Goal: Task Accomplishment & Management: Manage account settings

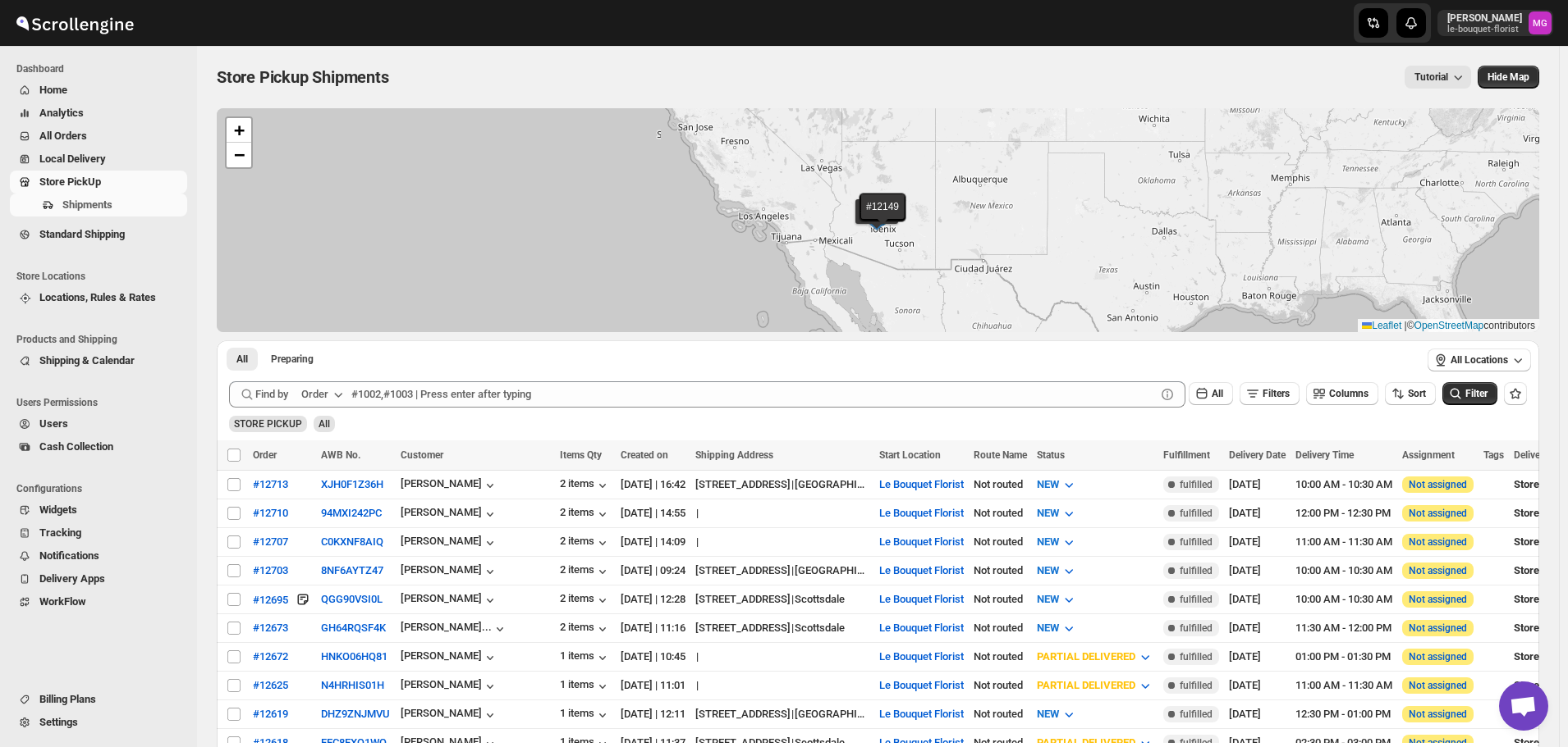
scroll to position [1062, 0]
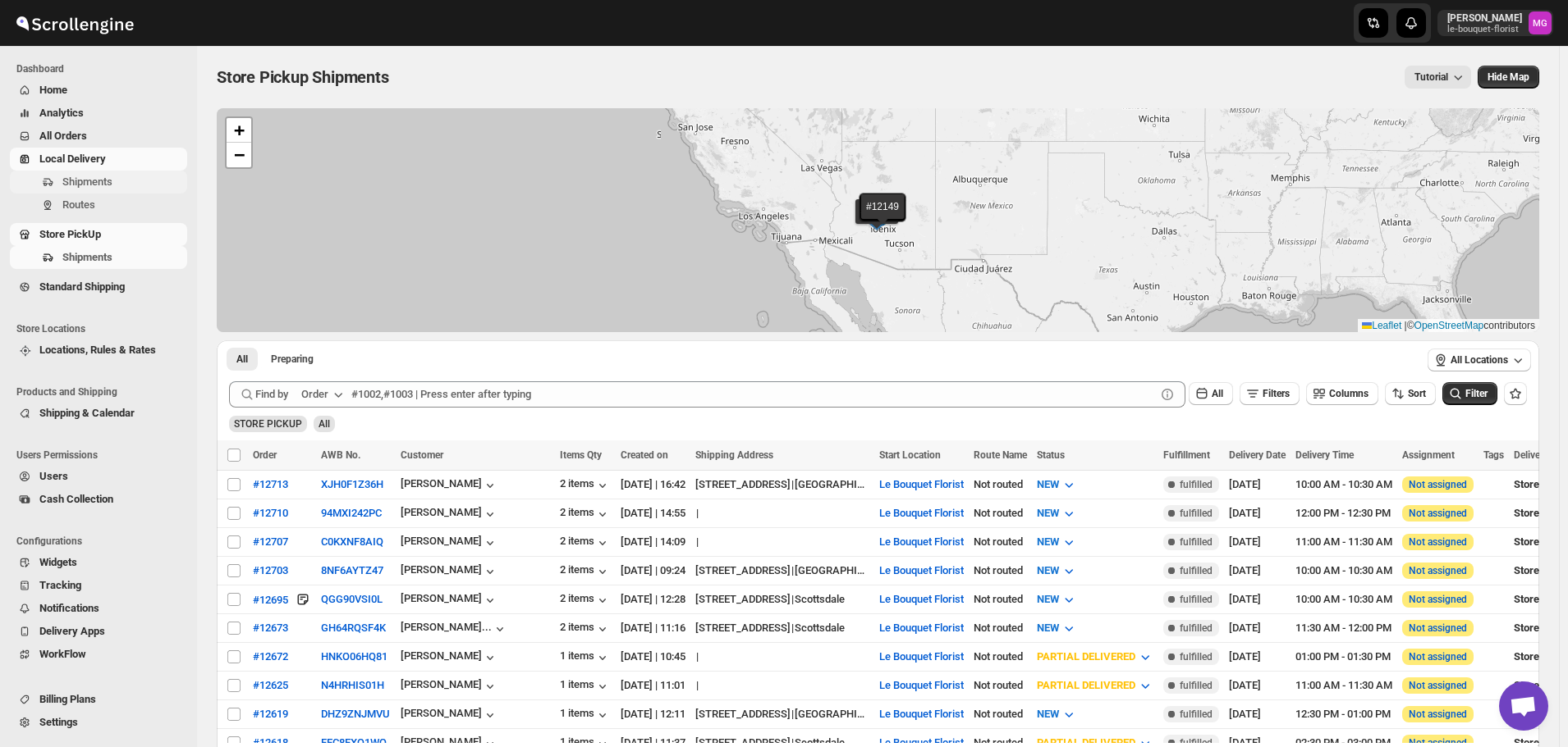
click at [85, 182] on span "Shipments" at bounding box center [87, 181] width 50 height 12
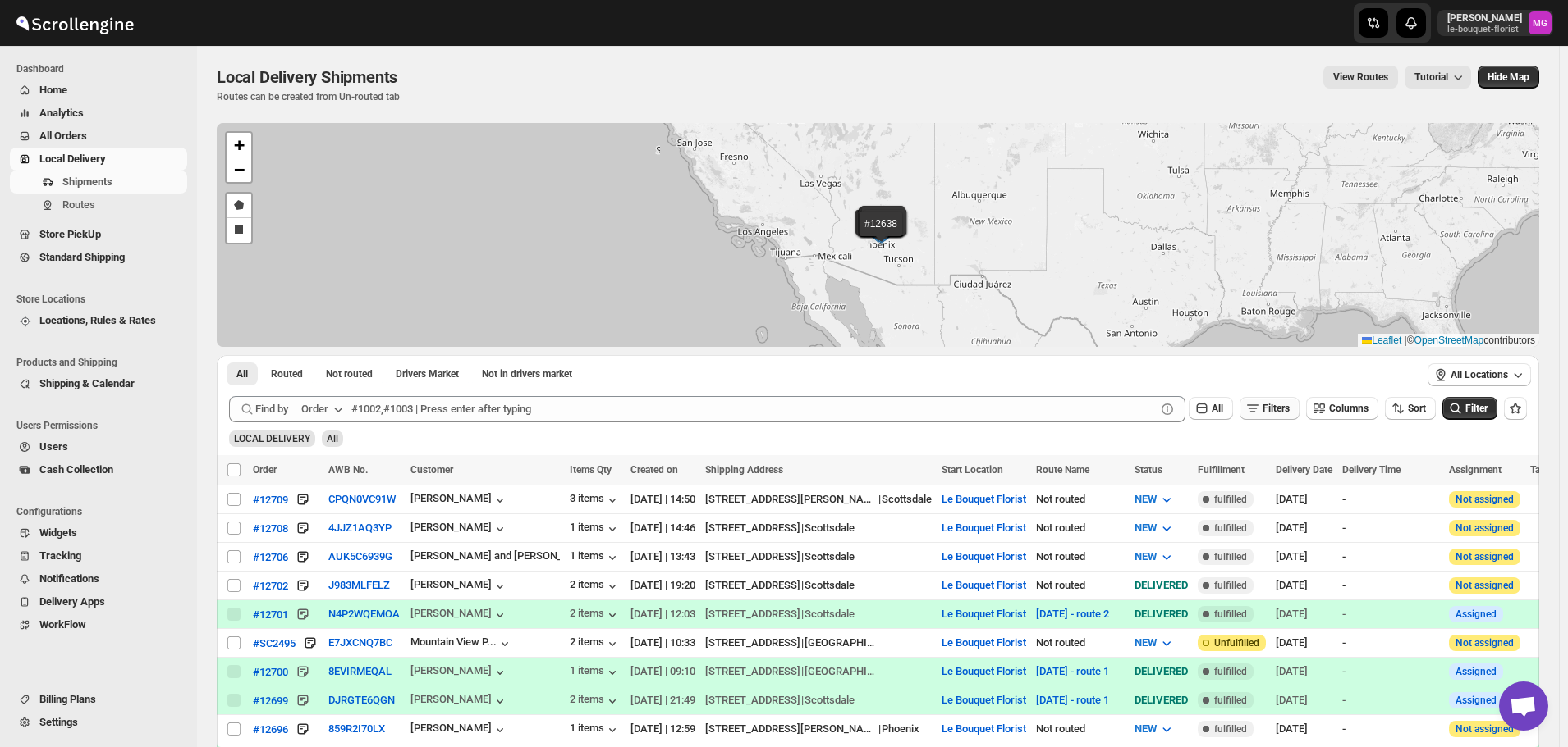
click at [1261, 411] on icon "button" at bounding box center [1253, 409] width 16 height 16
click at [1267, 473] on span "Add Filter" at bounding box center [1283, 474] width 43 height 13
click at [1191, 469] on span "Select" at bounding box center [1180, 474] width 26 height 13
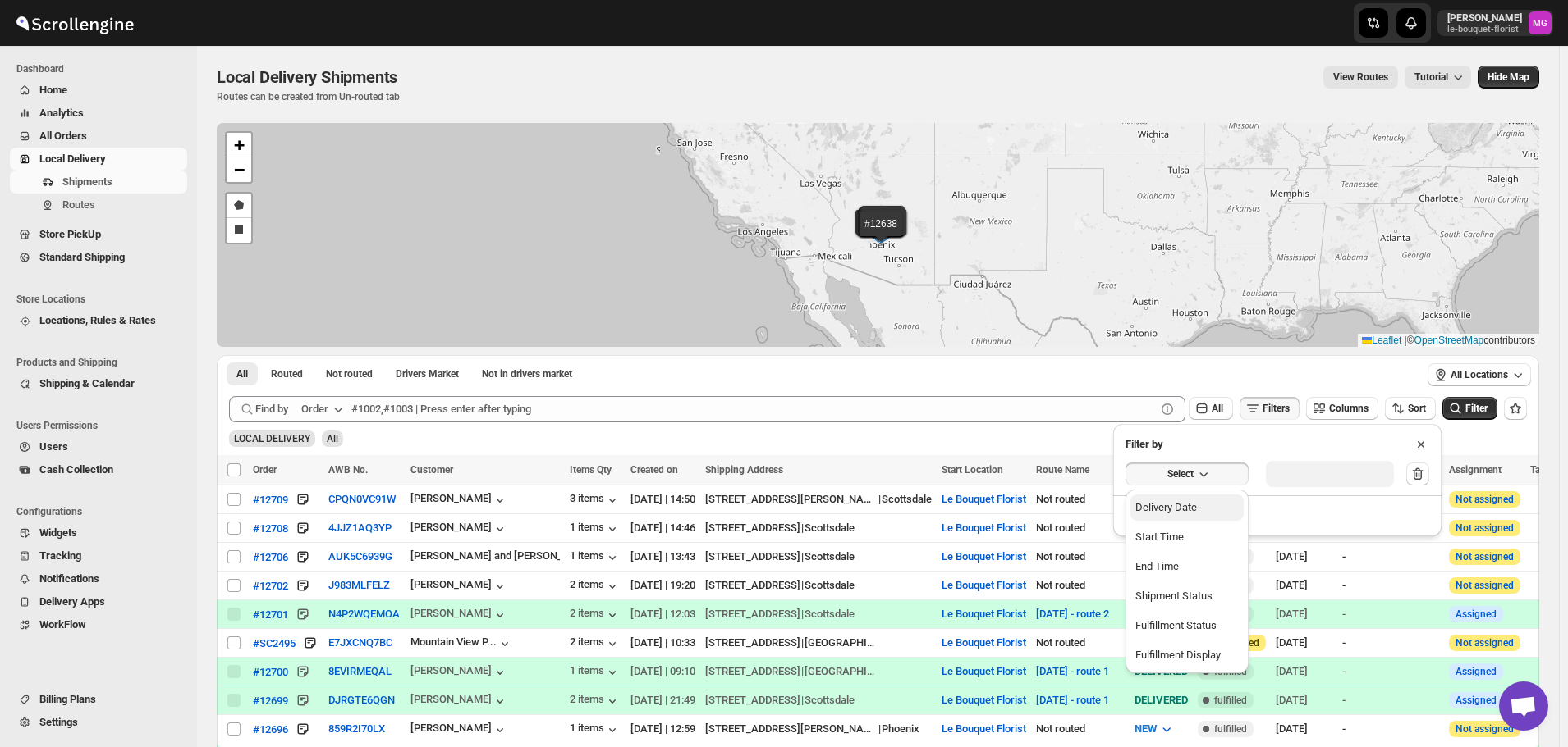
click at [1177, 517] on button "Delivery Date" at bounding box center [1187, 508] width 113 height 26
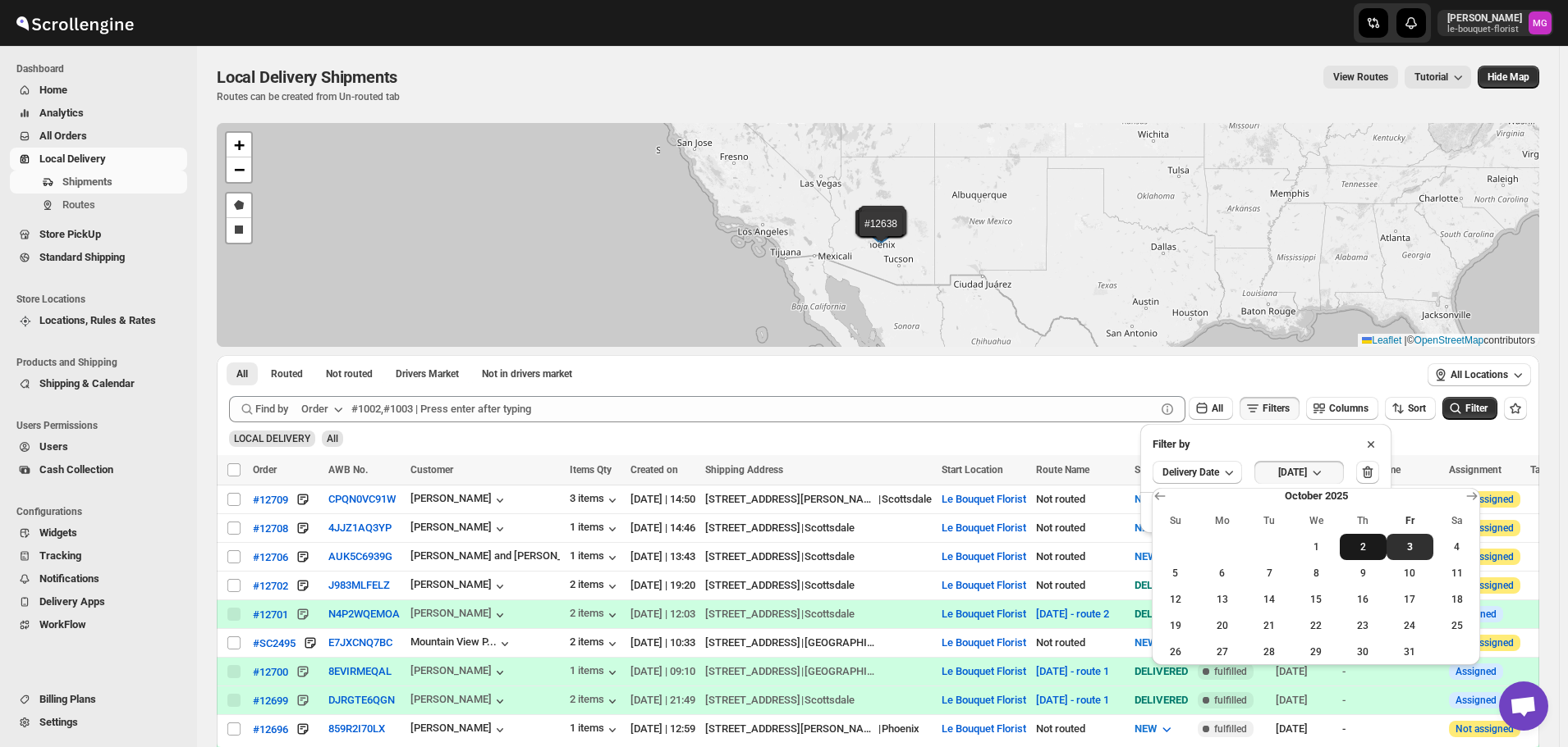
click at [1363, 556] on button "2" at bounding box center [1363, 548] width 47 height 26
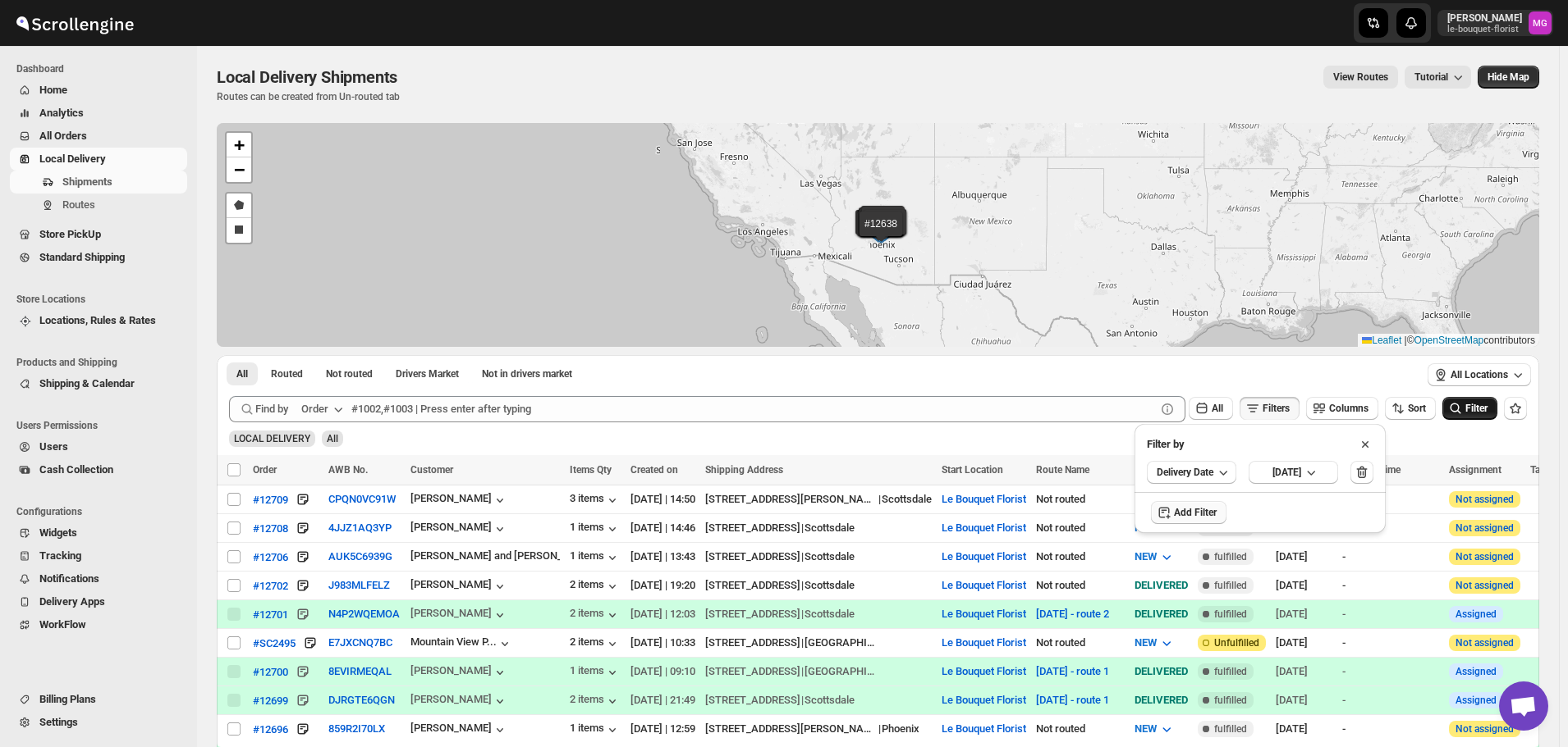
click at [1468, 417] on button "Filter" at bounding box center [1469, 409] width 55 height 23
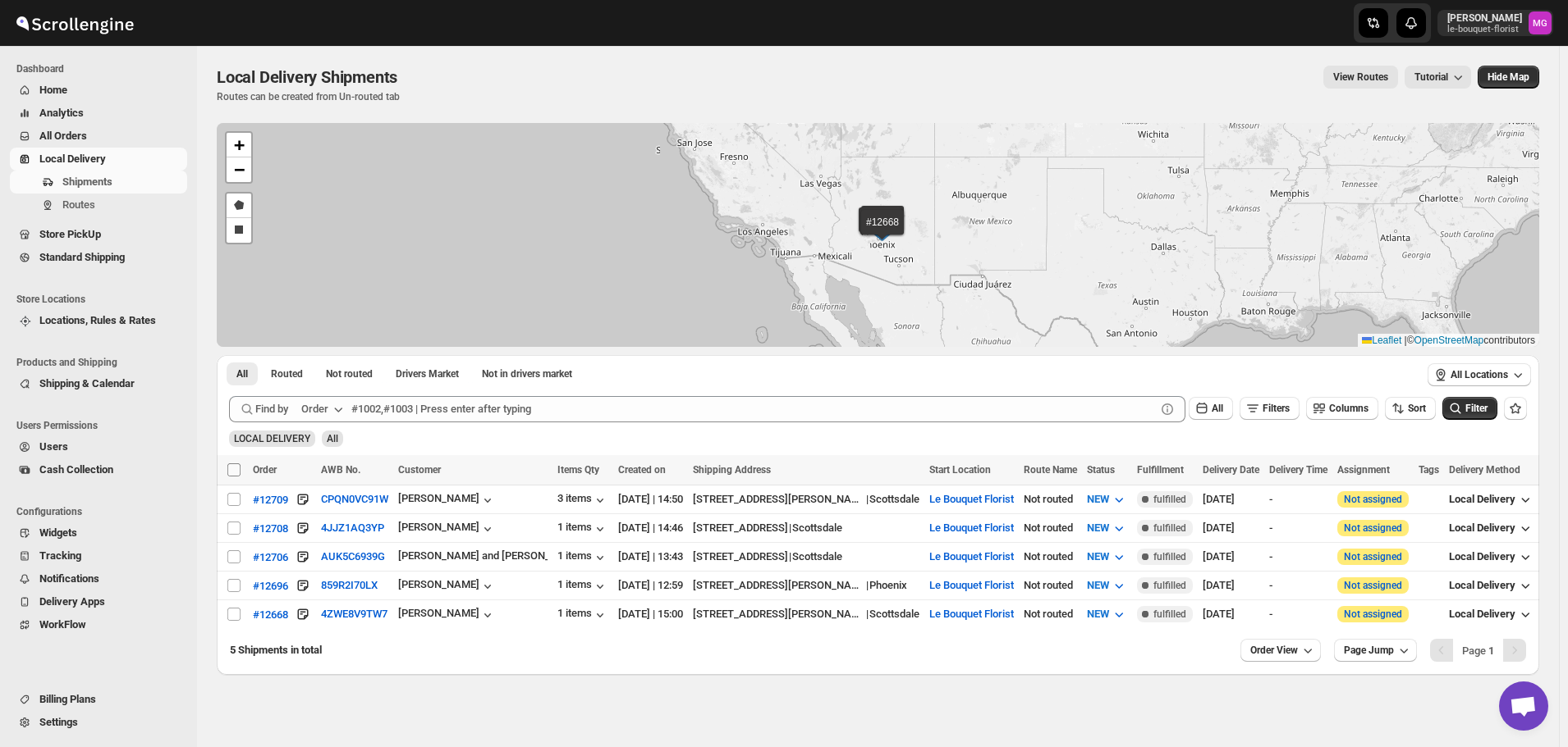
click at [237, 471] on input "Select all shipments" at bounding box center [234, 470] width 13 height 13
checkbox input "true"
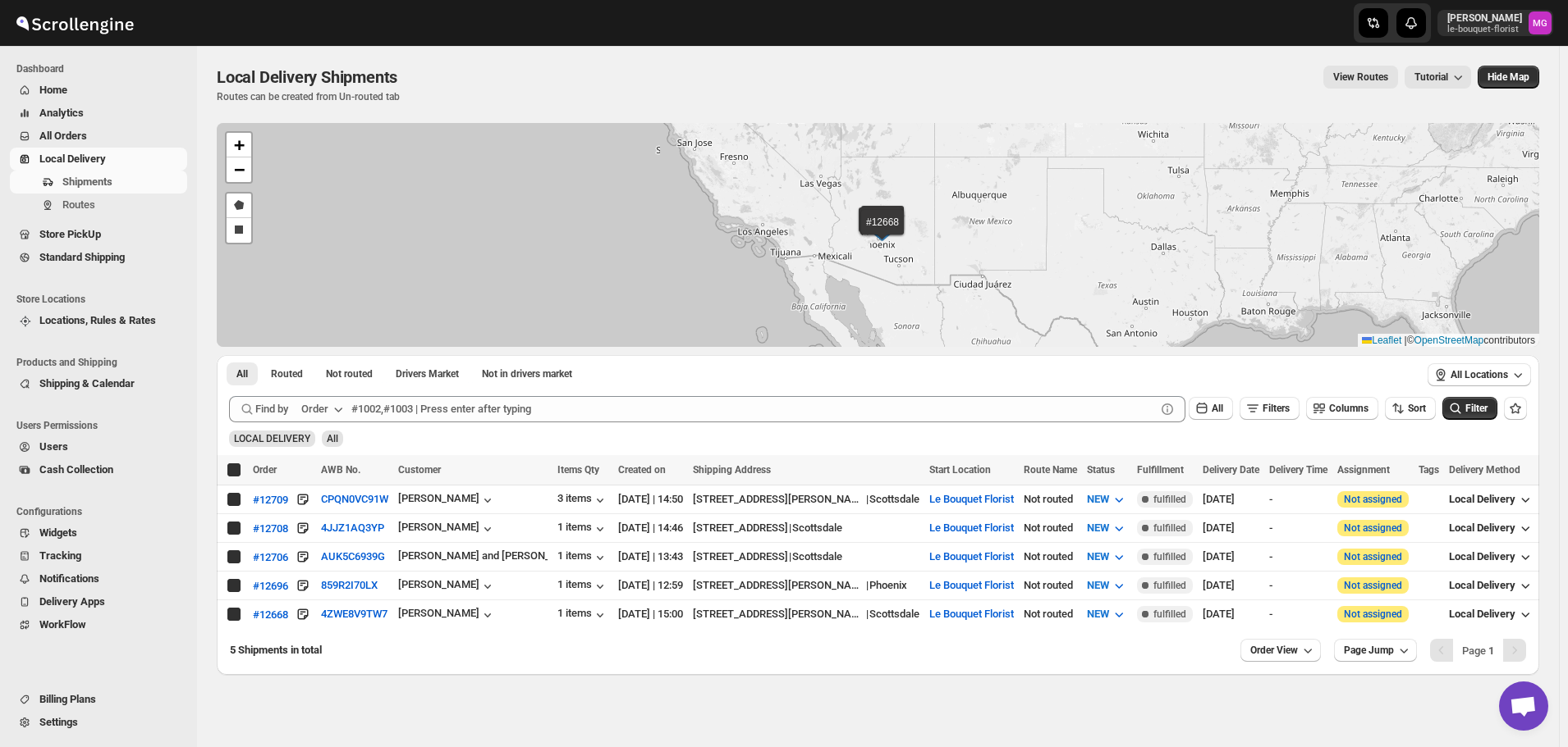
checkbox input "true"
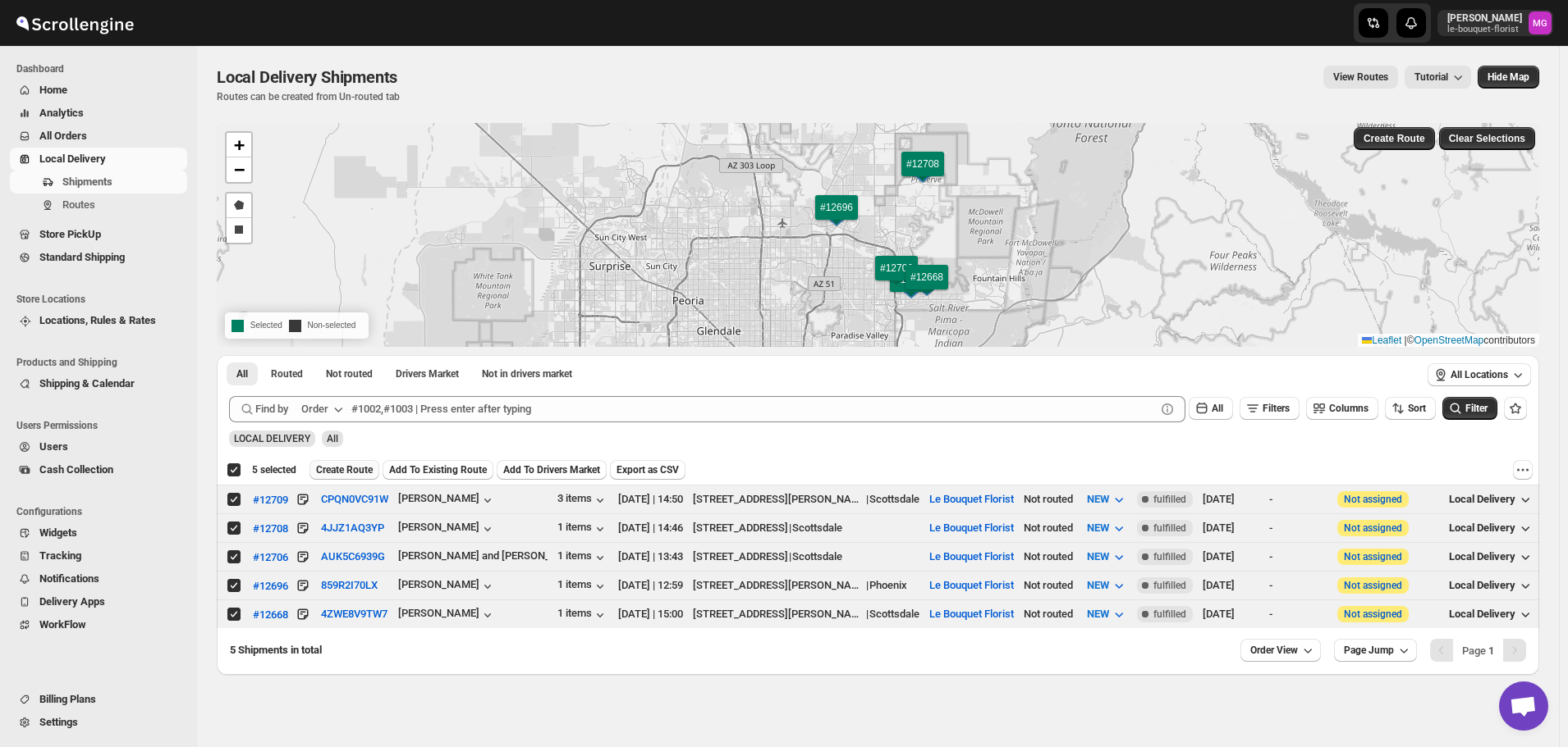
click at [354, 474] on span "Create Route" at bounding box center [344, 470] width 57 height 13
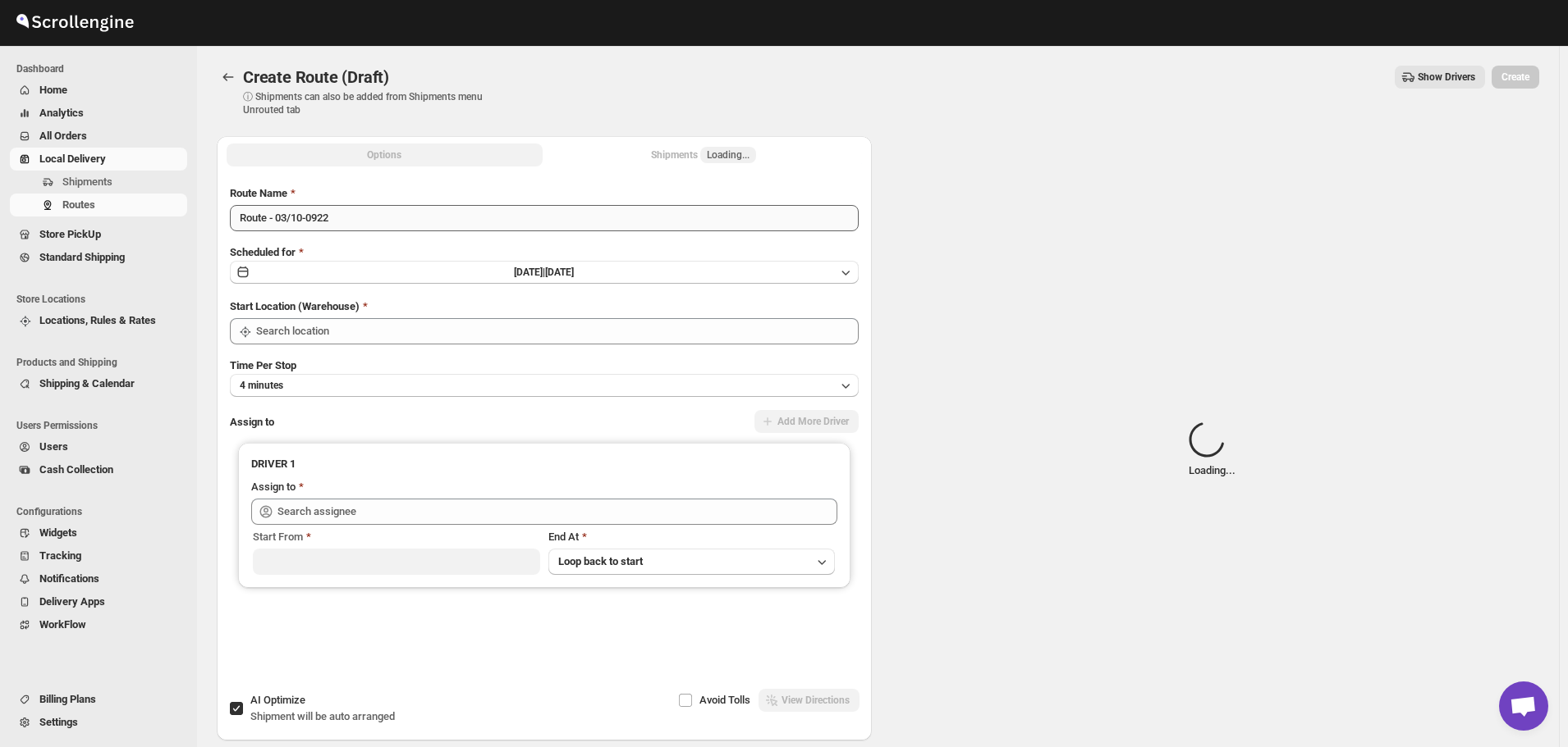
type input "Le Bouquet Florist"
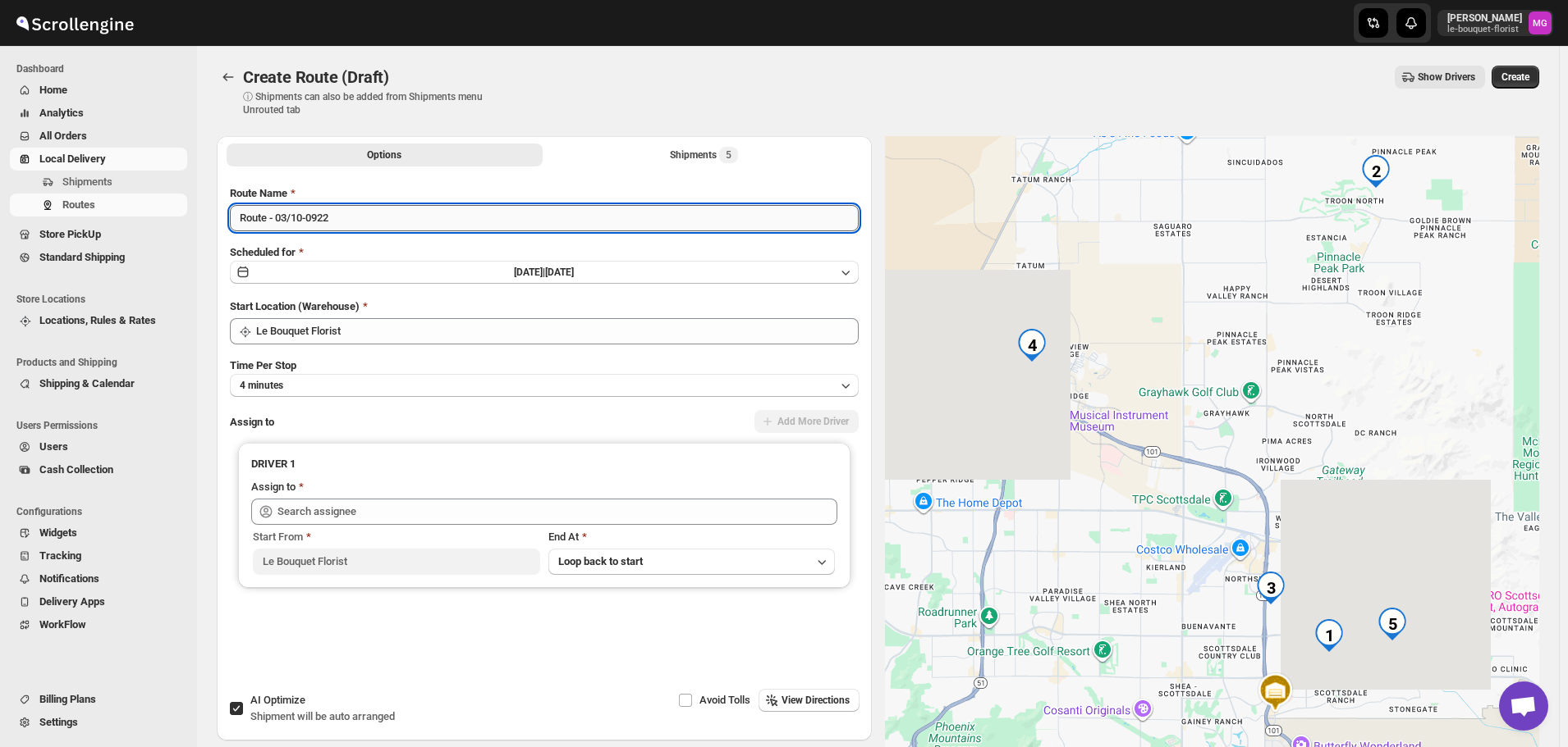
click at [347, 224] on input "Route - 03/10-0922" at bounding box center [545, 218] width 629 height 26
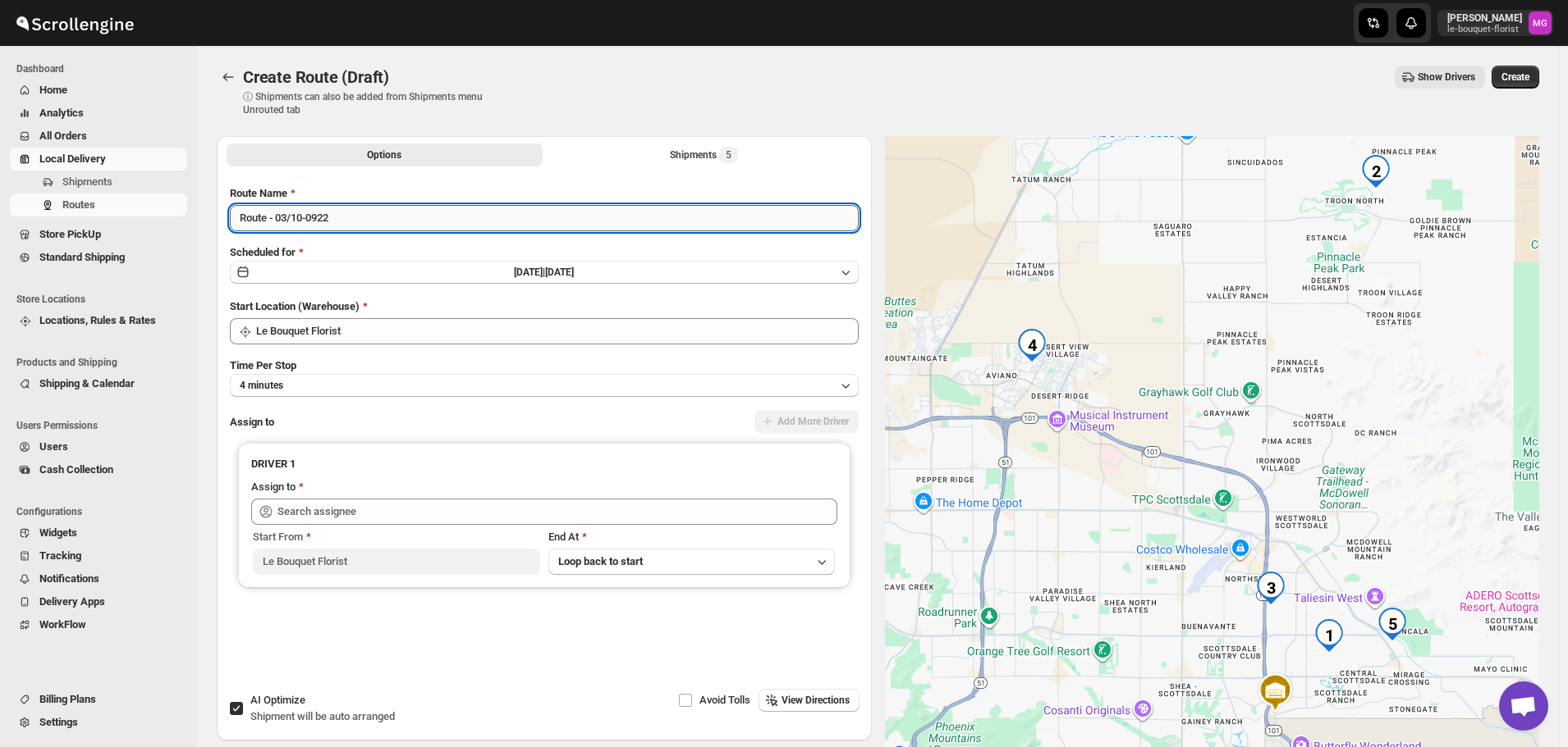
click at [347, 224] on input "Route - 03/10-0922" at bounding box center [545, 218] width 629 height 26
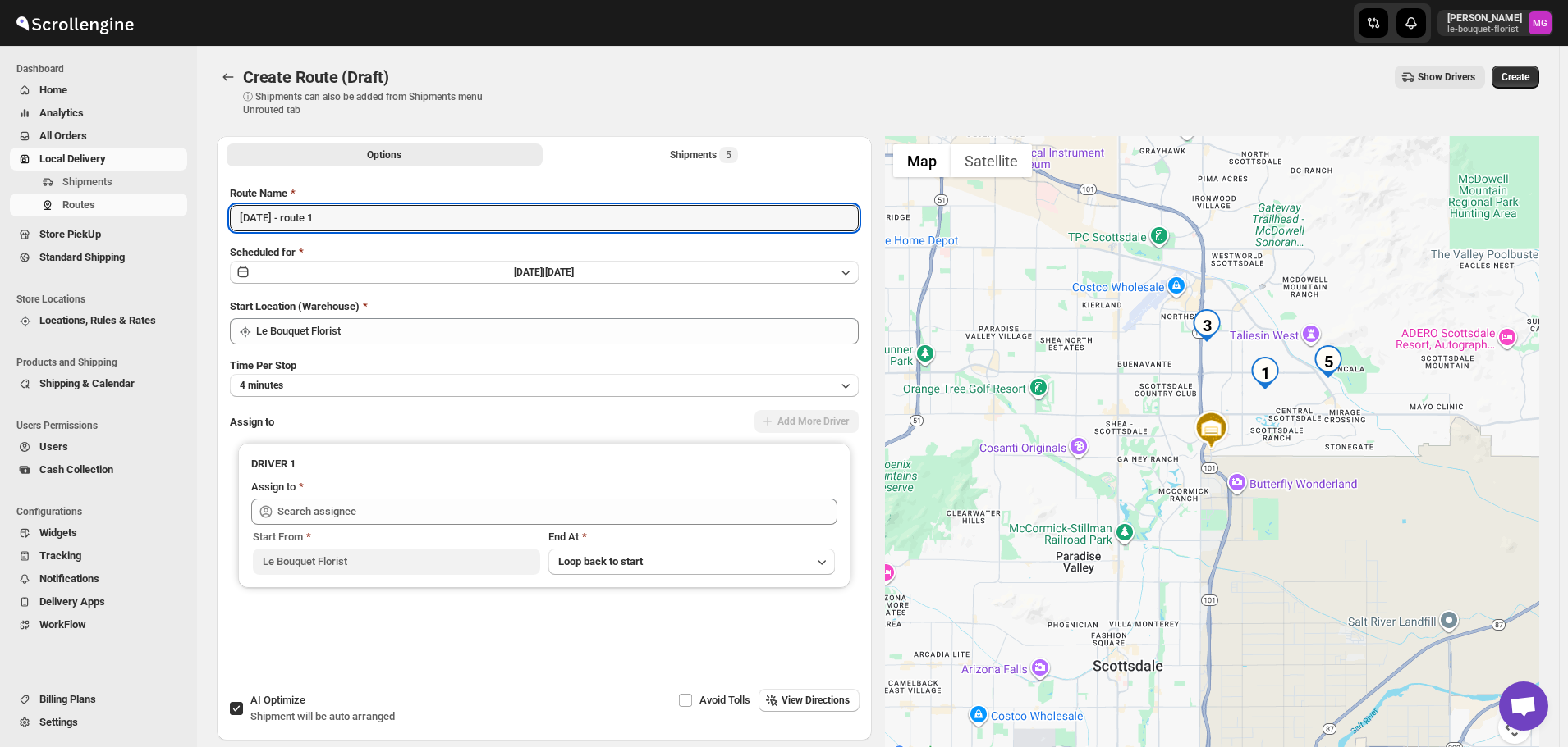
type input "[DATE] - route 1"
click at [292, 708] on div "AI Optimize Shipment will be auto arranged" at bounding box center [323, 709] width 145 height 33
click at [243, 708] on input "AI Optimize Shipment will be auto arranged" at bounding box center [237, 708] width 13 height 13
checkbox input "false"
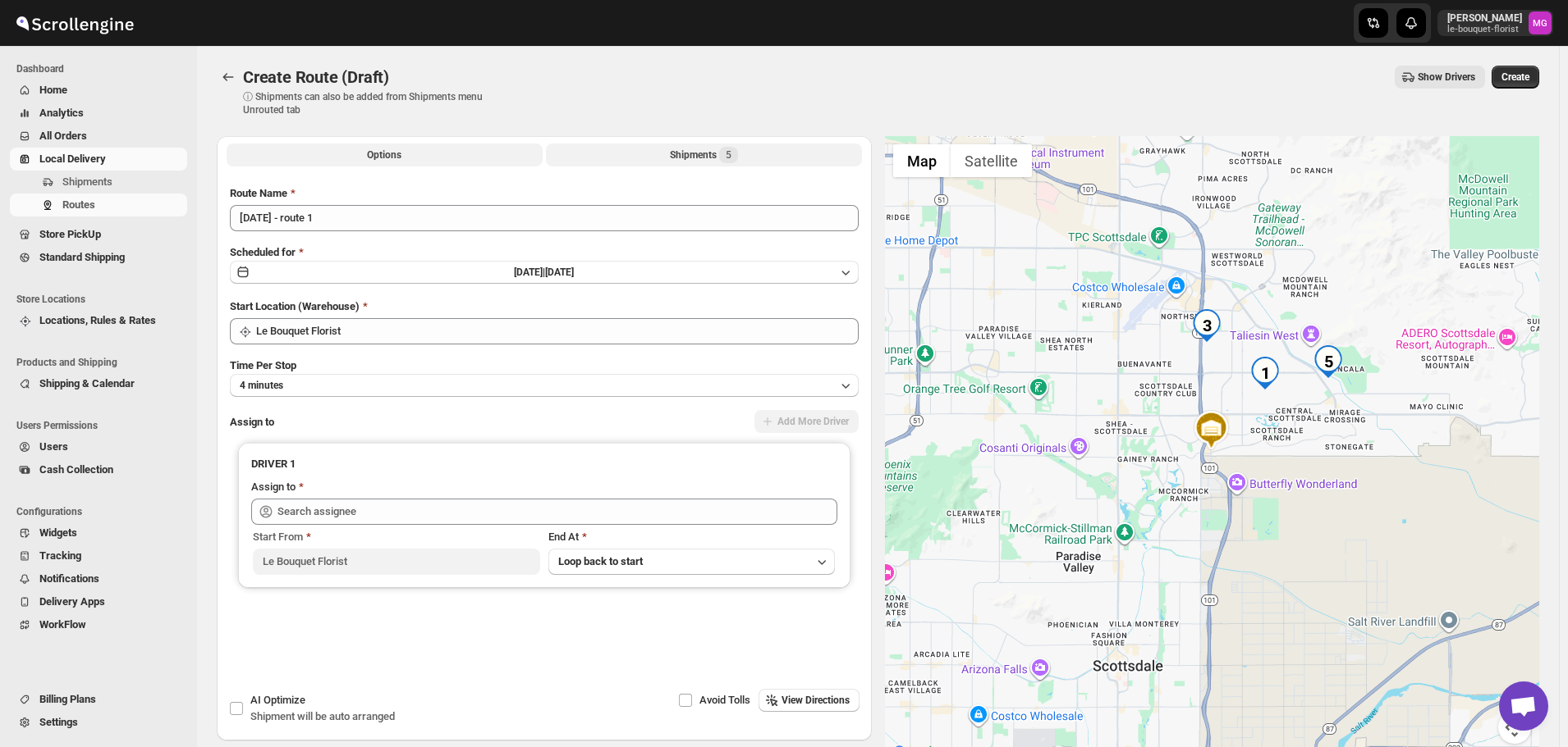
click at [765, 149] on button "Shipments 5" at bounding box center [704, 155] width 316 height 23
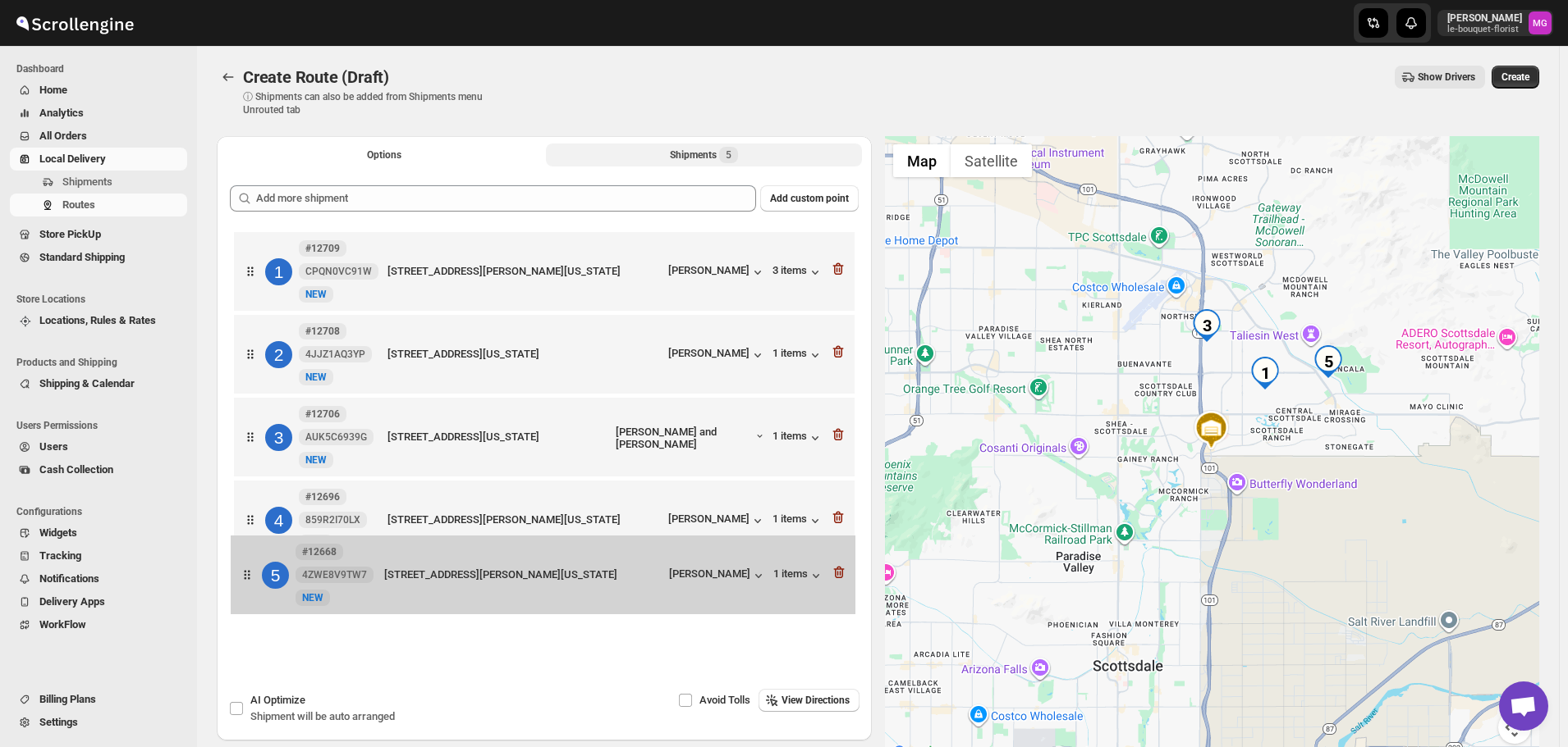
scroll to position [2, 0]
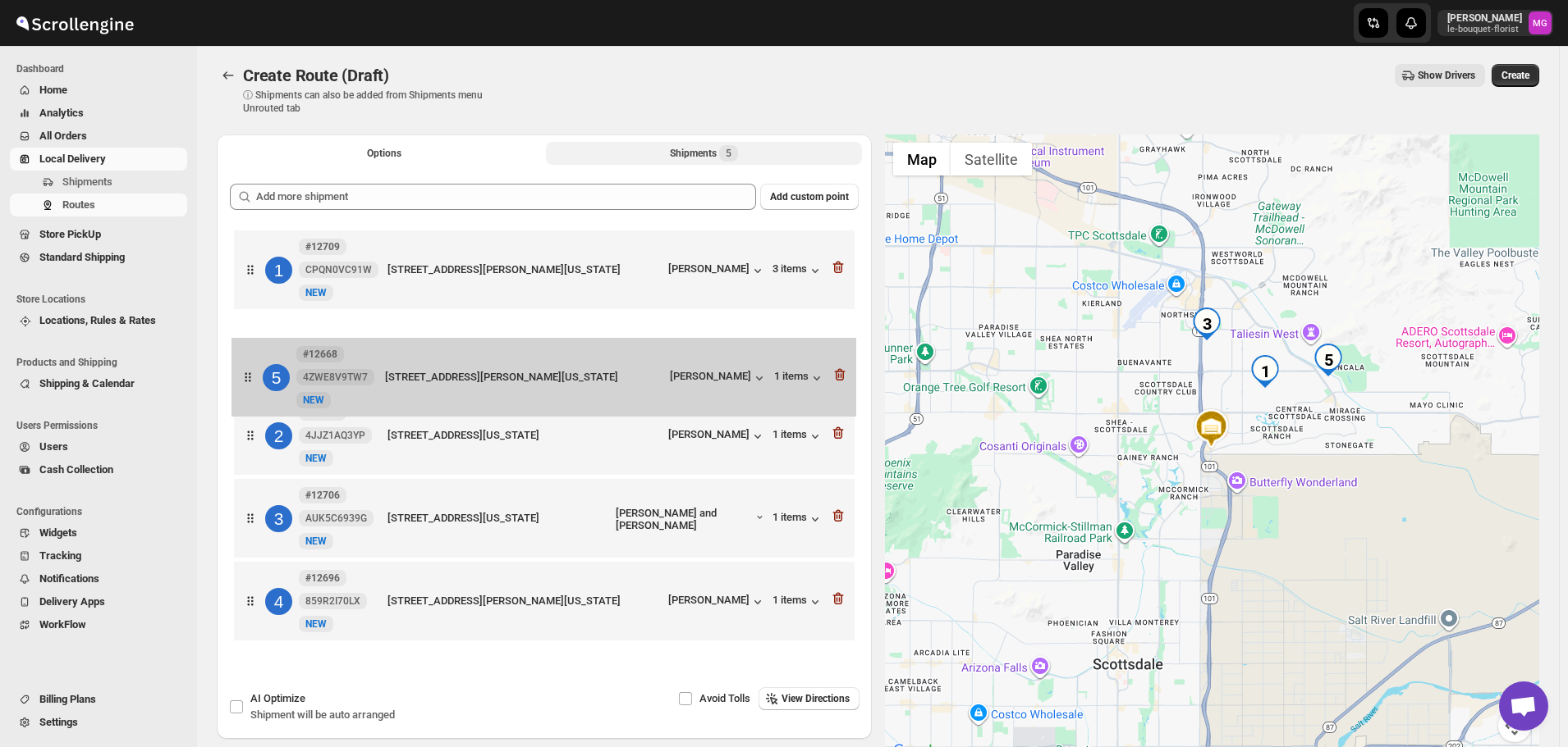
drag, startPoint x: 544, startPoint y: 619, endPoint x: 542, endPoint y: 380, distance: 239.0
click at [542, 380] on div "1 #12709 CPQN0VC91W New NEW [STREET_ADDRESS][PERSON_NAME][US_STATE] [PERSON_NAM…" at bounding box center [545, 438] width 629 height 423
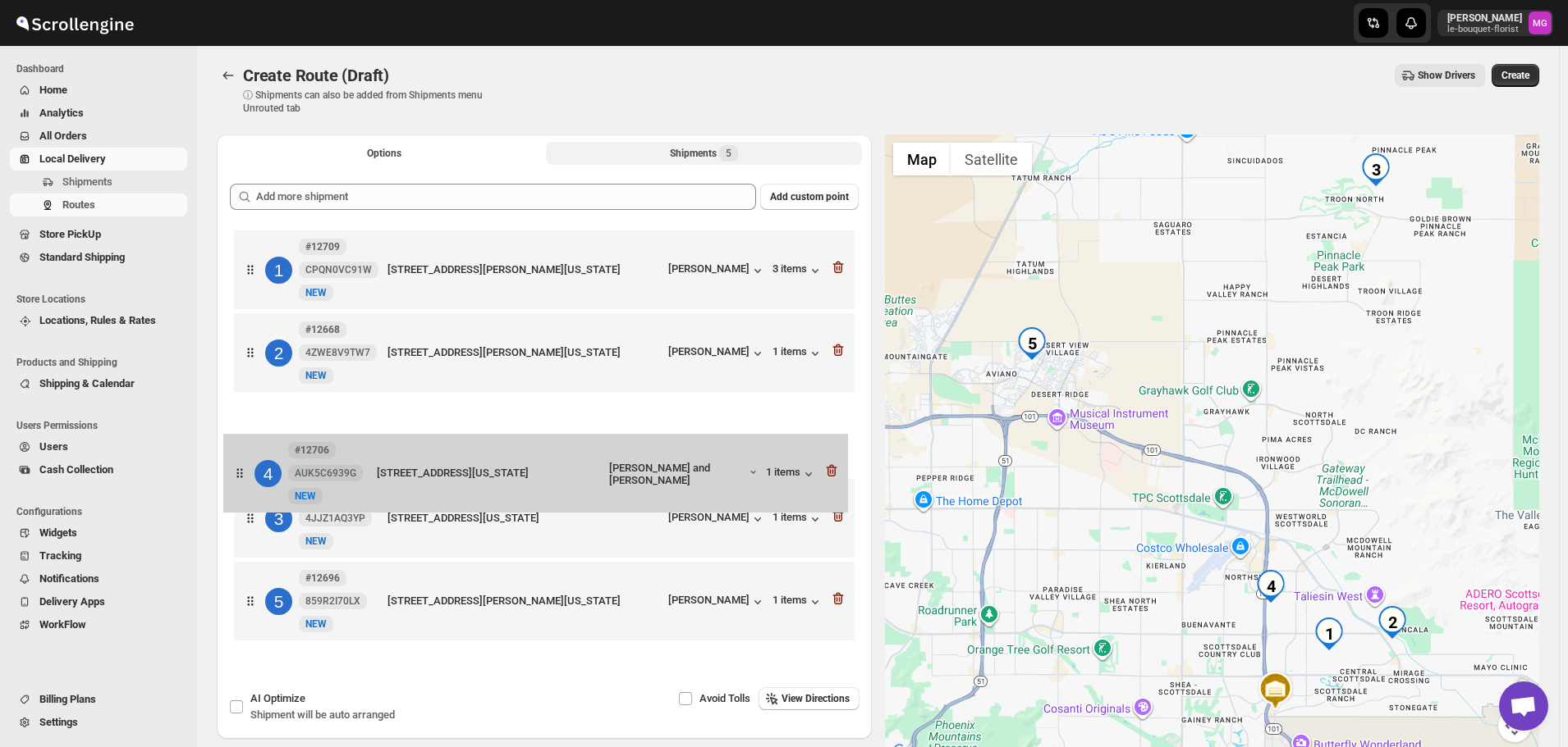
drag, startPoint x: 582, startPoint y: 538, endPoint x: 566, endPoint y: 447, distance: 92.4
click at [566, 447] on div "1 #12709 CPQN0VC91W New NEW [STREET_ADDRESS][PERSON_NAME][US_STATE] [PERSON_NAM…" at bounding box center [545, 438] width 629 height 423
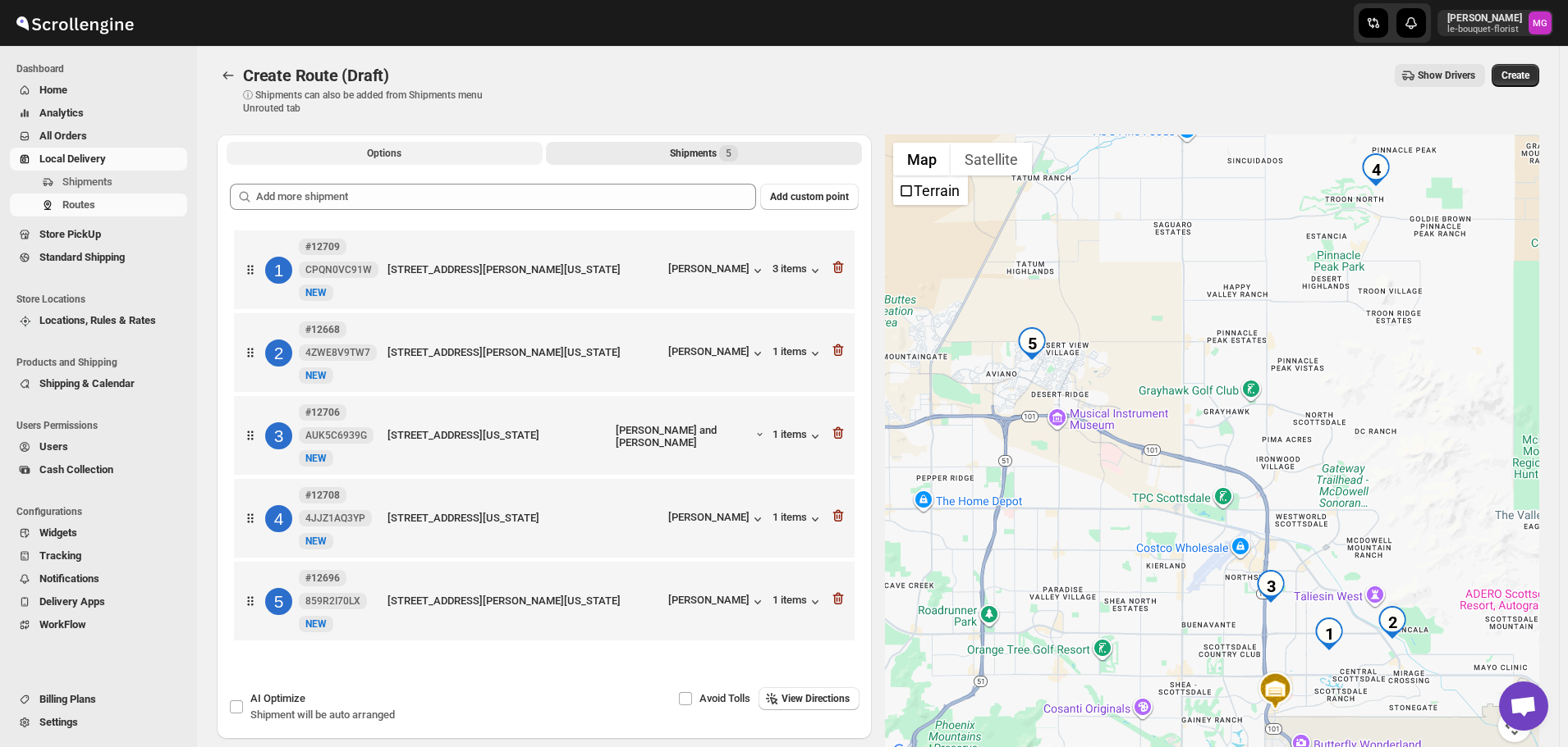
click at [421, 144] on button "Options" at bounding box center [384, 154] width 316 height 23
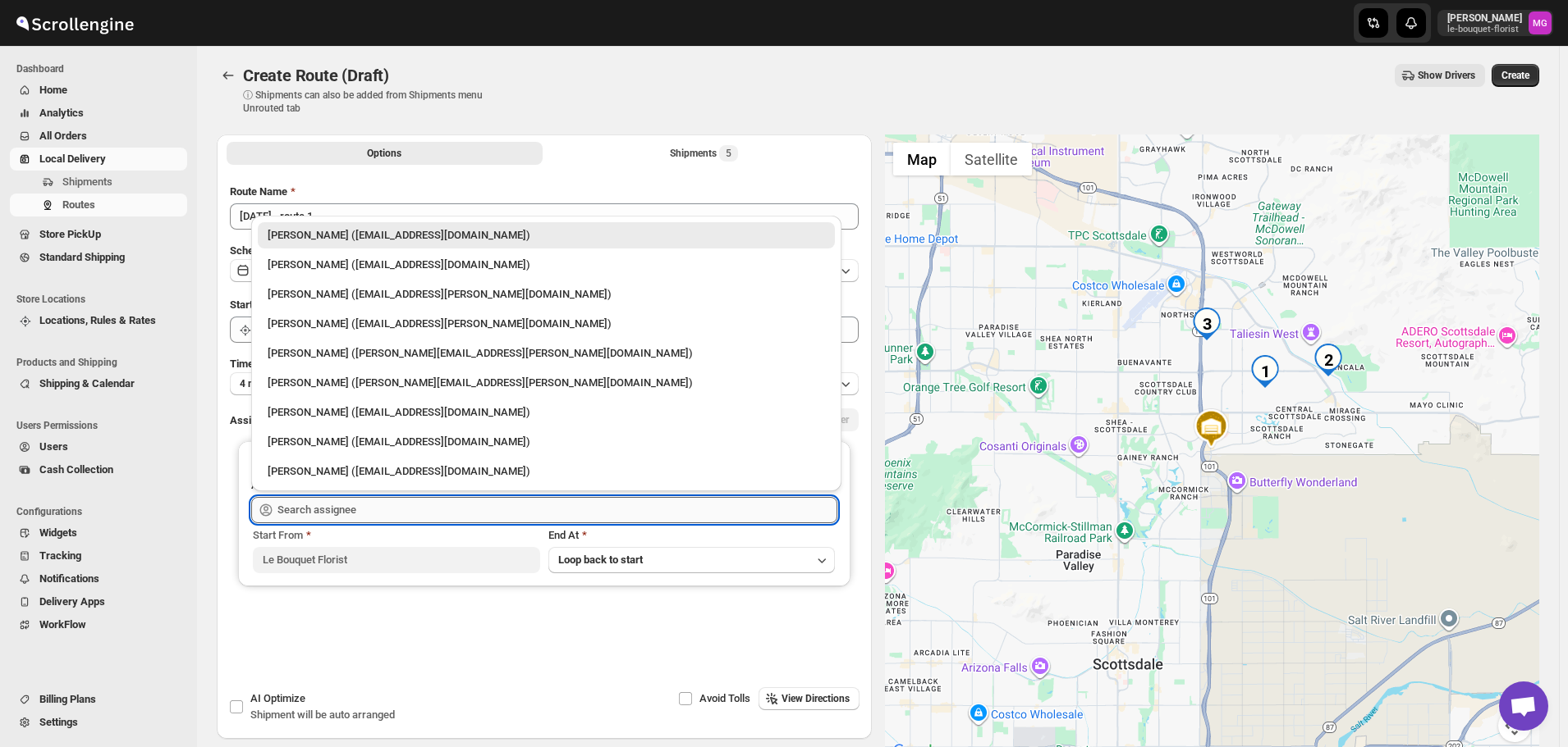
click at [320, 509] on input "text" at bounding box center [558, 511] width 560 height 26
click at [349, 301] on div "[PERSON_NAME] ([EMAIL_ADDRESS][PERSON_NAME][DOMAIN_NAME])" at bounding box center [546, 295] width 558 height 16
type input "[PERSON_NAME] ([EMAIL_ADDRESS][PERSON_NAME][DOMAIN_NAME])"
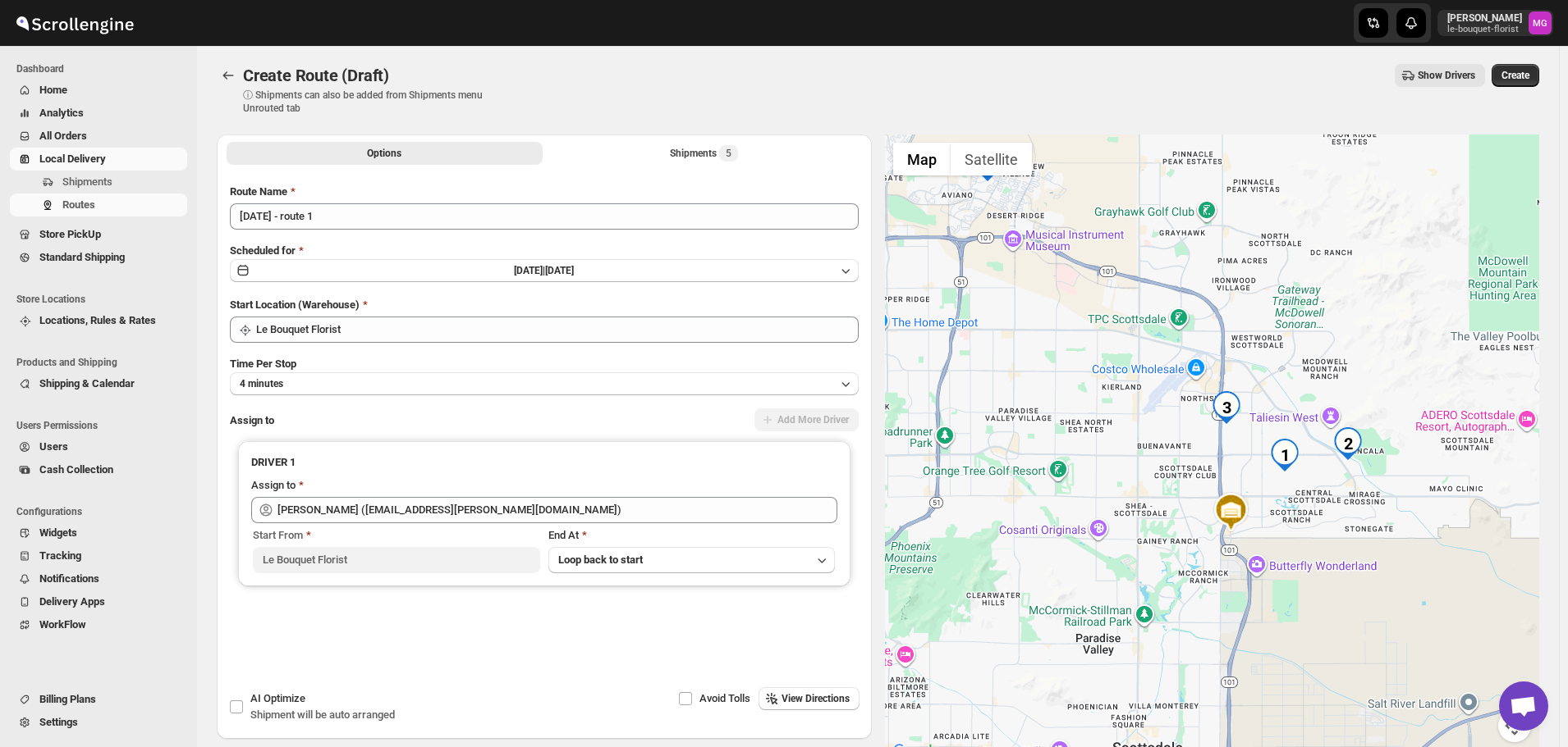
drag, startPoint x: 1411, startPoint y: 226, endPoint x: 1432, endPoint y: 326, distance: 102.2
click at [1432, 326] on div at bounding box center [1212, 448] width 655 height 628
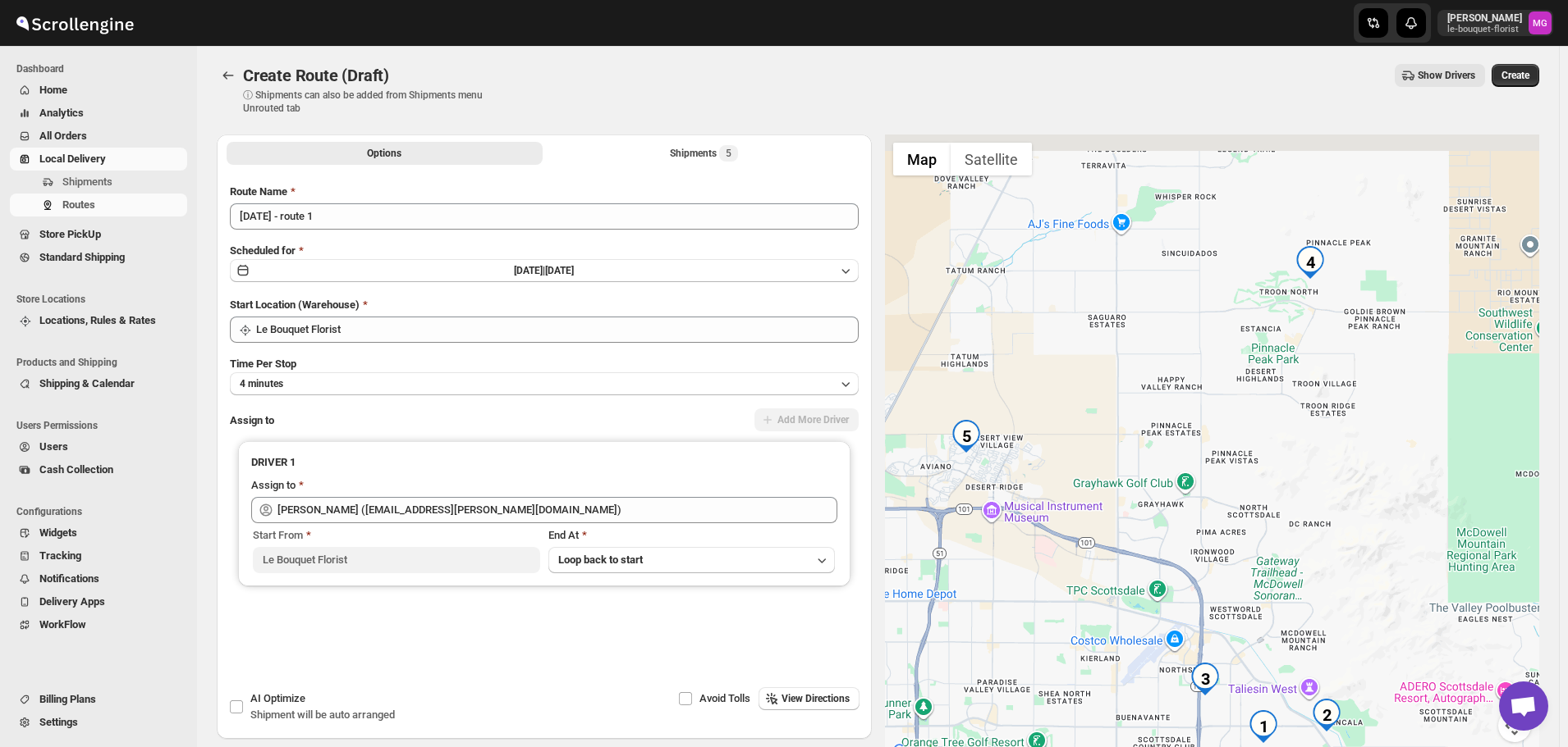
drag, startPoint x: 1423, startPoint y: 227, endPoint x: 1405, endPoint y: 497, distance: 270.6
click at [1403, 502] on div at bounding box center [1212, 448] width 655 height 628
click at [1529, 65] on button "Create" at bounding box center [1515, 76] width 48 height 23
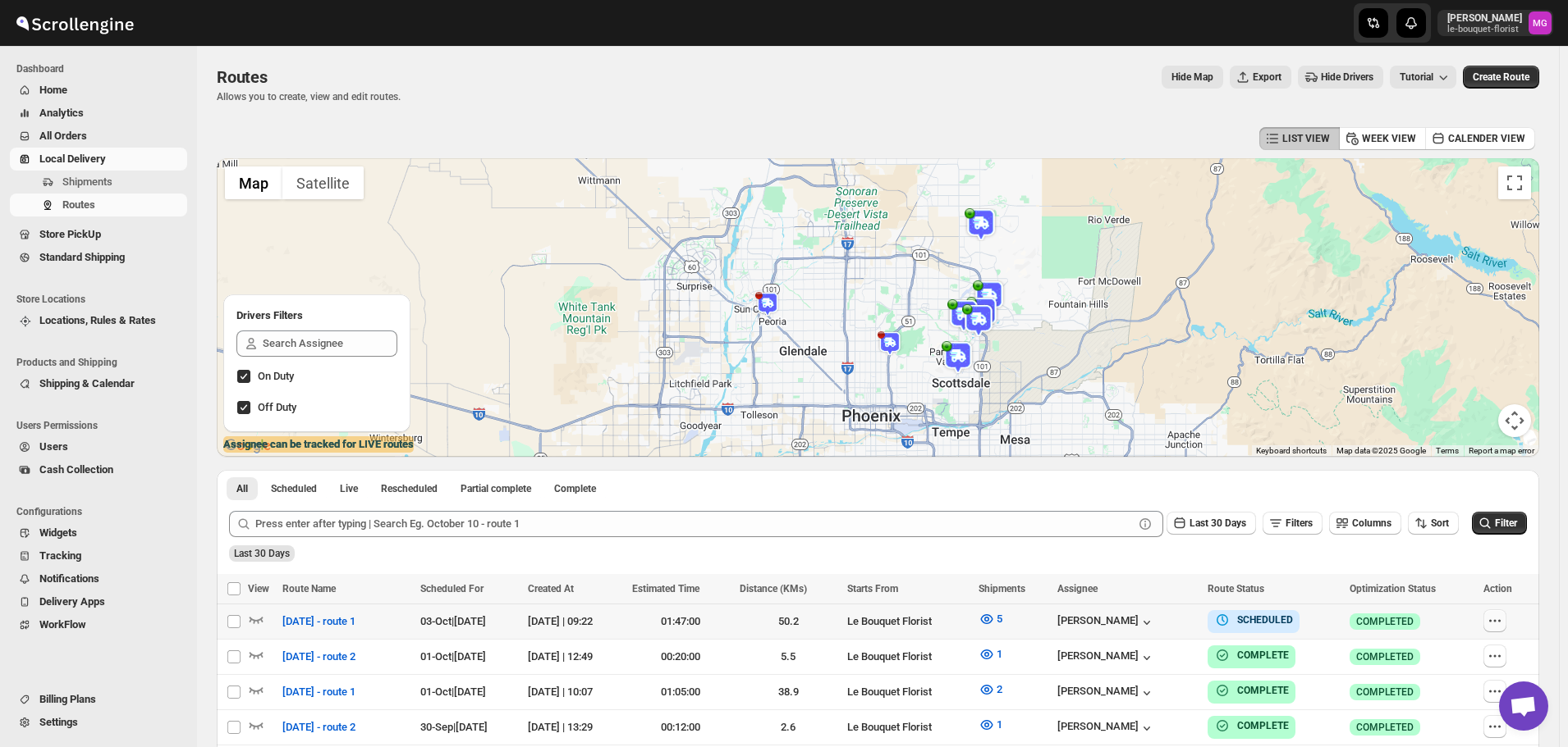
click at [1503, 626] on icon "button" at bounding box center [1495, 621] width 16 height 16
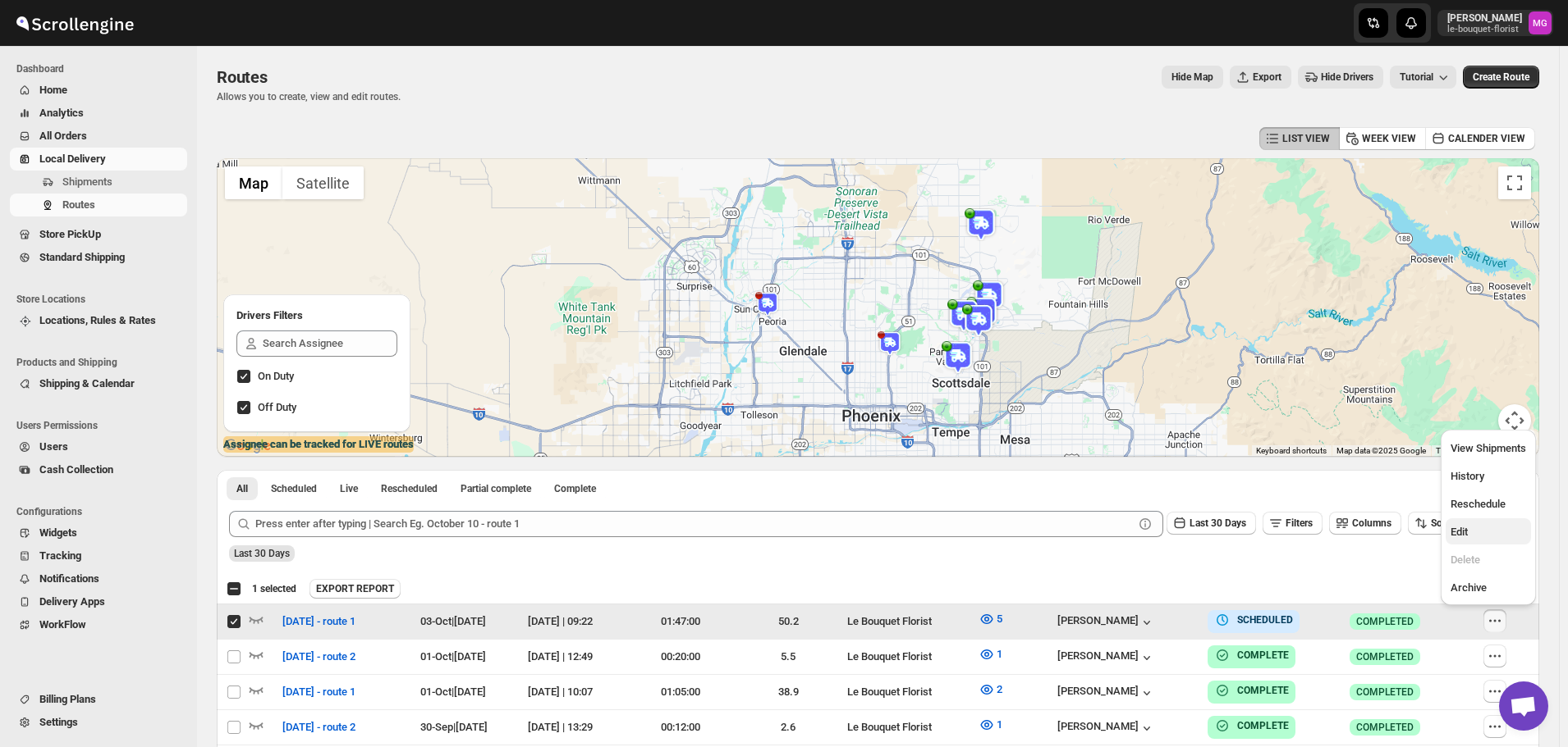
click at [1510, 519] on button "Edit" at bounding box center [1488, 532] width 85 height 26
checkbox input "false"
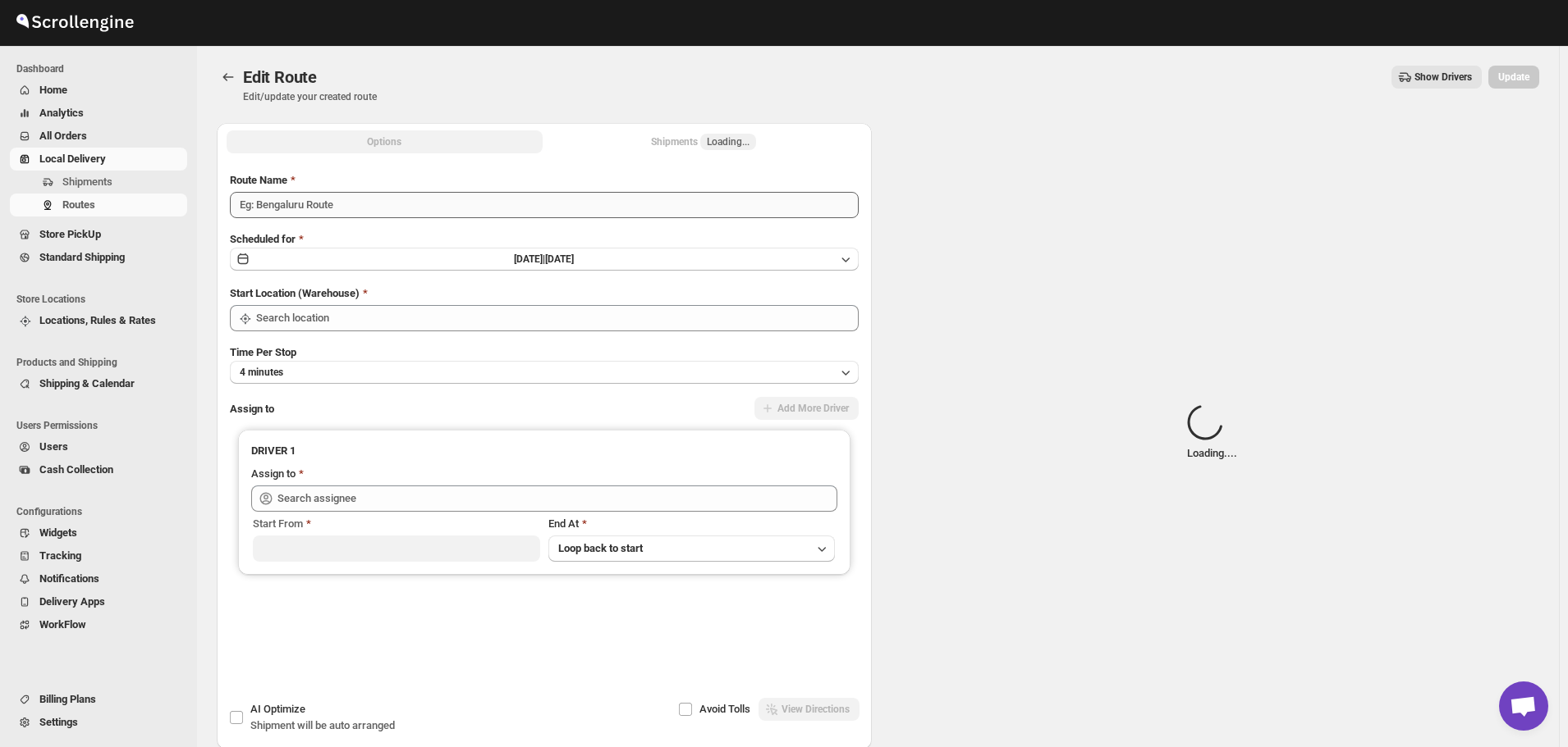
type input "[DATE] - route 1"
type input "Le Bouquet Florist"
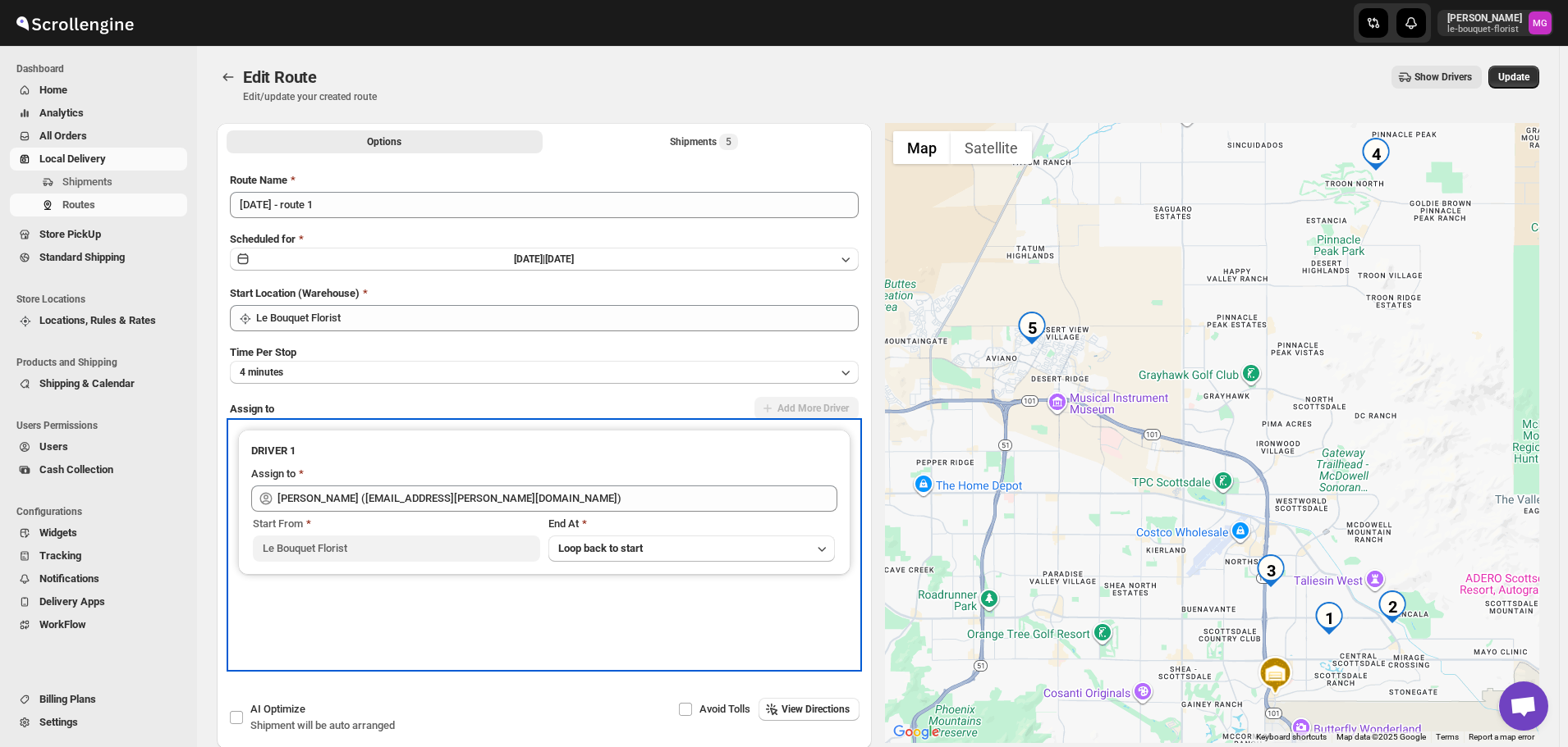
click at [497, 483] on div "Assign to" at bounding box center [545, 476] width 586 height 20
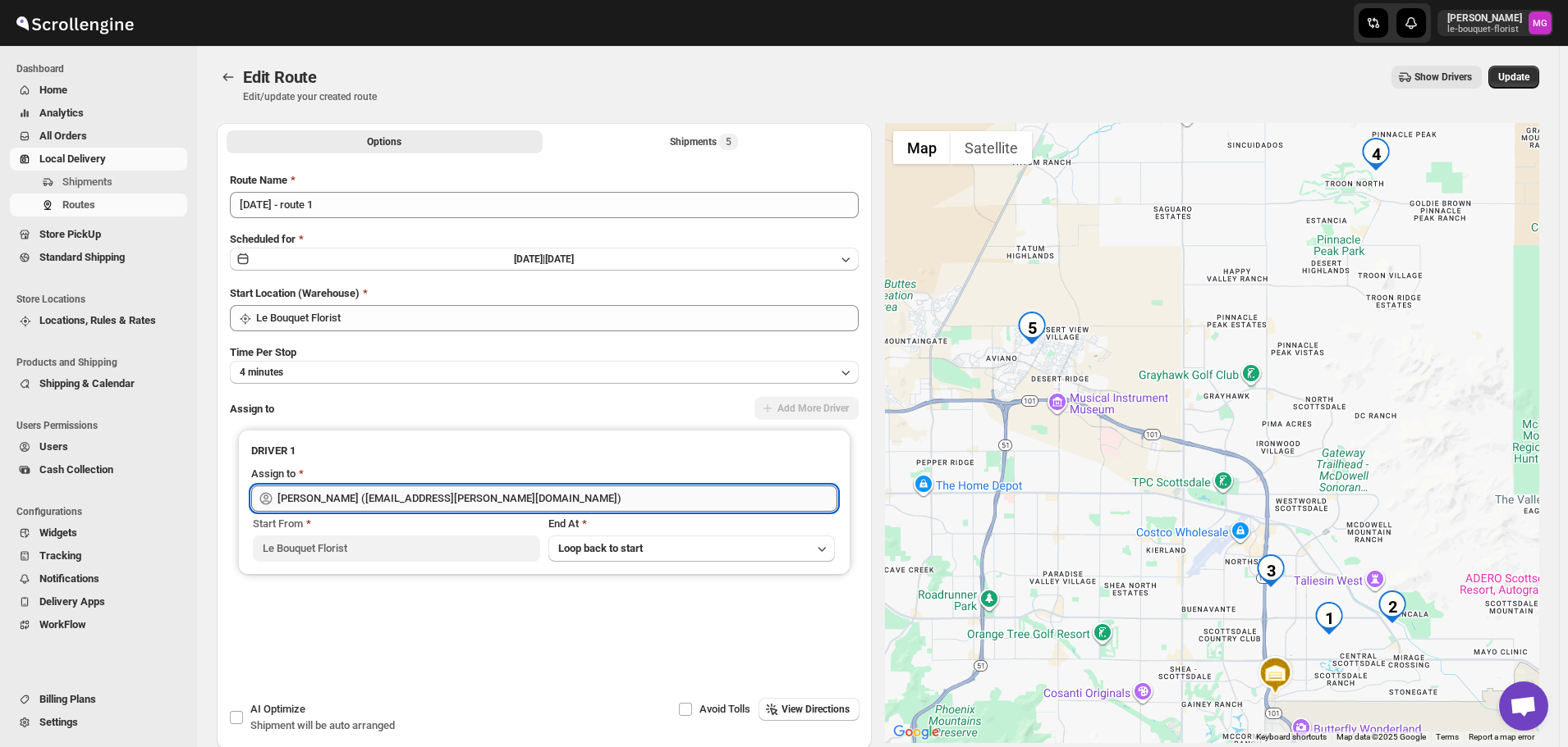
click at [485, 504] on input "[PERSON_NAME] ([EMAIL_ADDRESS][PERSON_NAME][DOMAIN_NAME])" at bounding box center [558, 499] width 560 height 26
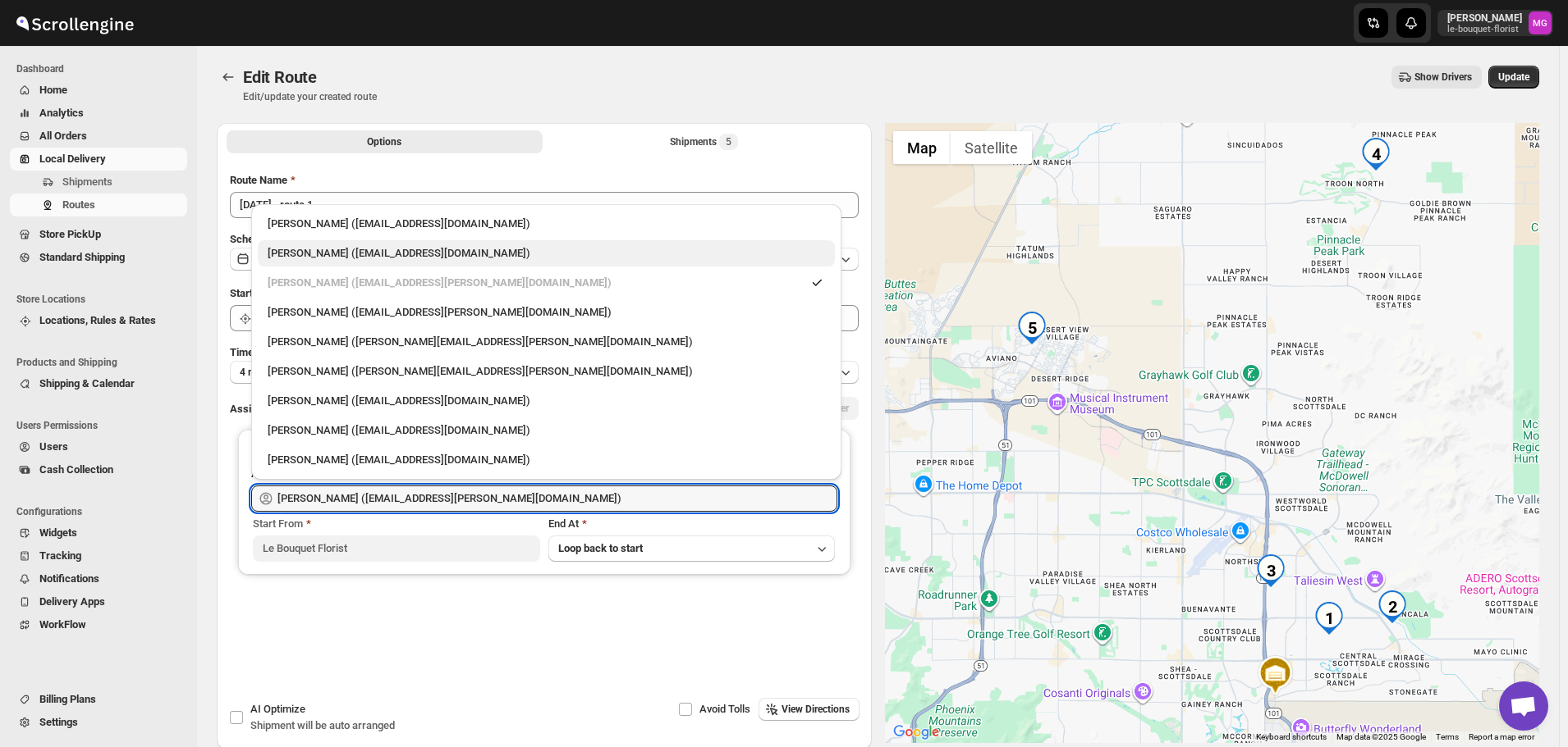
click at [376, 263] on div "[PERSON_NAME] ([EMAIL_ADDRESS][DOMAIN_NAME])" at bounding box center [546, 254] width 577 height 26
type input "[PERSON_NAME] ([EMAIL_ADDRESS][DOMAIN_NAME])"
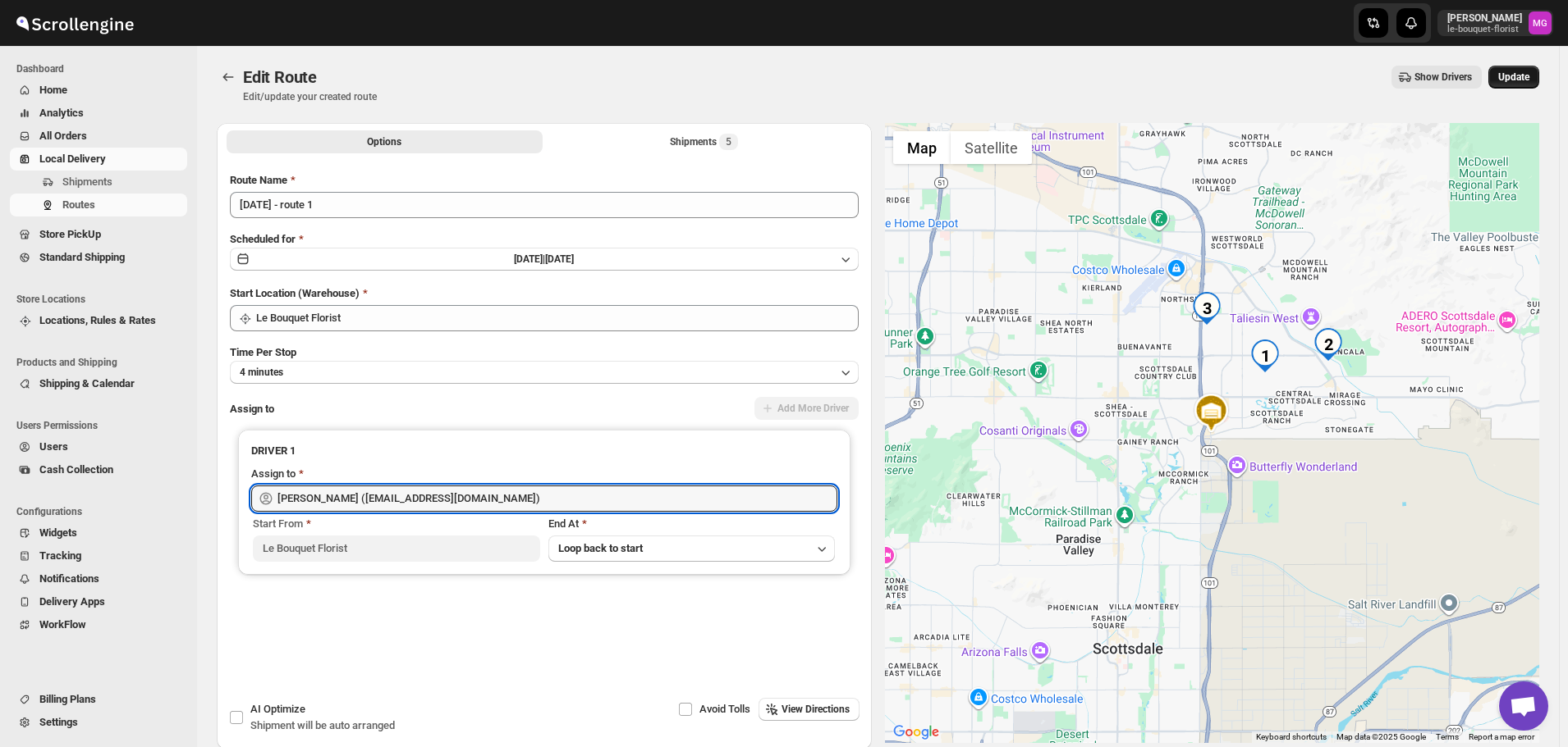
click at [1529, 76] on span "Update" at bounding box center [1514, 77] width 31 height 13
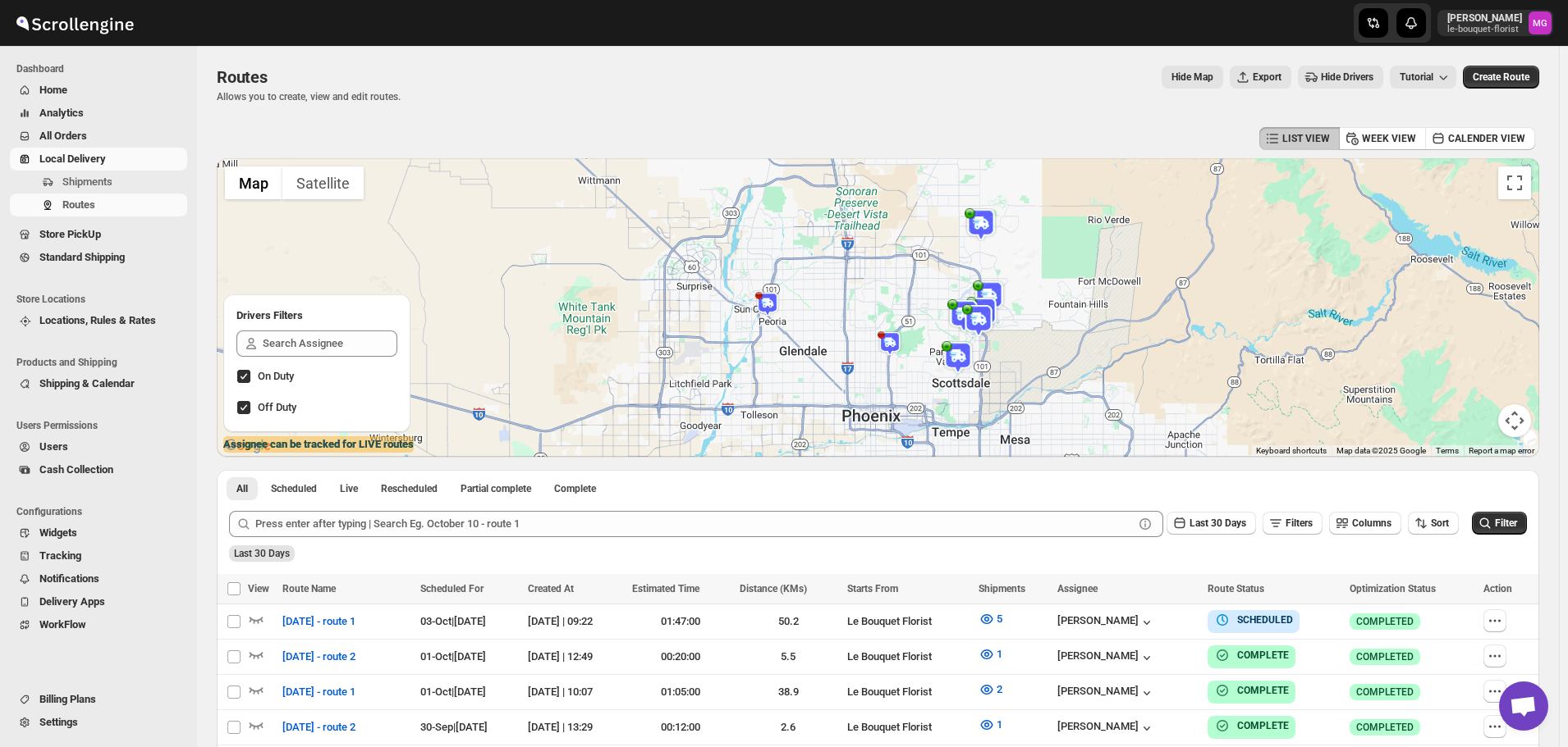
click at [112, 396] on ul "Products and Shipping Shipping & Calendar" at bounding box center [94, 377] width 189 height 63
click at [103, 322] on span "Locations, Rules & Rates" at bounding box center [98, 320] width 117 height 12
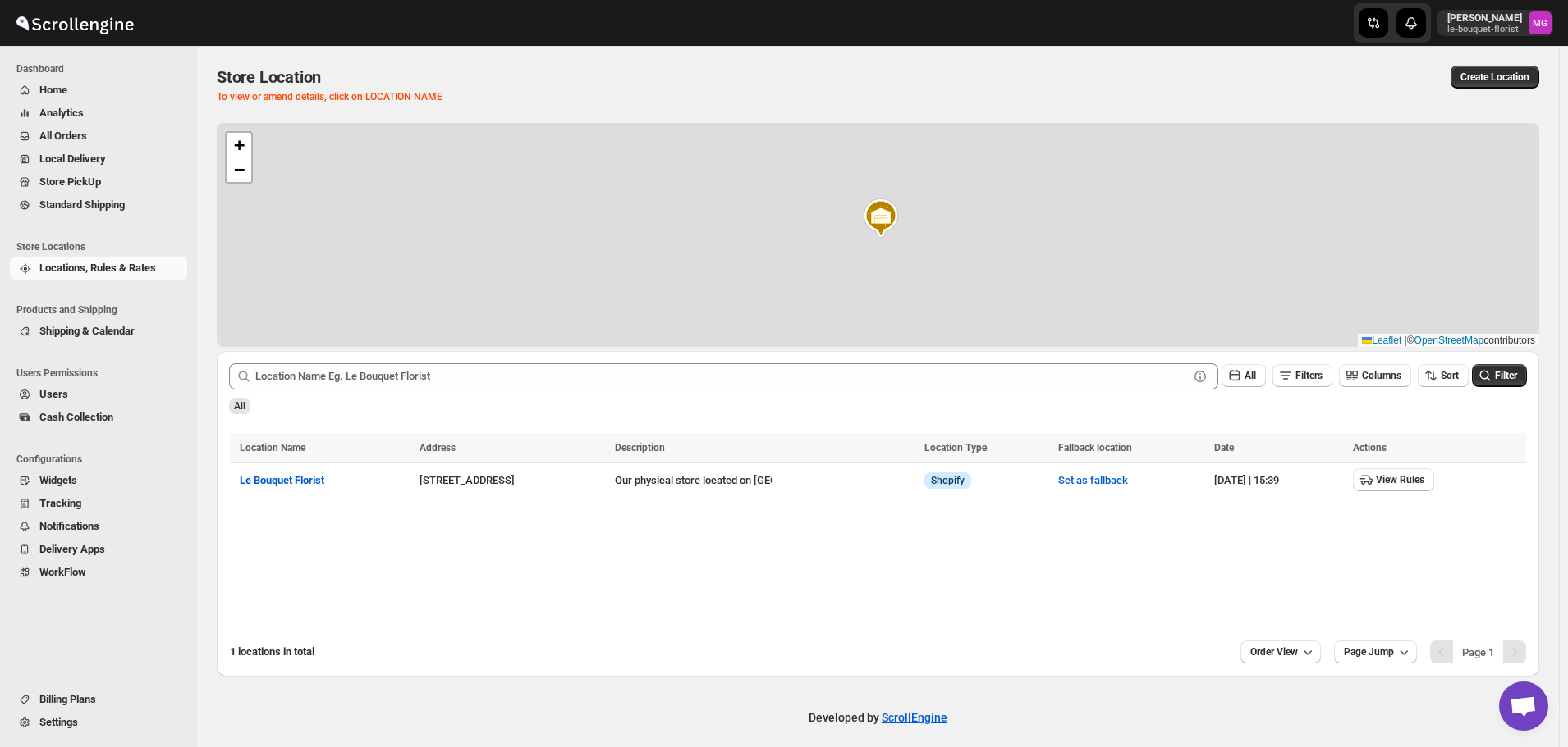
click at [139, 345] on ul "Products and Shipping Shipping & Calendar" at bounding box center [94, 324] width 189 height 63
click at [140, 335] on span "Shipping & Calendar" at bounding box center [112, 332] width 145 height 16
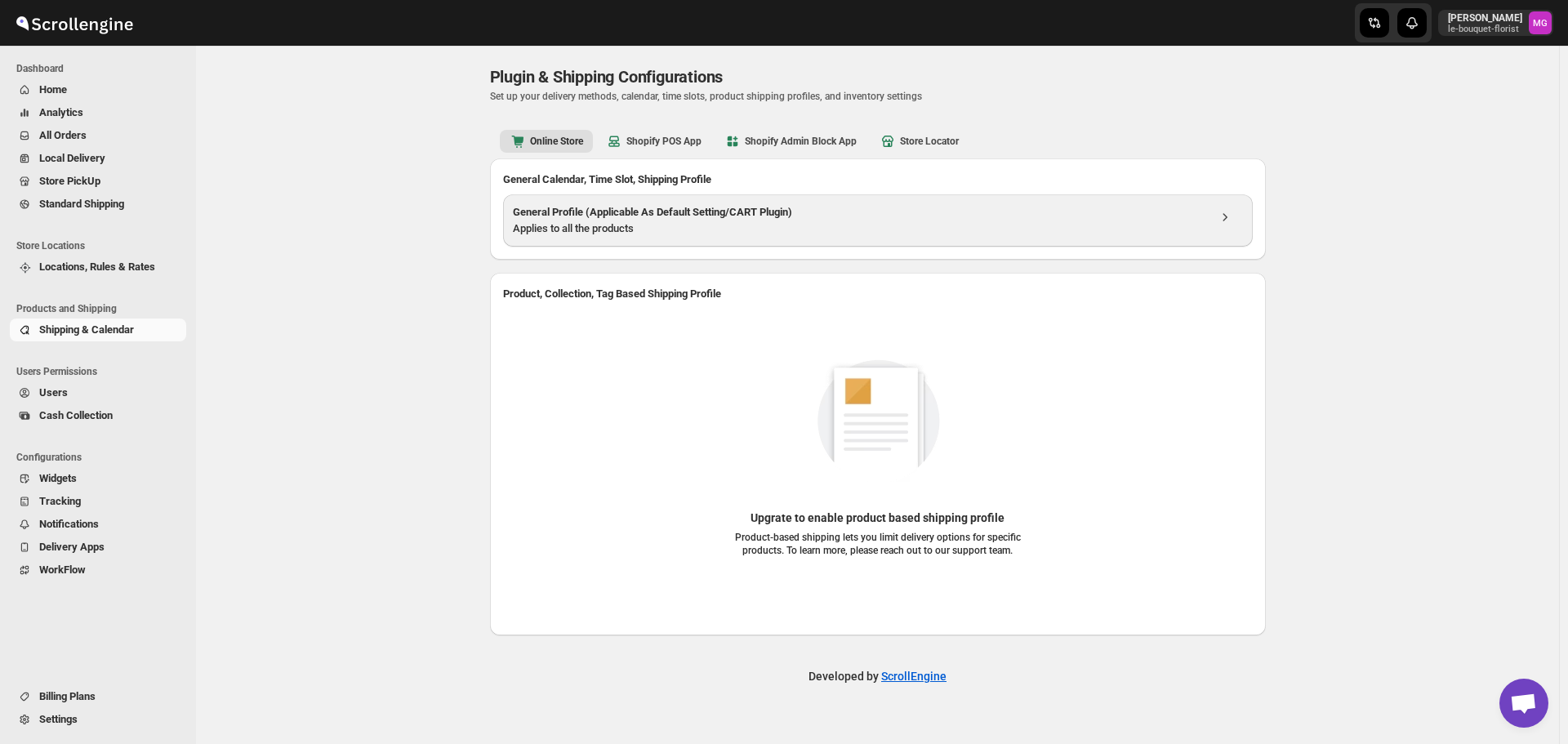
click at [646, 216] on h3 "General Profile (Applicable As Default Setting/CART Plugin)" at bounding box center [860, 213] width 695 height 16
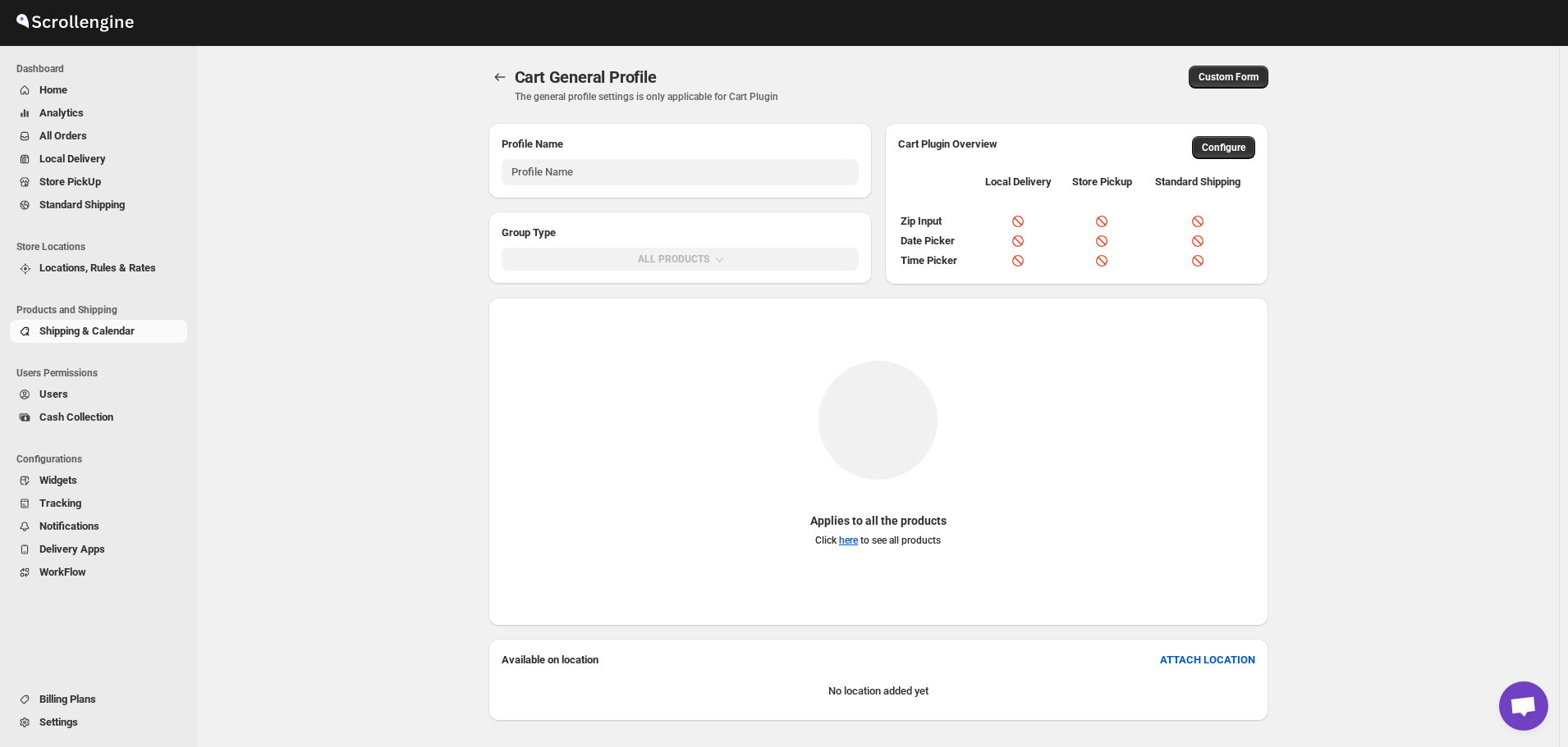
type input "General Profile (Applicable As Default Setting/CART Plugin)"
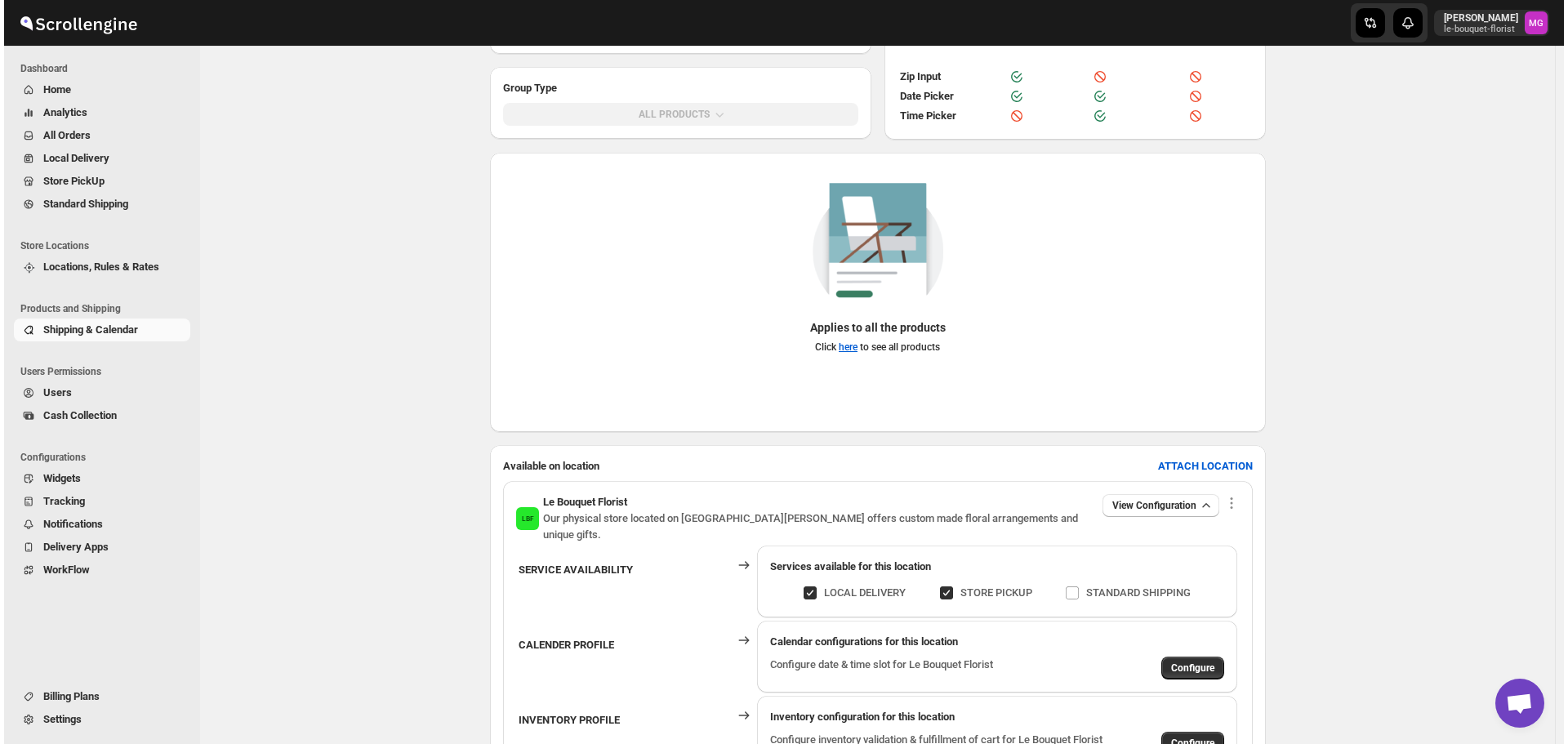
scroll to position [266, 0]
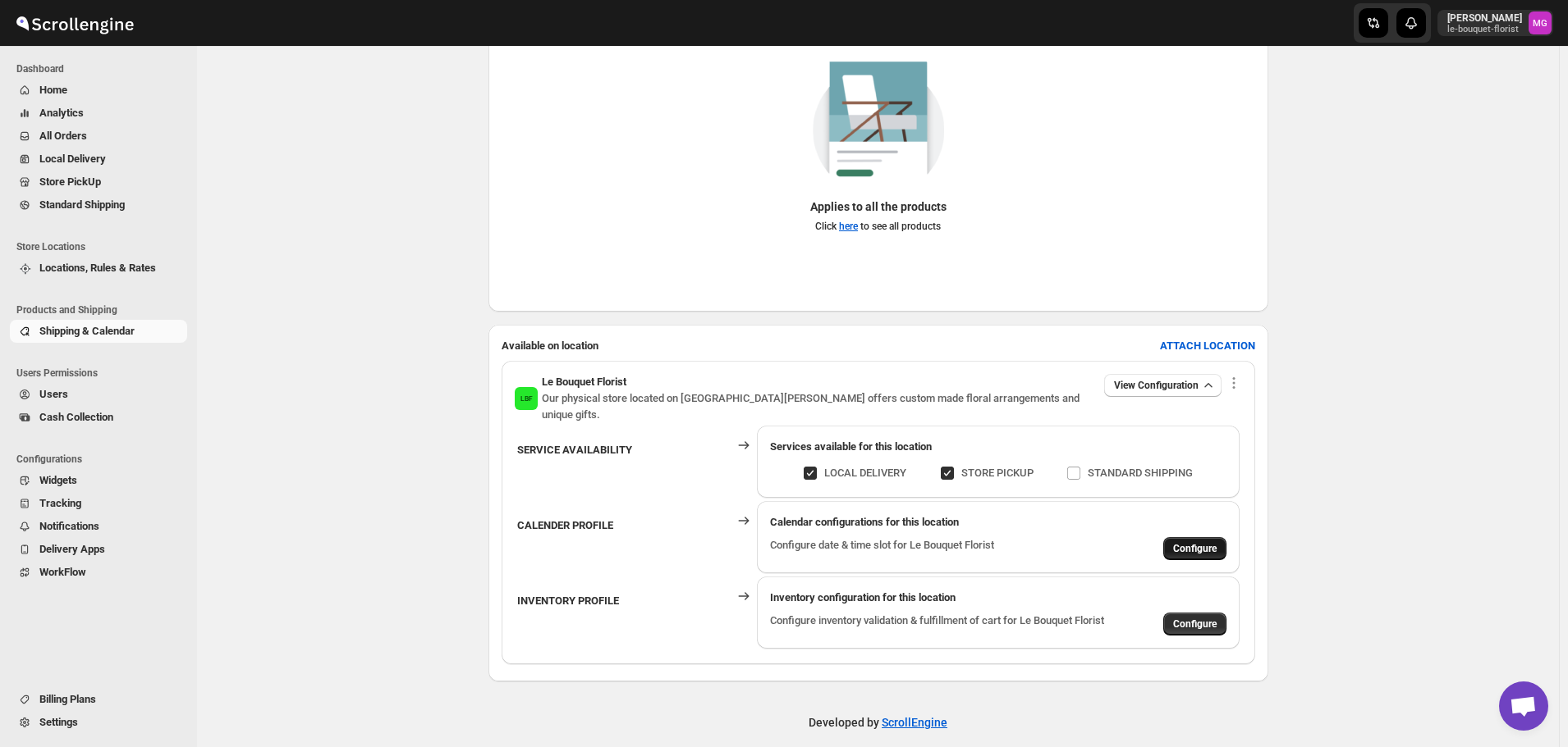
click at [1226, 538] on button "Configure" at bounding box center [1194, 549] width 63 height 23
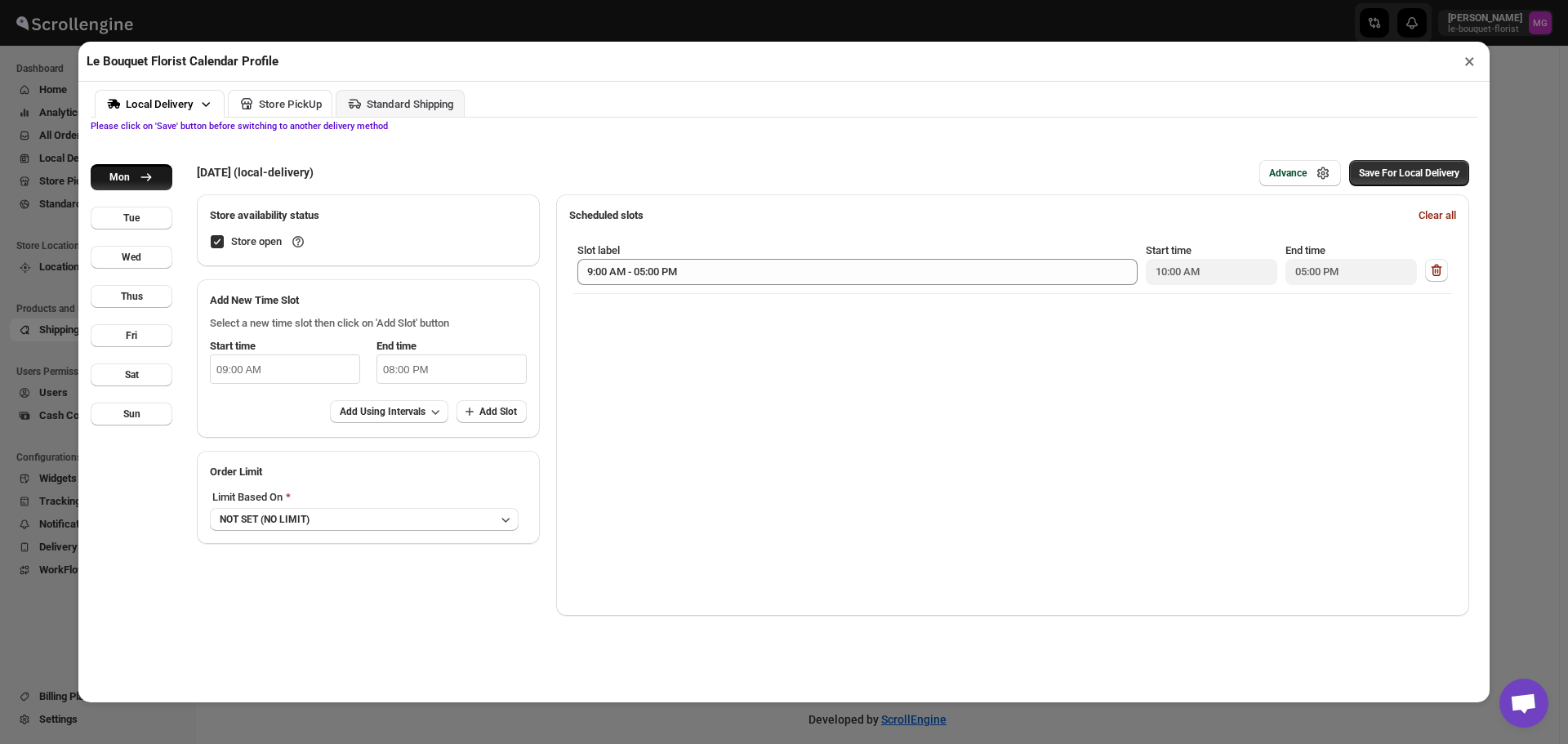
click at [282, 108] on div "Store PickUp" at bounding box center [290, 104] width 63 height 12
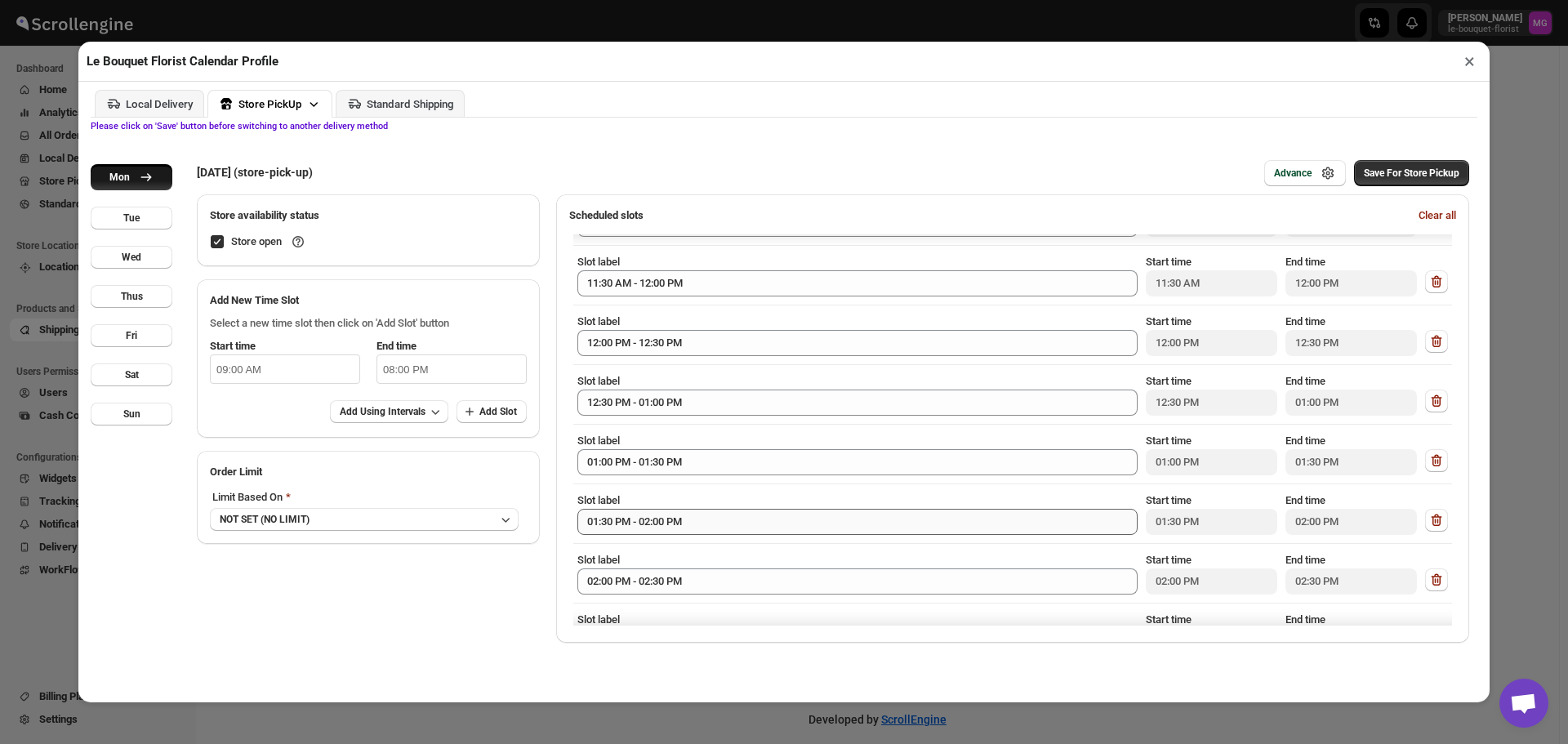
scroll to position [86, 0]
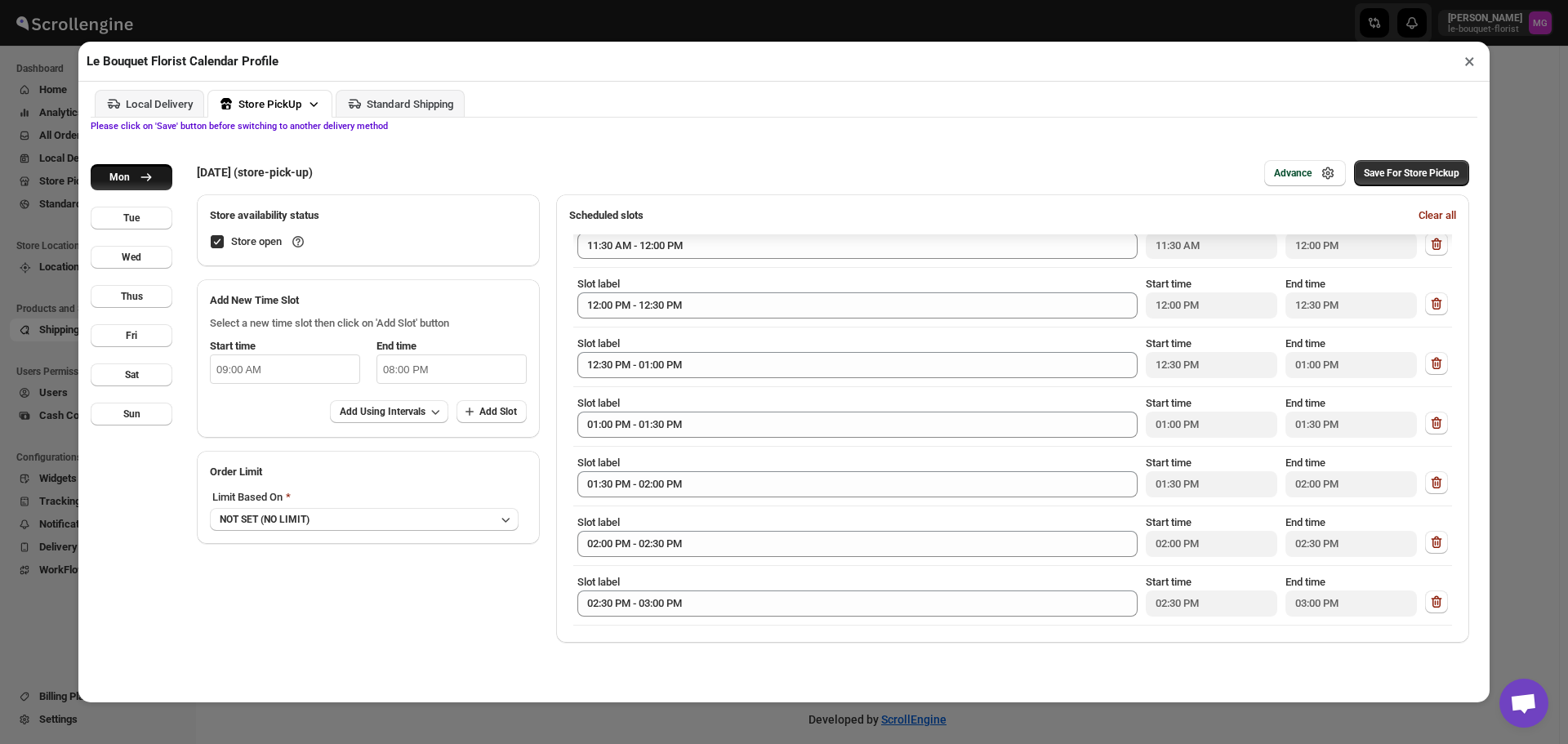
click at [319, 375] on input "09:00 AM" at bounding box center [285, 370] width 150 height 29
click at [229, 455] on li "03" at bounding box center [233, 452] width 45 height 20
type input "03:00 AM"
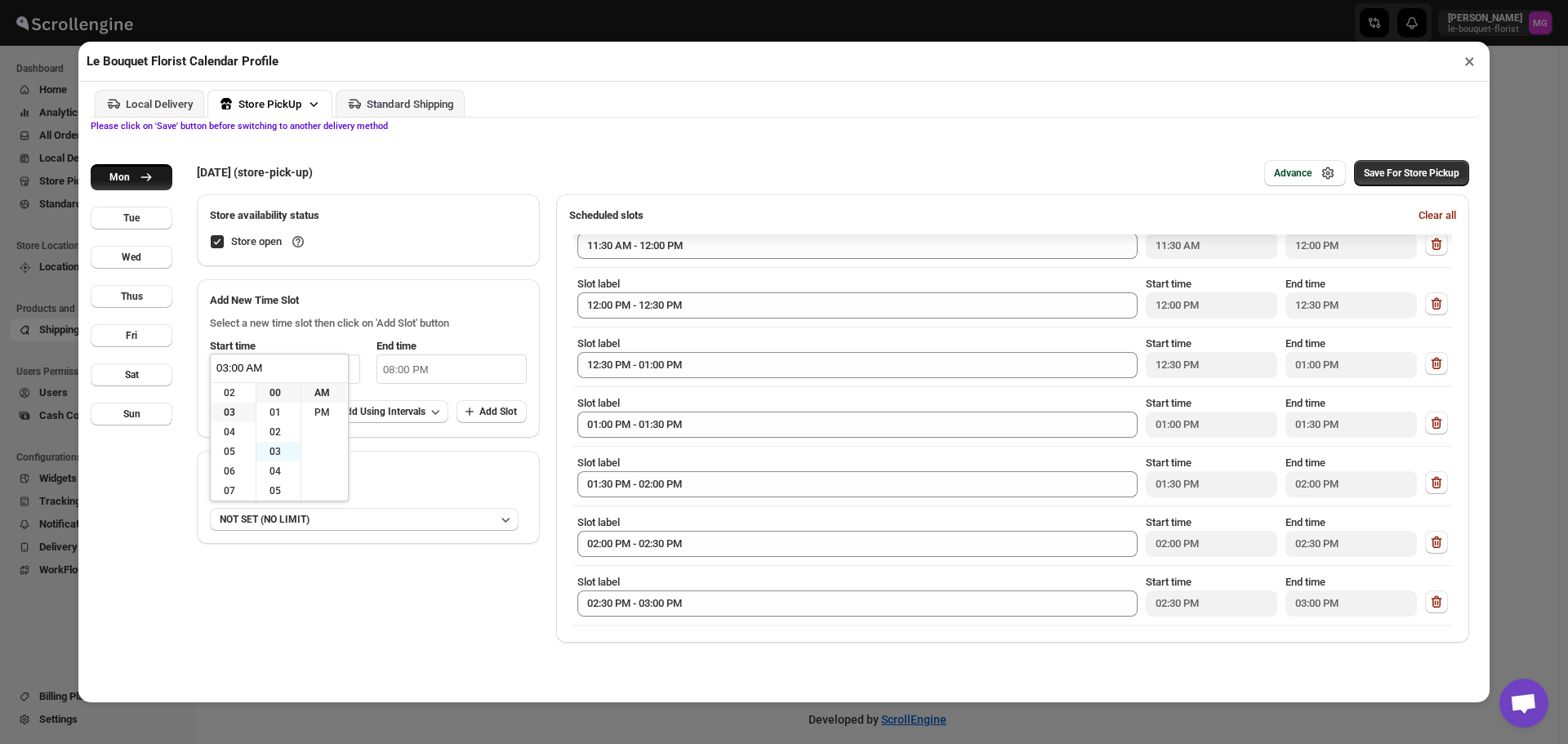
scroll to position [59, 0]
click at [328, 412] on li "PM" at bounding box center [324, 413] width 45 height 20
type input "03:00 PM"
click at [470, 374] on input "08:00 PM" at bounding box center [452, 370] width 150 height 29
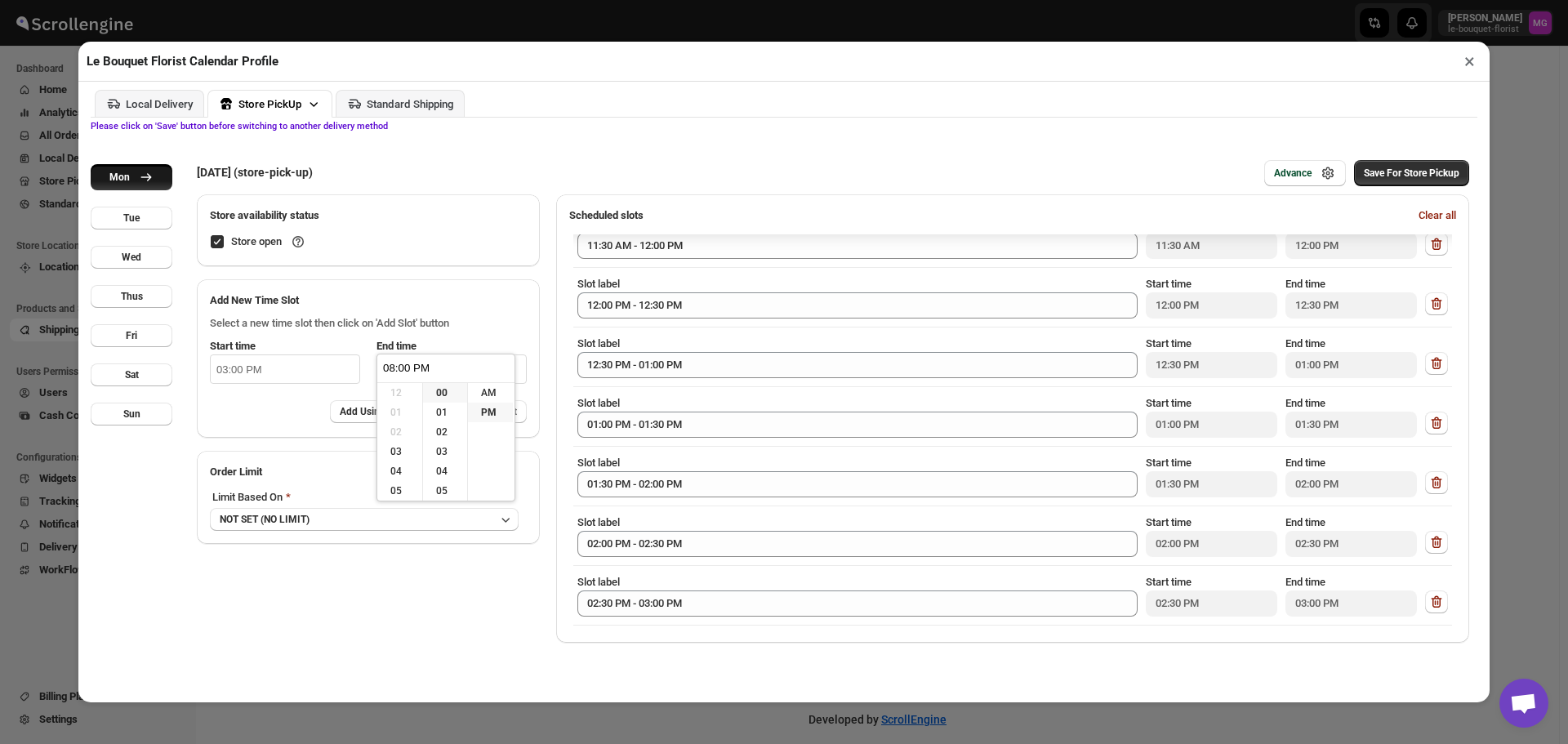
scroll to position [118, 0]
click at [402, 455] on li "05" at bounding box center [400, 455] width 45 height 20
type input "05:00 PM"
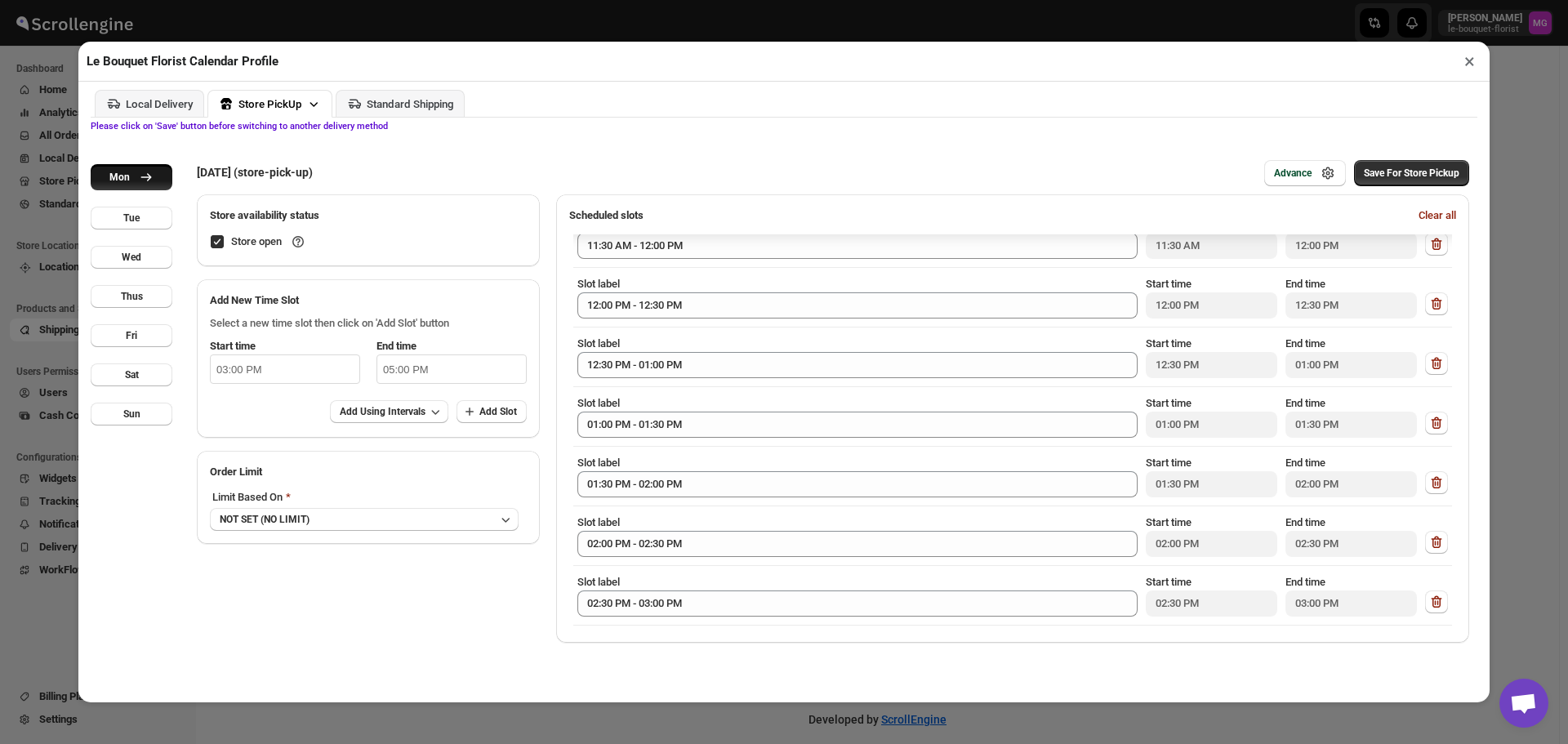
click at [503, 313] on div "Select a new time slot then click on 'Add Slot' button Start time 03:00 PM End …" at bounding box center [369, 374] width 343 height 129
click at [413, 418] on span "Add Using Intervals" at bounding box center [382, 412] width 86 height 13
click at [399, 473] on span "30 Minutes" at bounding box center [387, 476] width 101 height 16
click at [505, 419] on span "Add Slot" at bounding box center [498, 412] width 38 height 13
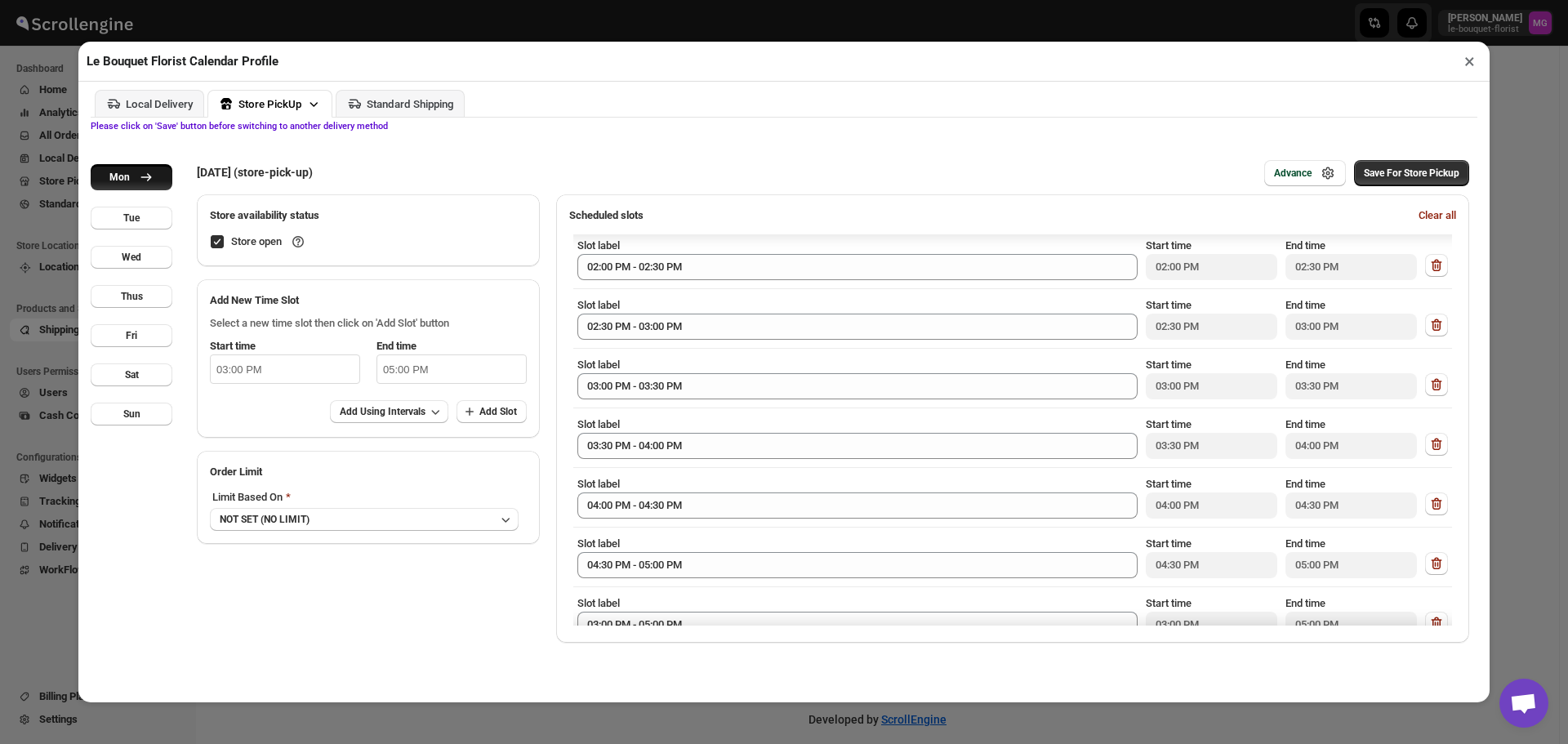
scroll to position [384, 0]
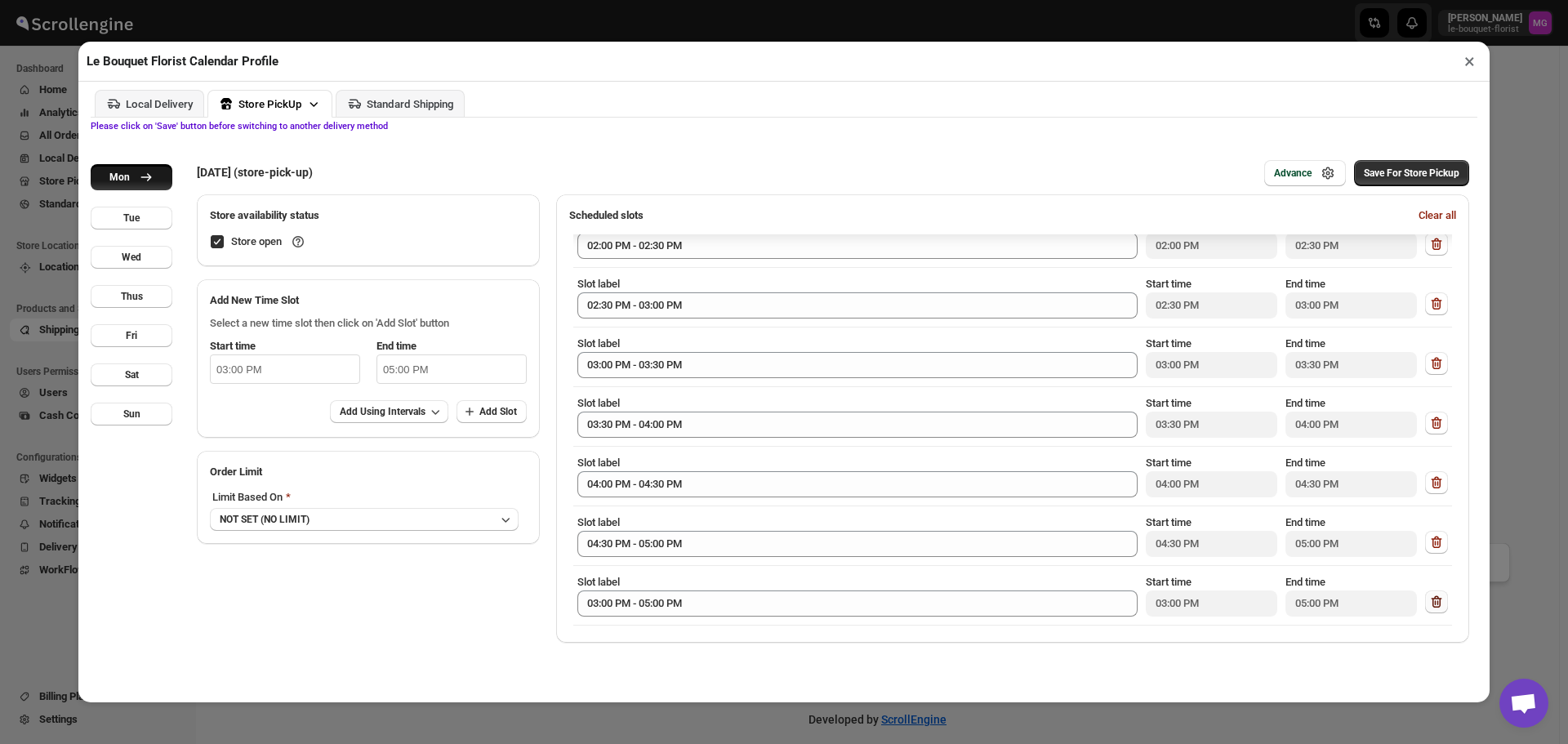
click at [1428, 611] on icon "button" at bounding box center [1436, 603] width 16 height 16
click at [1433, 602] on icon "button" at bounding box center [1436, 602] width 16 height 16
click at [1403, 174] on span "Save For Store Pickup" at bounding box center [1411, 173] width 96 height 13
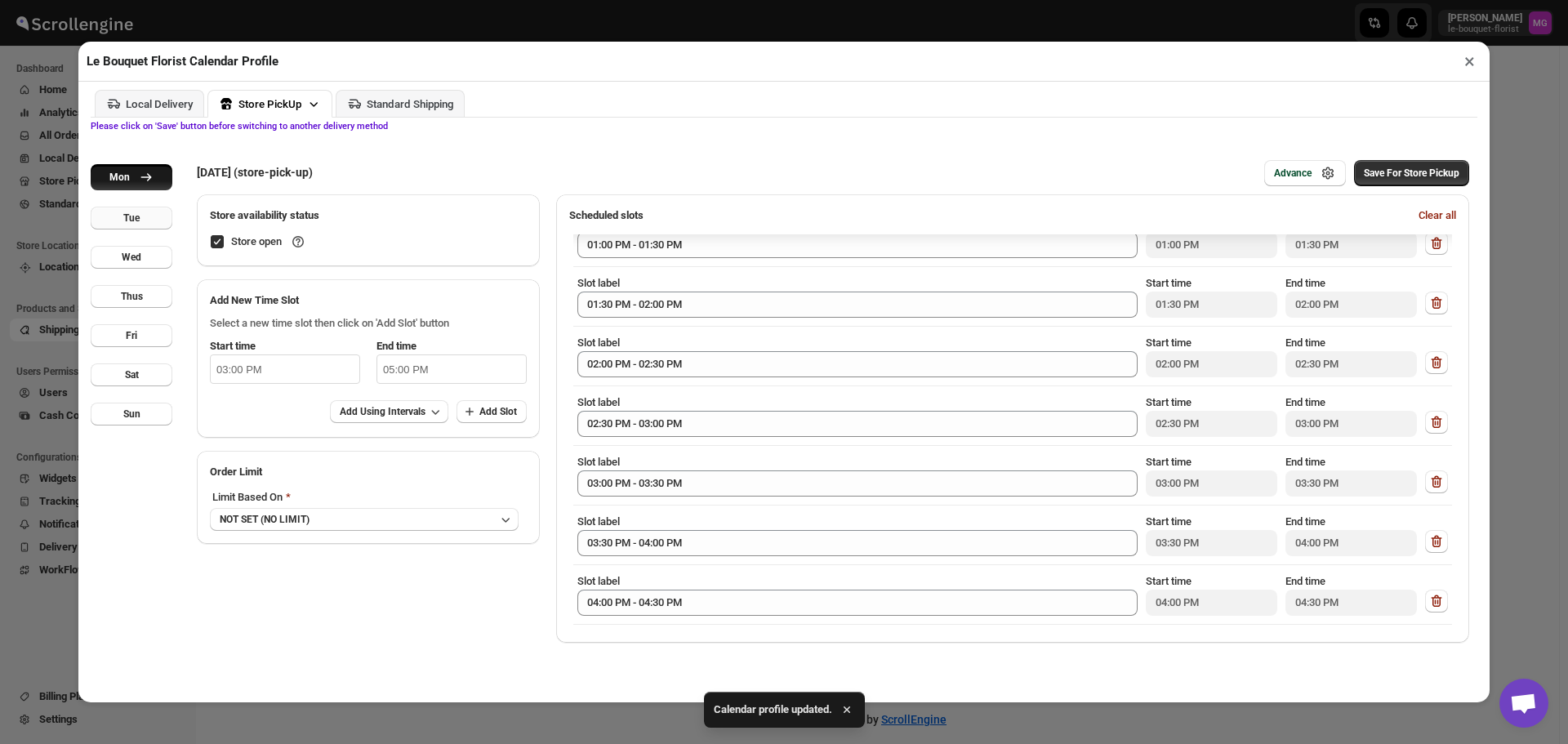
click at [136, 217] on div "Tue" at bounding box center [132, 218] width 16 height 13
click at [382, 408] on span "Add Using Intervals" at bounding box center [382, 412] width 86 height 13
click at [388, 476] on span "30 Minutes" at bounding box center [363, 475] width 51 height 12
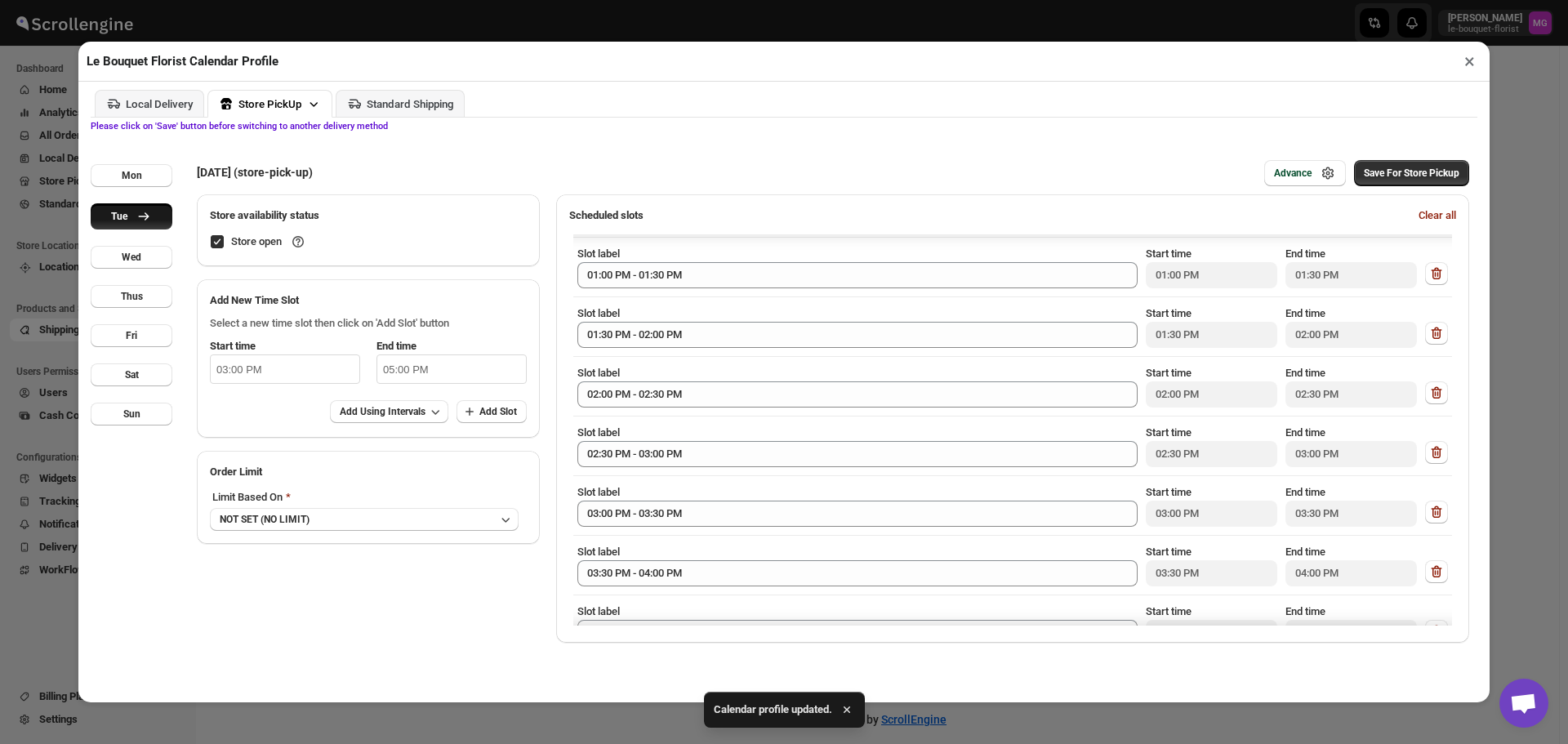
scroll to position [325, 0]
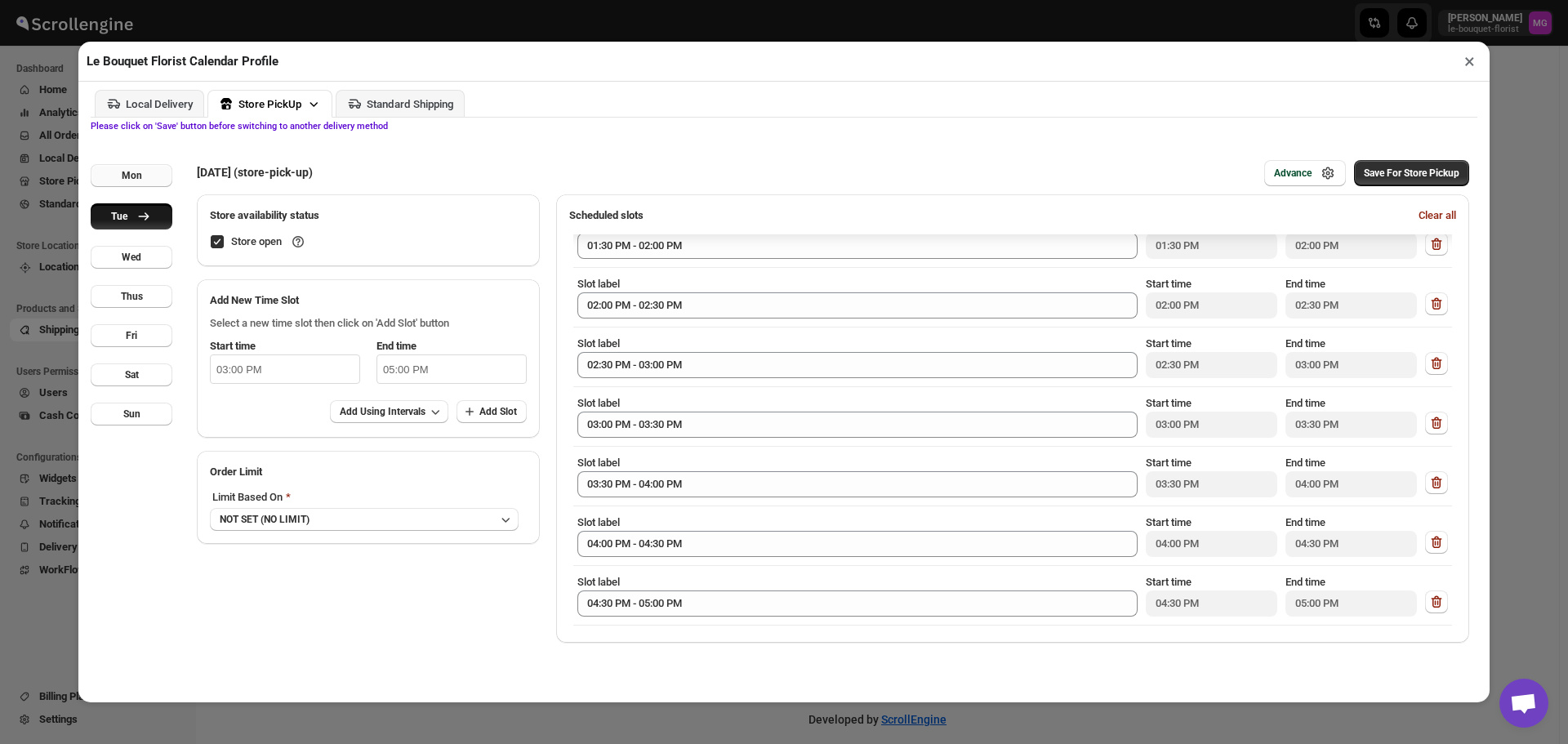
click at [150, 174] on button "Mon" at bounding box center [132, 176] width 82 height 23
click at [141, 226] on button "Tue" at bounding box center [132, 218] width 82 height 23
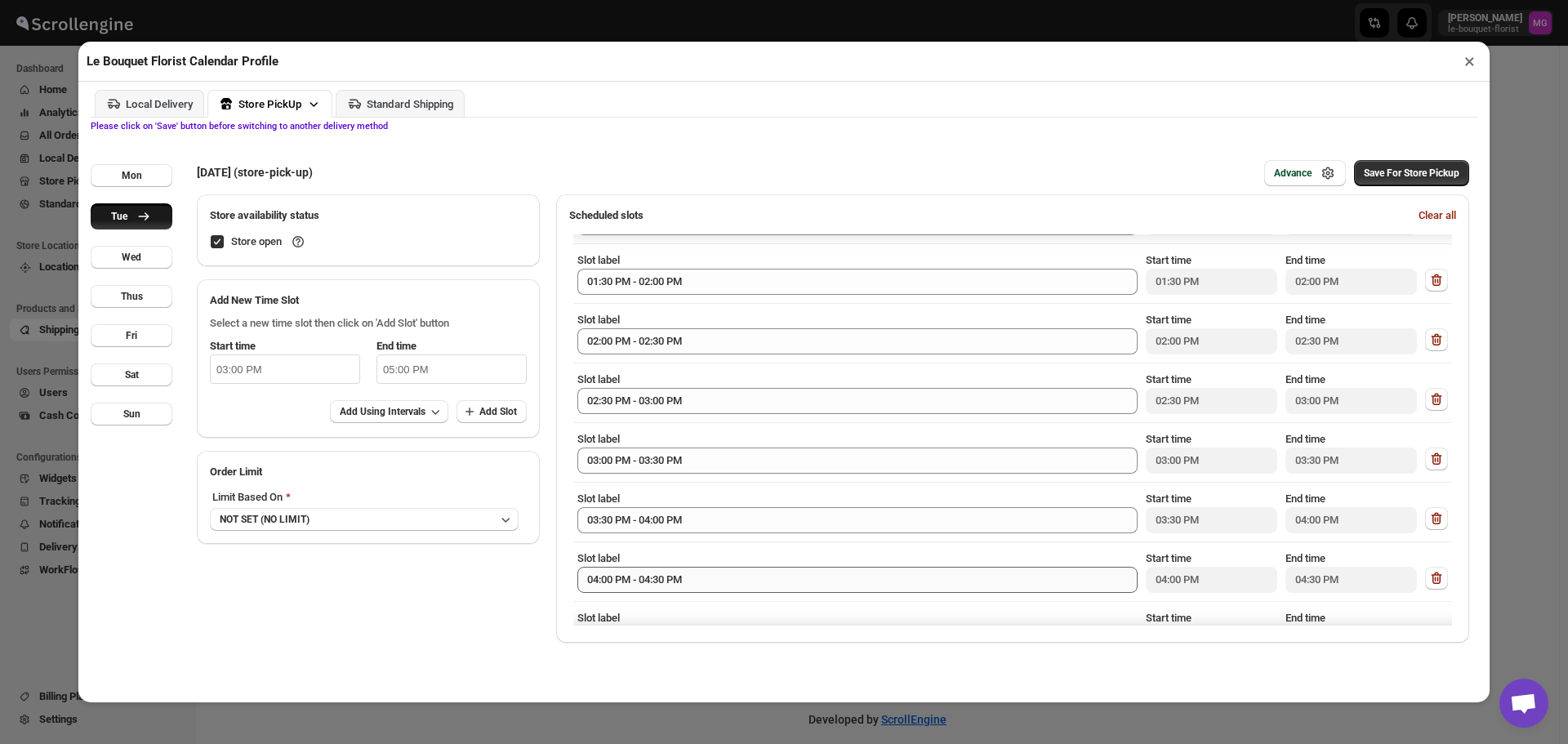
scroll to position [325, 0]
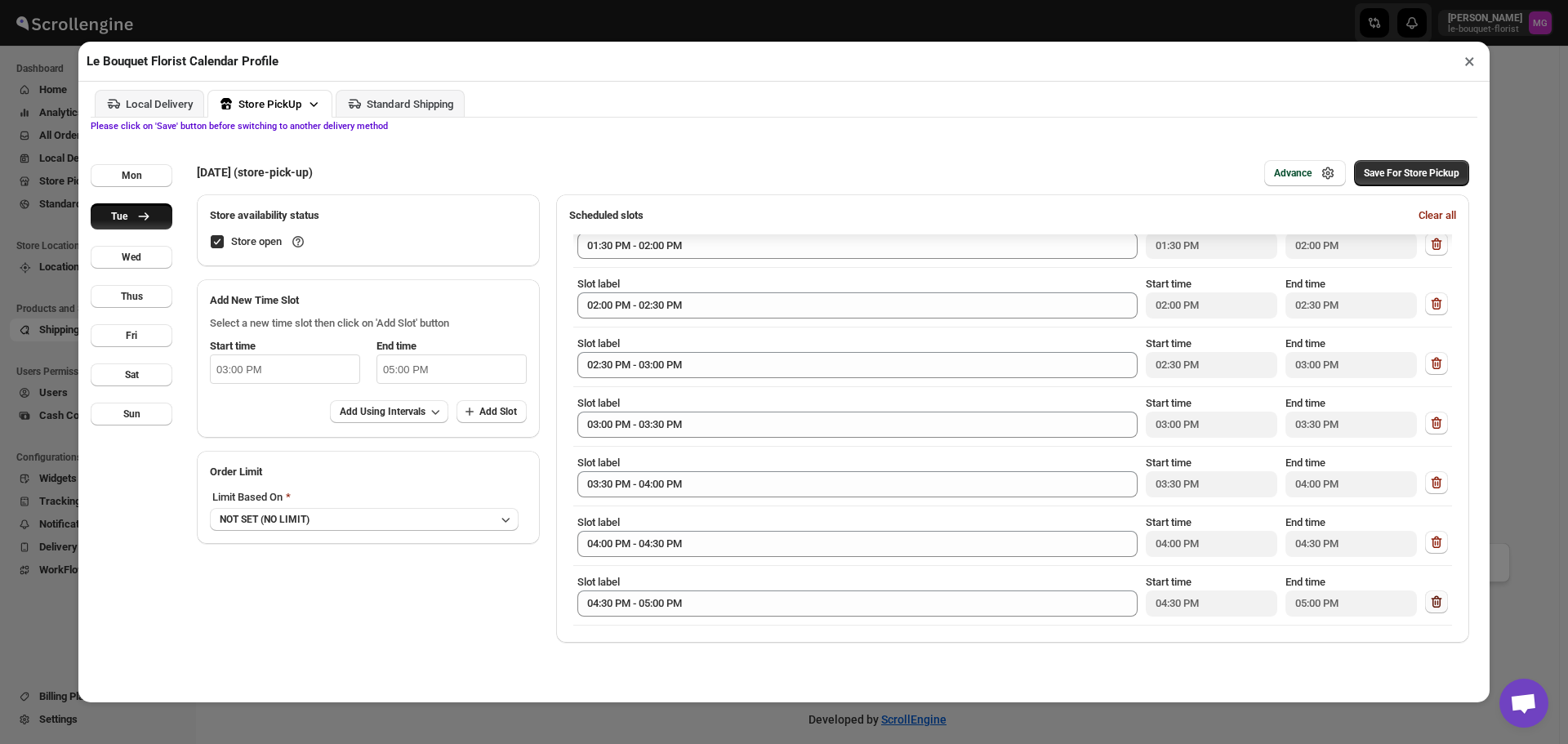
click at [1428, 603] on icon "button" at bounding box center [1436, 603] width 16 height 16
click at [409, 363] on input "05:00 PM" at bounding box center [452, 370] width 150 height 29
click at [404, 455] on li "04" at bounding box center [400, 455] width 45 height 20
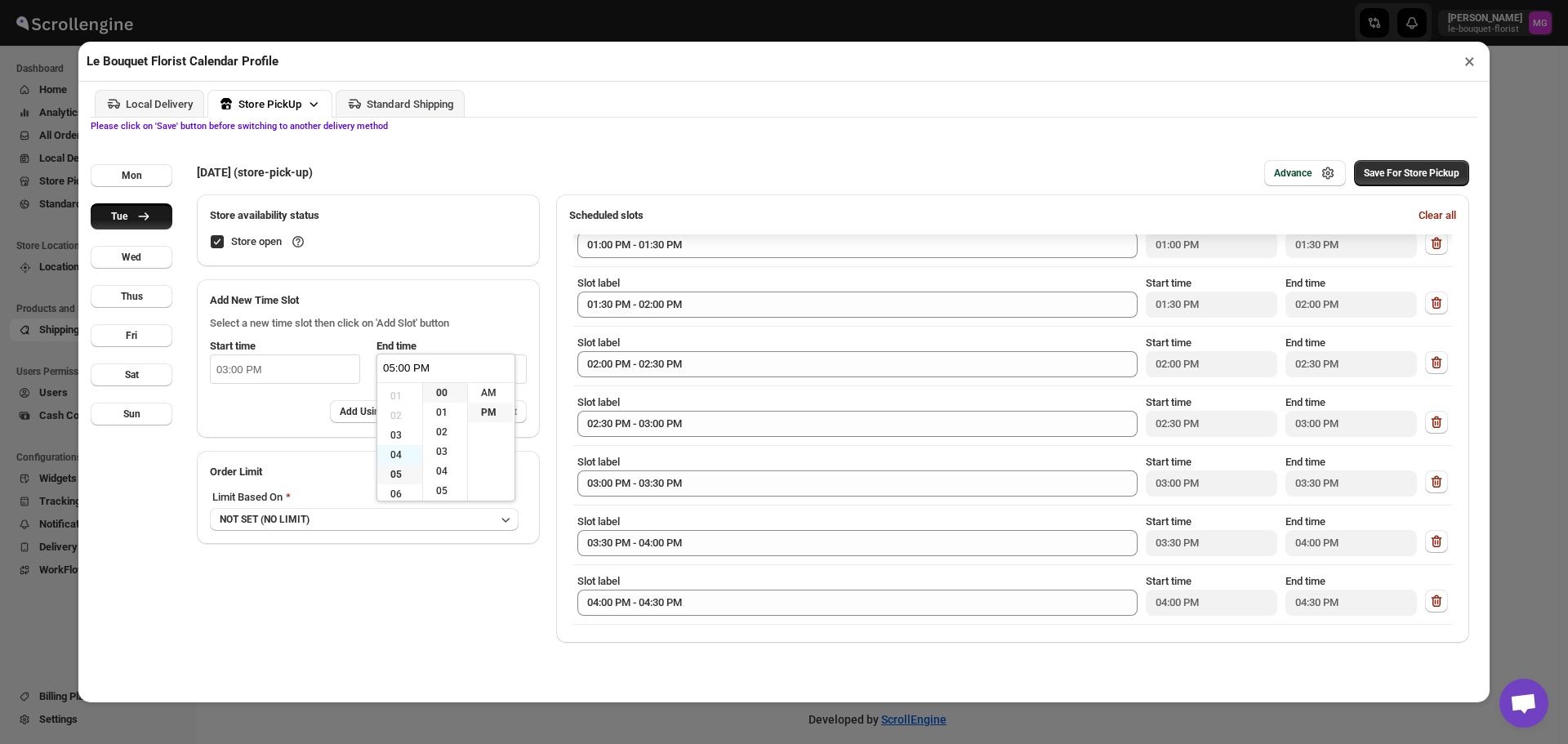
type input "04:00 PM"
click at [448, 410] on li "30" at bounding box center [445, 410] width 44 height 20
type input "04:30 PM"
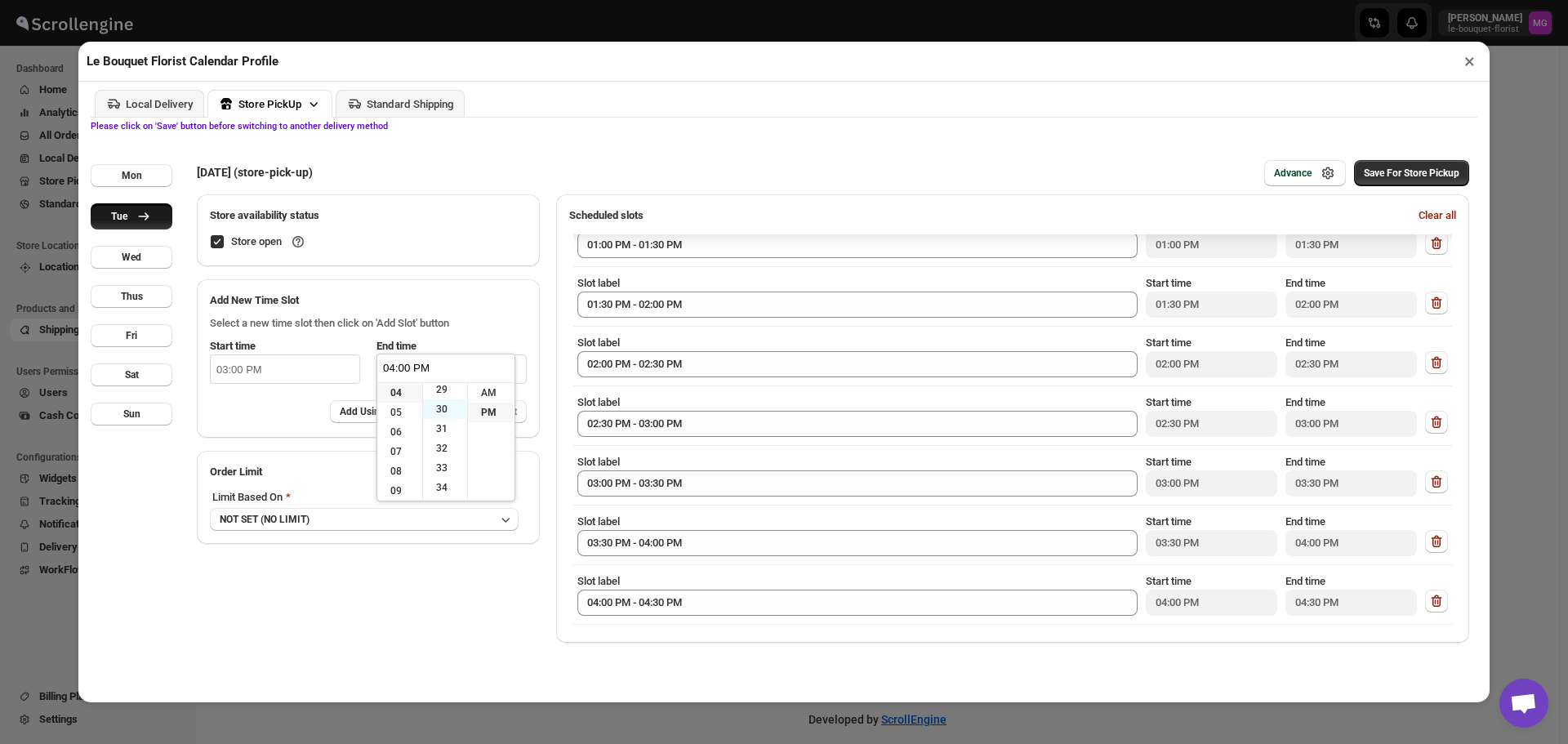
type input "04:30 PM"
click at [400, 531] on button "NOT SET (NO LIMIT)" at bounding box center [364, 520] width 309 height 23
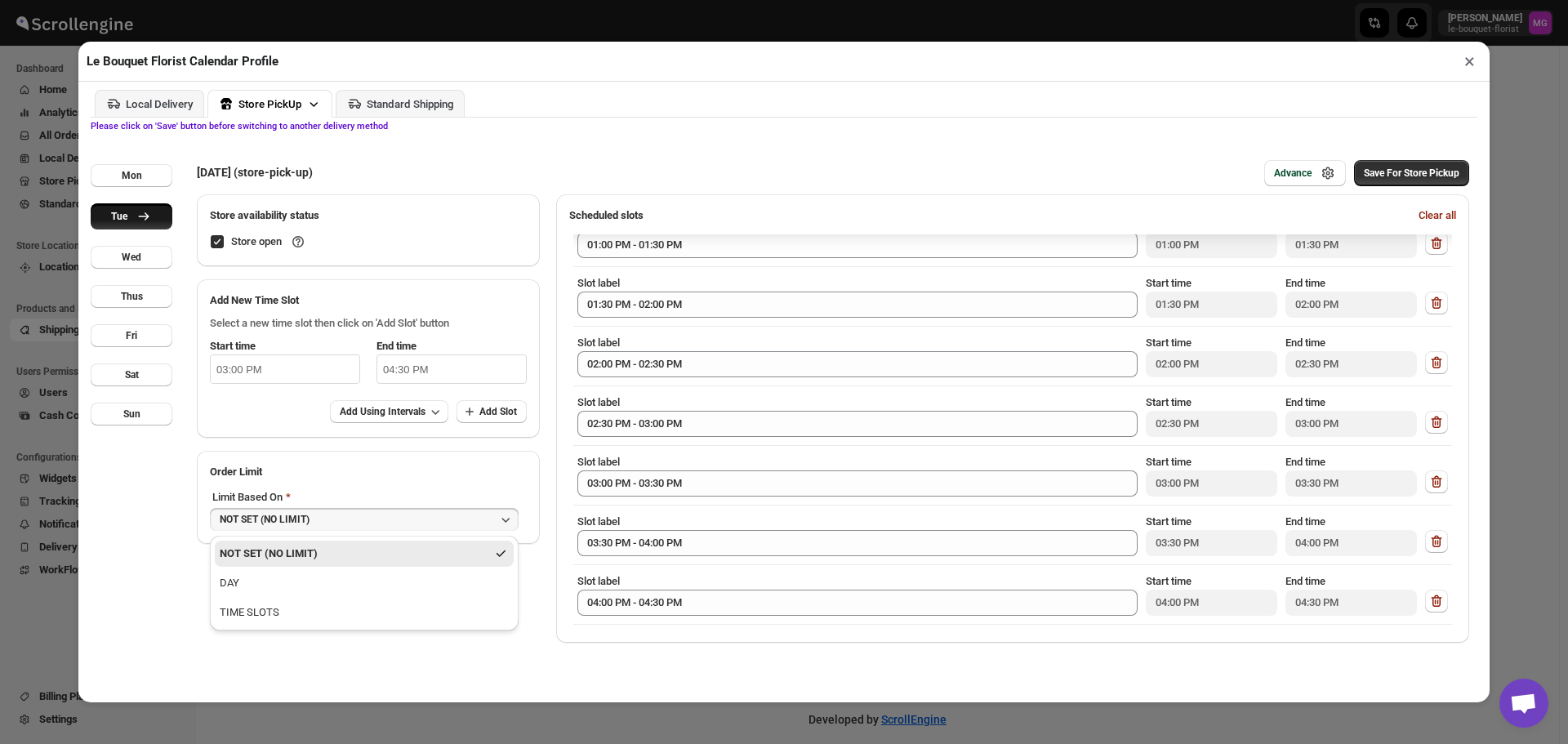
click at [303, 516] on div "NOT SET (NO LIMIT)" at bounding box center [265, 520] width 90 height 13
click at [117, 258] on button "Wed" at bounding box center [132, 258] width 82 height 23
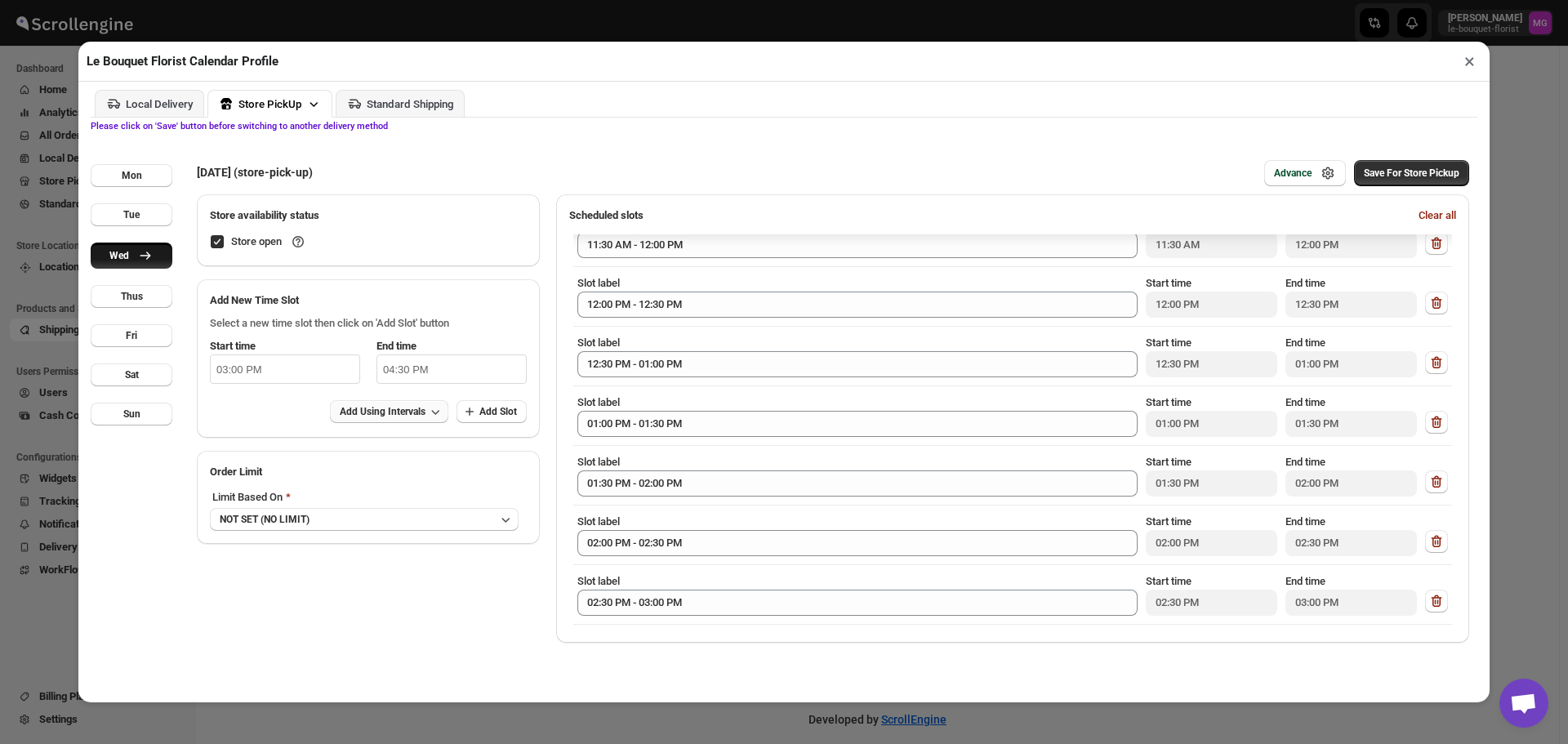
click at [421, 406] on button "Add Using Intervals" at bounding box center [389, 412] width 118 height 23
click at [396, 483] on span "30 Minutes" at bounding box center [387, 476] width 101 height 16
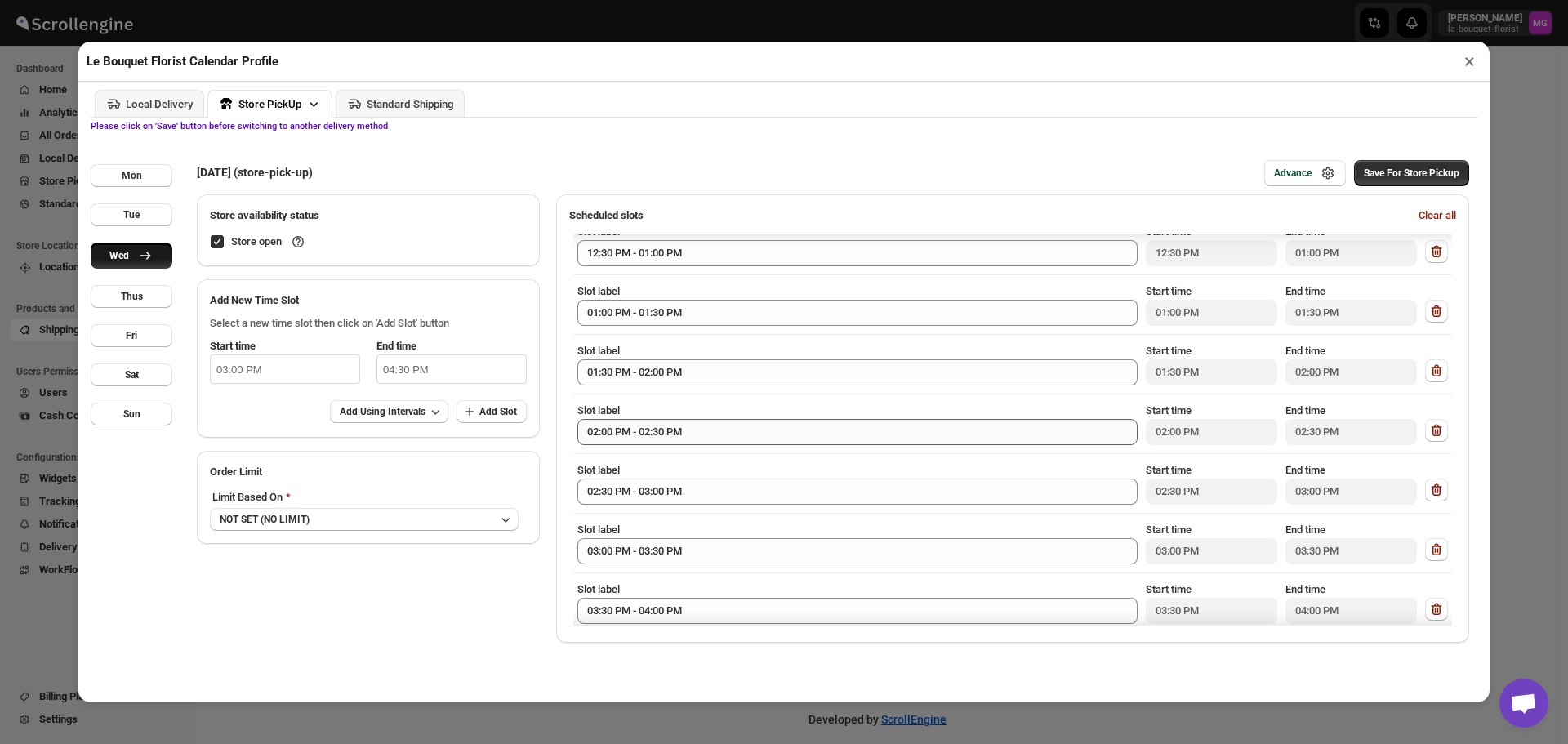
scroll to position [265, 0]
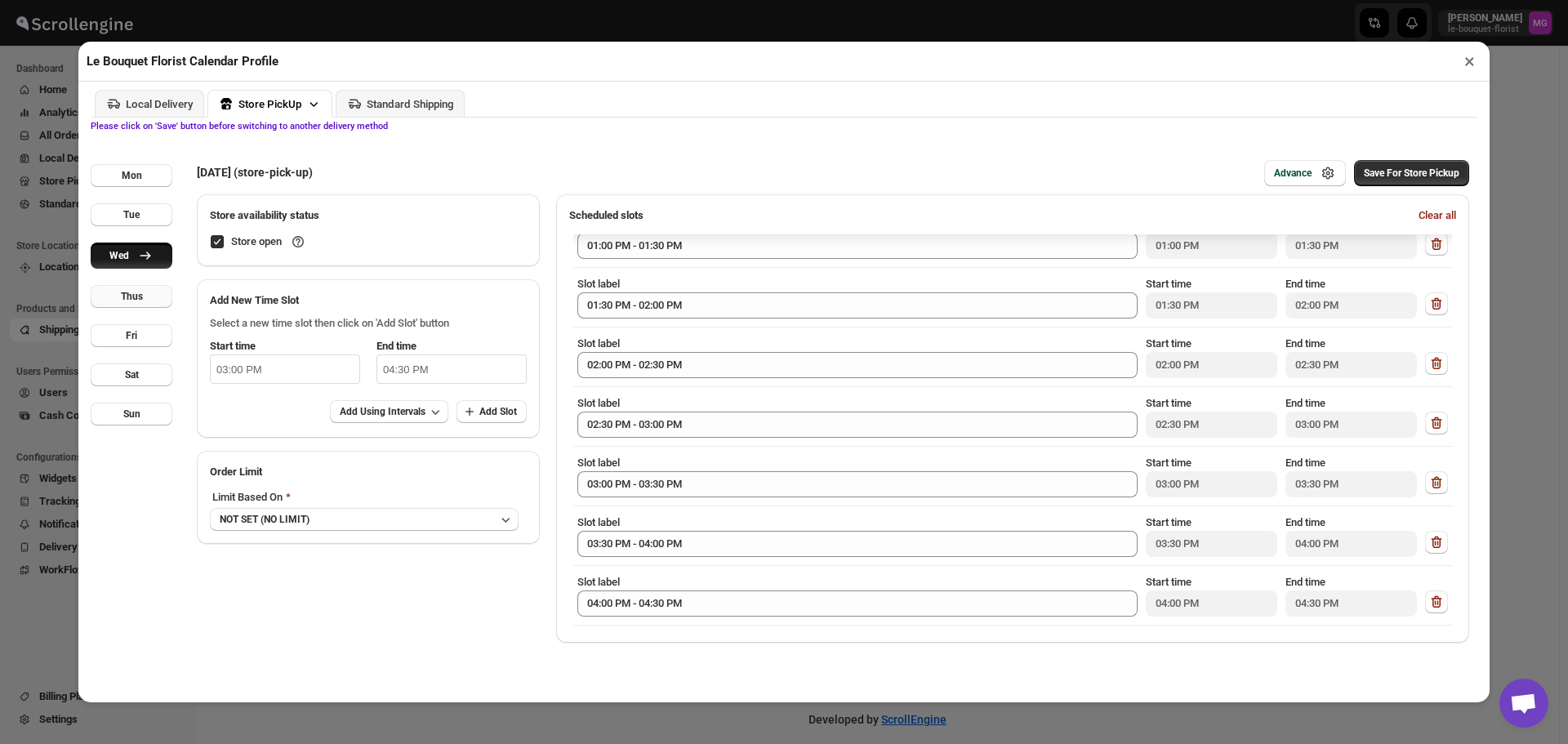
click at [145, 299] on button "Thus" at bounding box center [132, 297] width 82 height 23
click at [431, 413] on icon "button" at bounding box center [436, 412] width 16 height 16
click at [369, 468] on span "30 Minutes" at bounding box center [387, 476] width 101 height 16
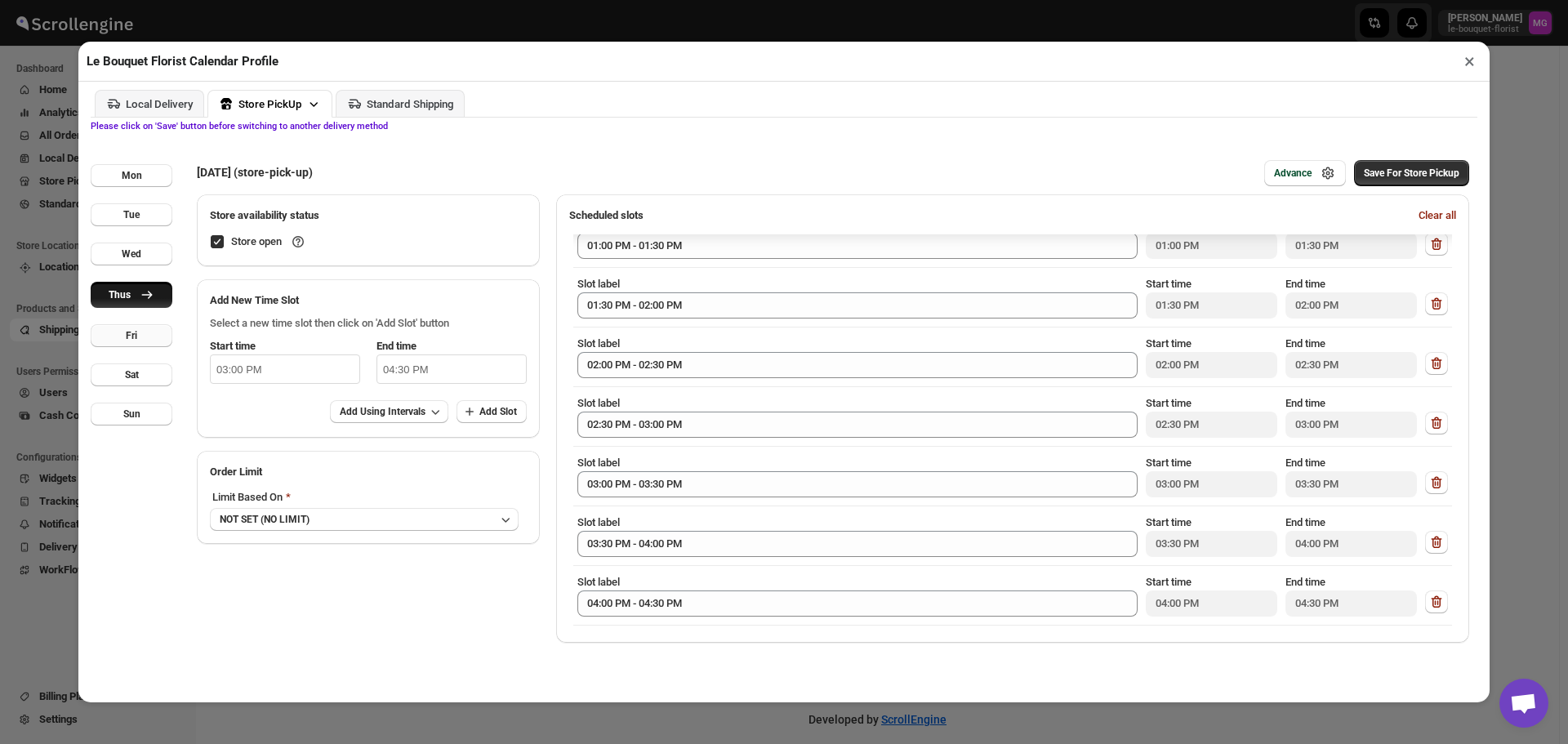
click at [138, 338] on button "Fri" at bounding box center [132, 336] width 82 height 23
click at [402, 424] on button "Add Using Intervals" at bounding box center [389, 412] width 118 height 23
click at [383, 469] on span "30 Minutes" at bounding box center [363, 475] width 51 height 12
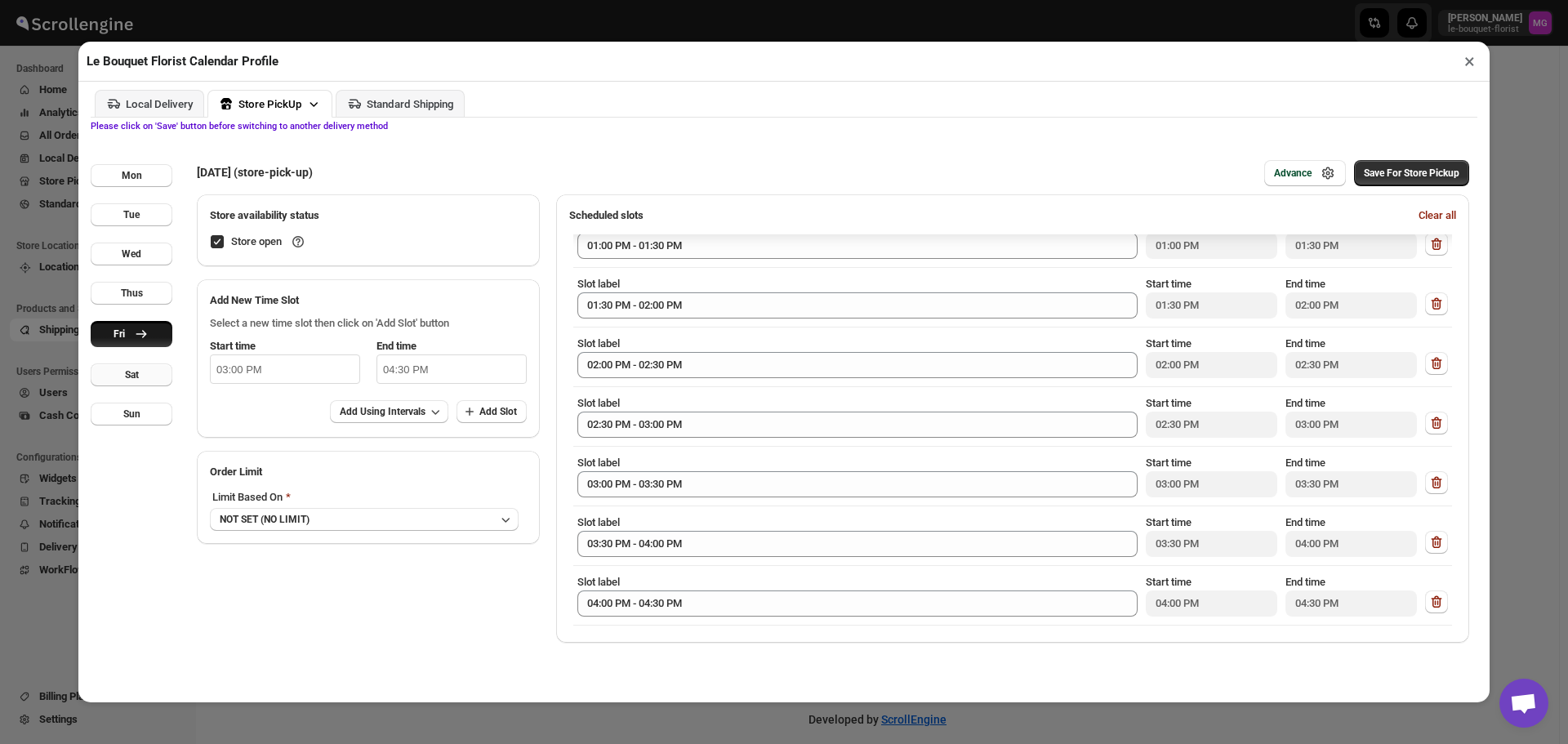
click at [118, 383] on button "Sat" at bounding box center [132, 375] width 82 height 23
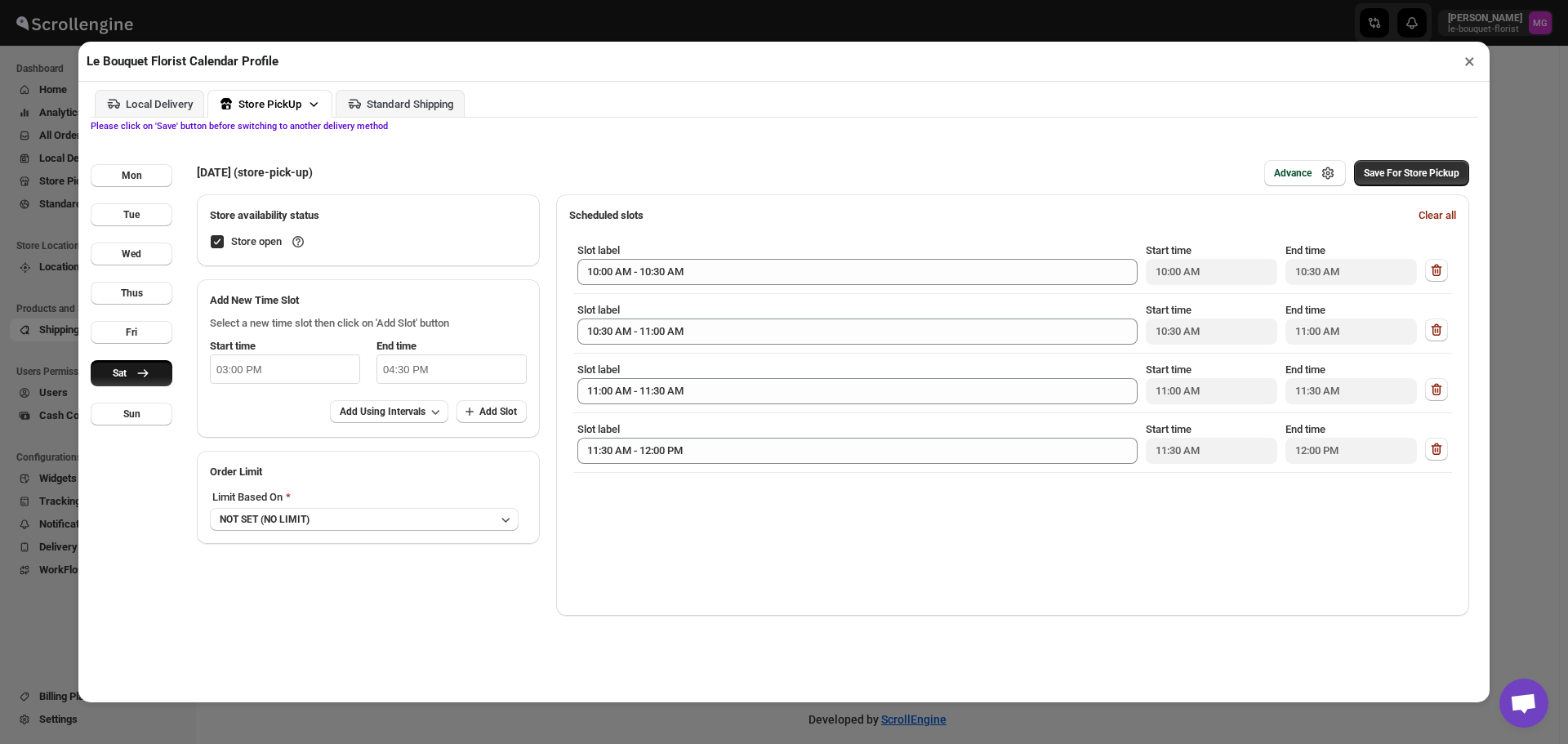
scroll to position [0, 0]
click at [300, 374] on input "03:00 PM" at bounding box center [285, 370] width 150 height 29
click at [239, 392] on li "12" at bounding box center [233, 393] width 45 height 20
type input "12:00 PM"
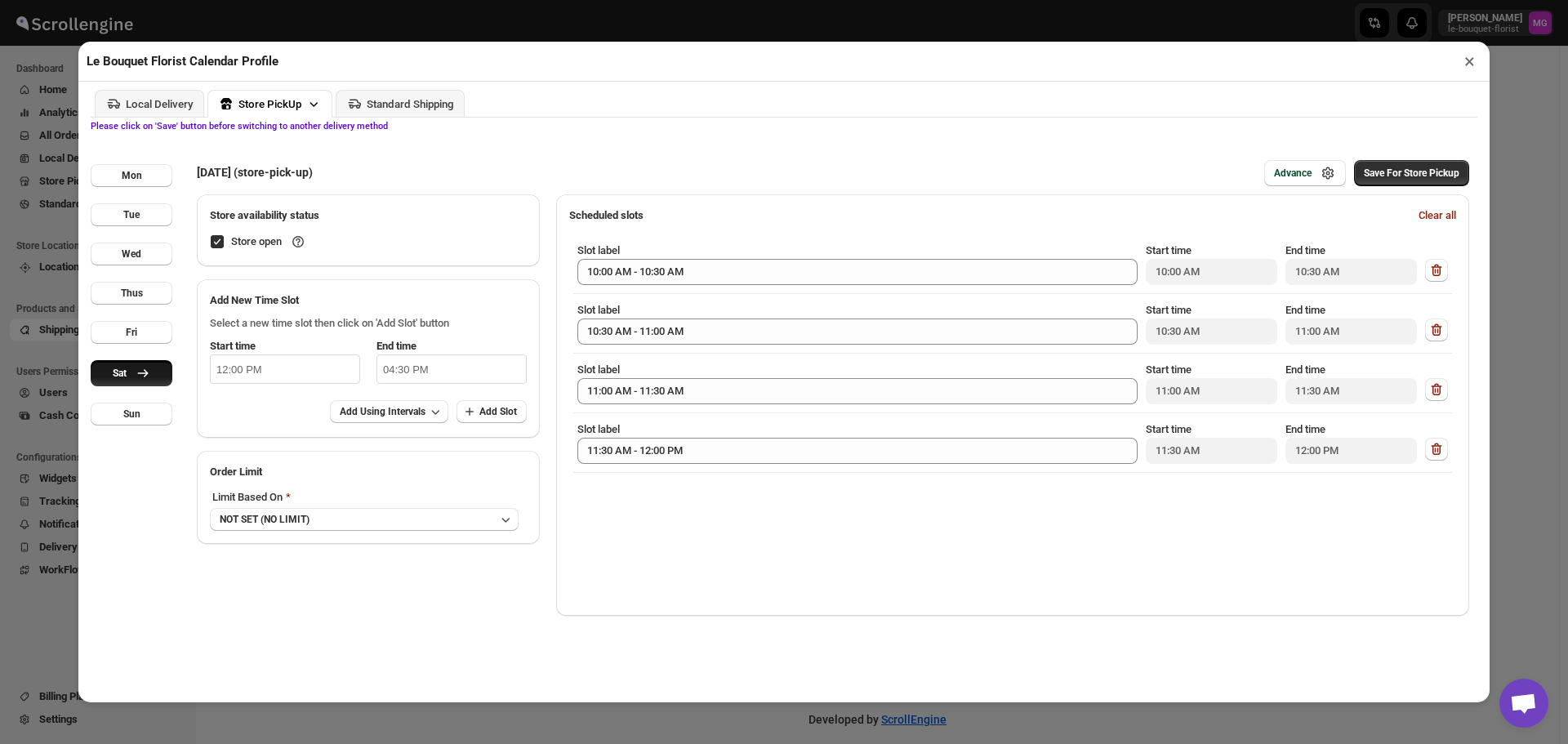
click at [441, 374] on input "04:30 PM" at bounding box center [452, 370] width 150 height 29
click at [397, 385] on li "12" at bounding box center [400, 393] width 45 height 20
type input "12:30 PM"
click at [637, 642] on div "[DATE] (store-pick-up) Advance Save For Store Pickup Store availability status …" at bounding box center [829, 410] width 1297 height 558
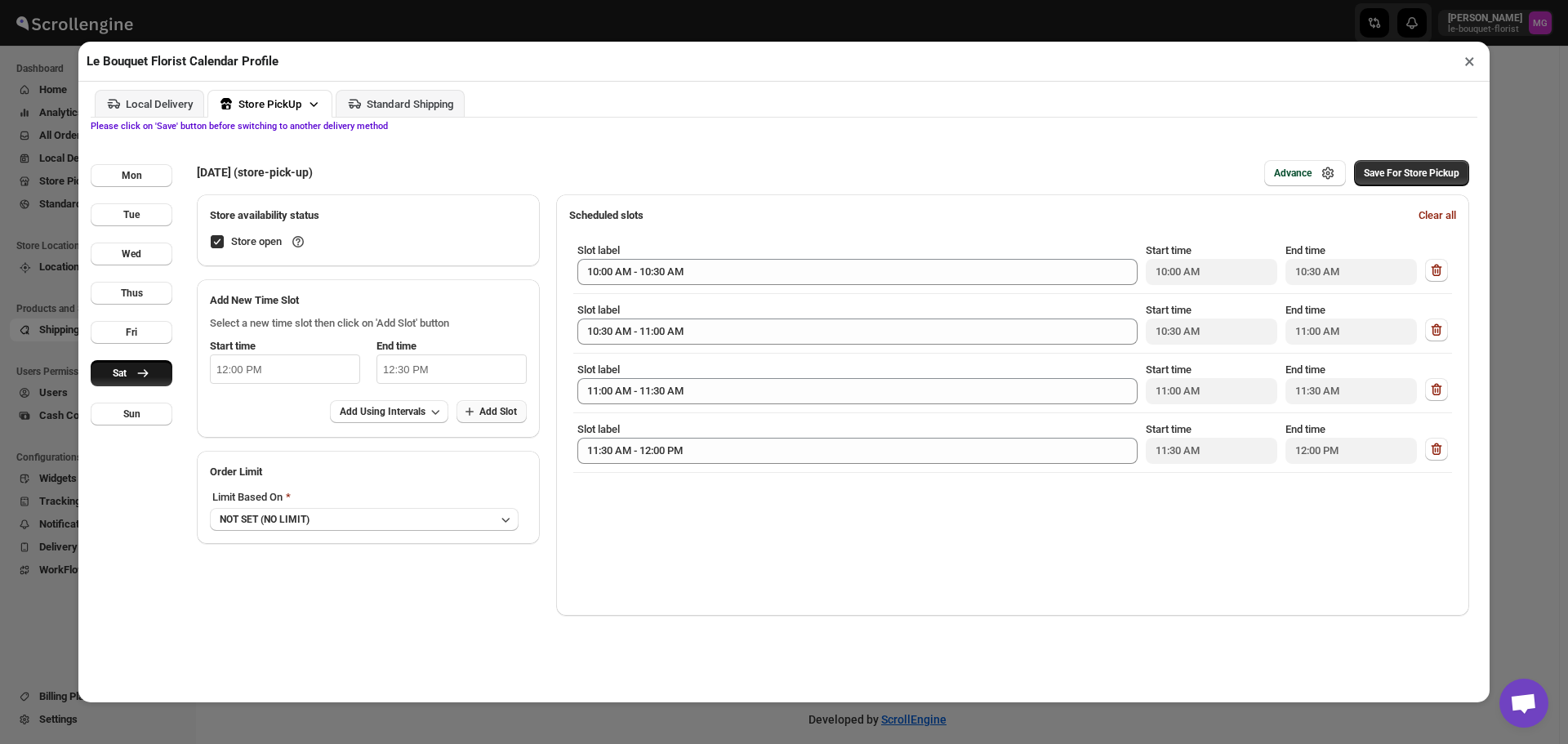
click at [507, 421] on button "Add Slot" at bounding box center [492, 412] width 70 height 23
click at [1400, 177] on span "Save For Store Pickup" at bounding box center [1411, 173] width 96 height 13
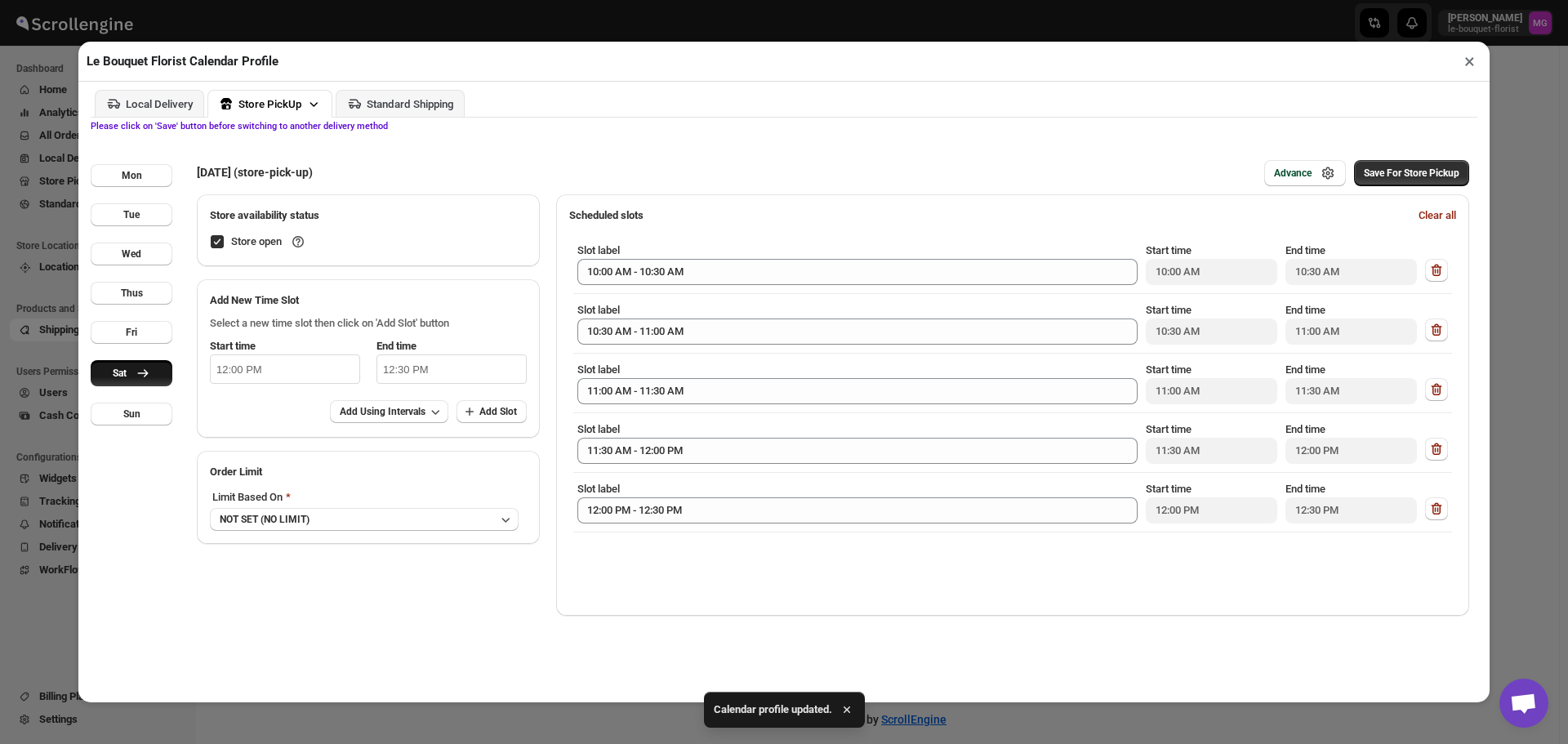
click at [1472, 59] on button "×" at bounding box center [1469, 61] width 24 height 23
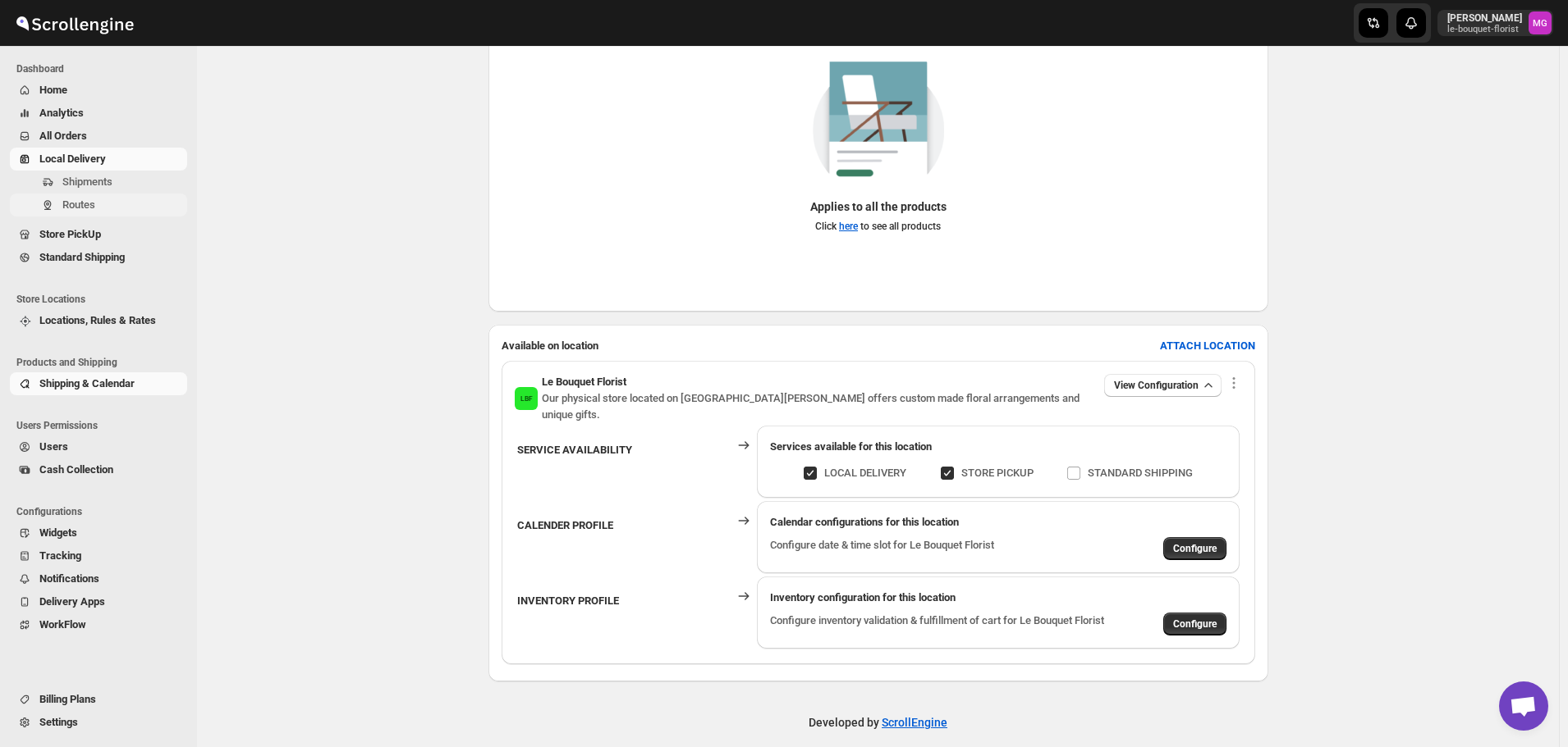
click at [68, 199] on span "Routes" at bounding box center [79, 204] width 33 height 12
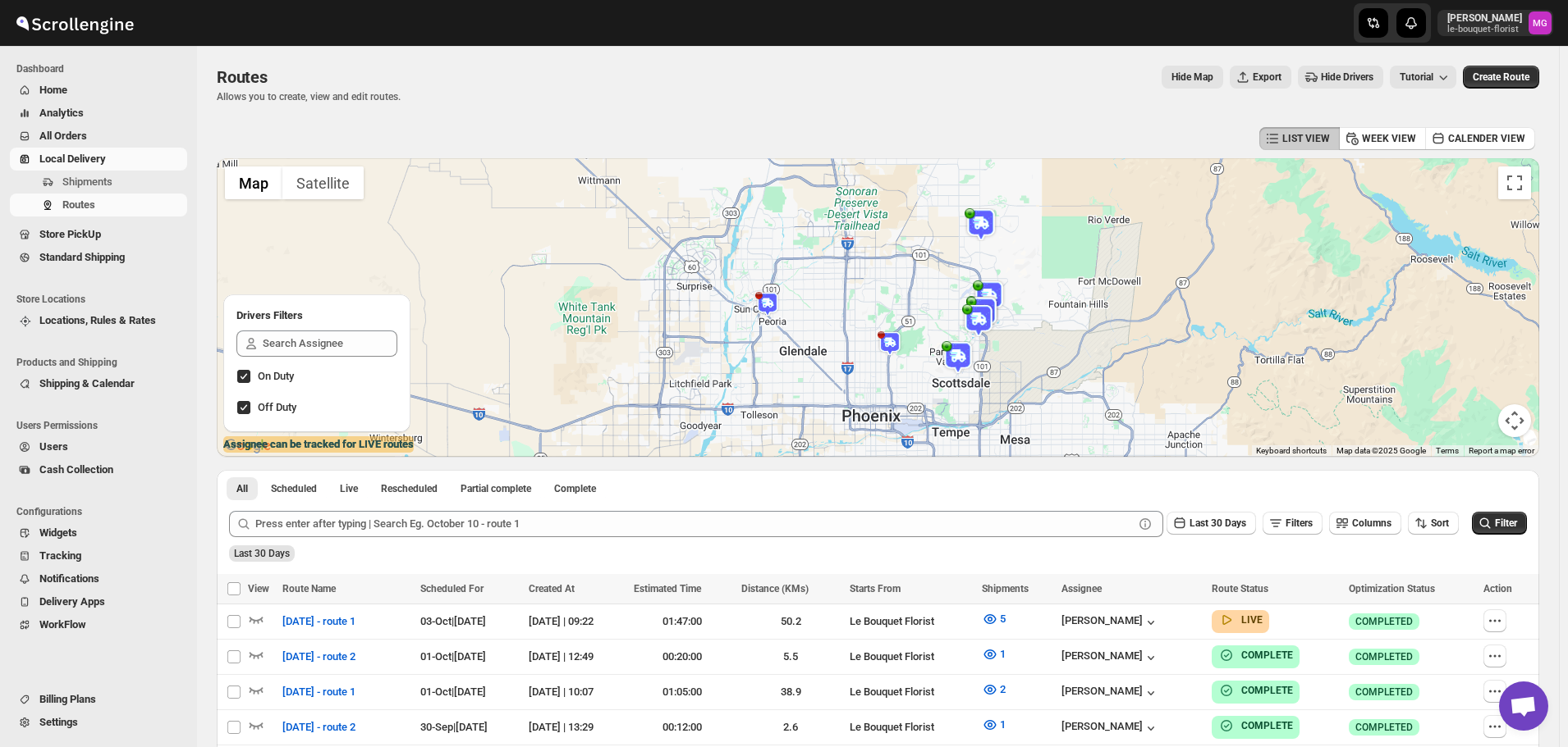
click at [102, 233] on span "Store PickUp" at bounding box center [112, 235] width 145 height 16
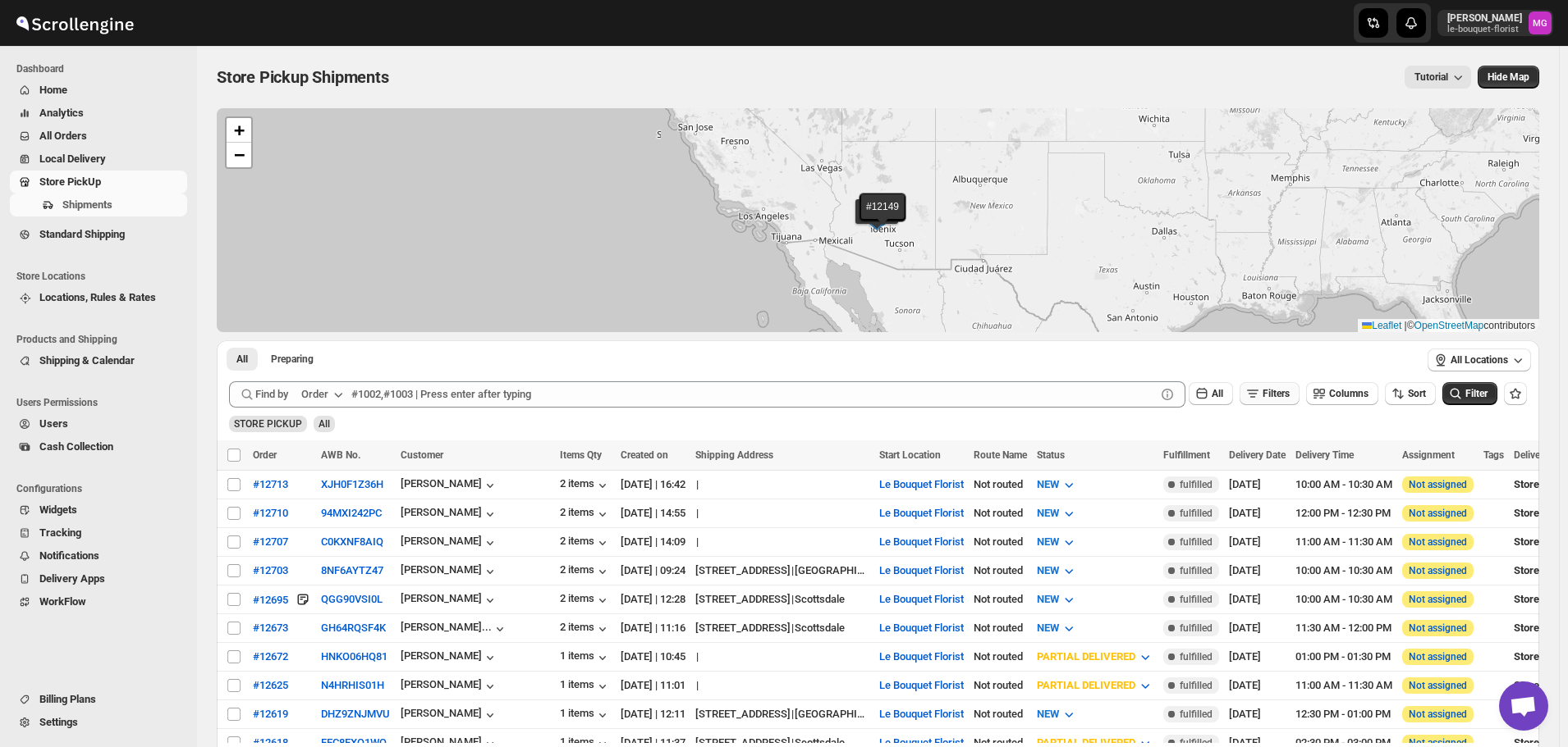
click at [1278, 395] on span "Filters" at bounding box center [1276, 394] width 27 height 11
click at [1289, 455] on span "Add Filter" at bounding box center [1283, 459] width 43 height 13
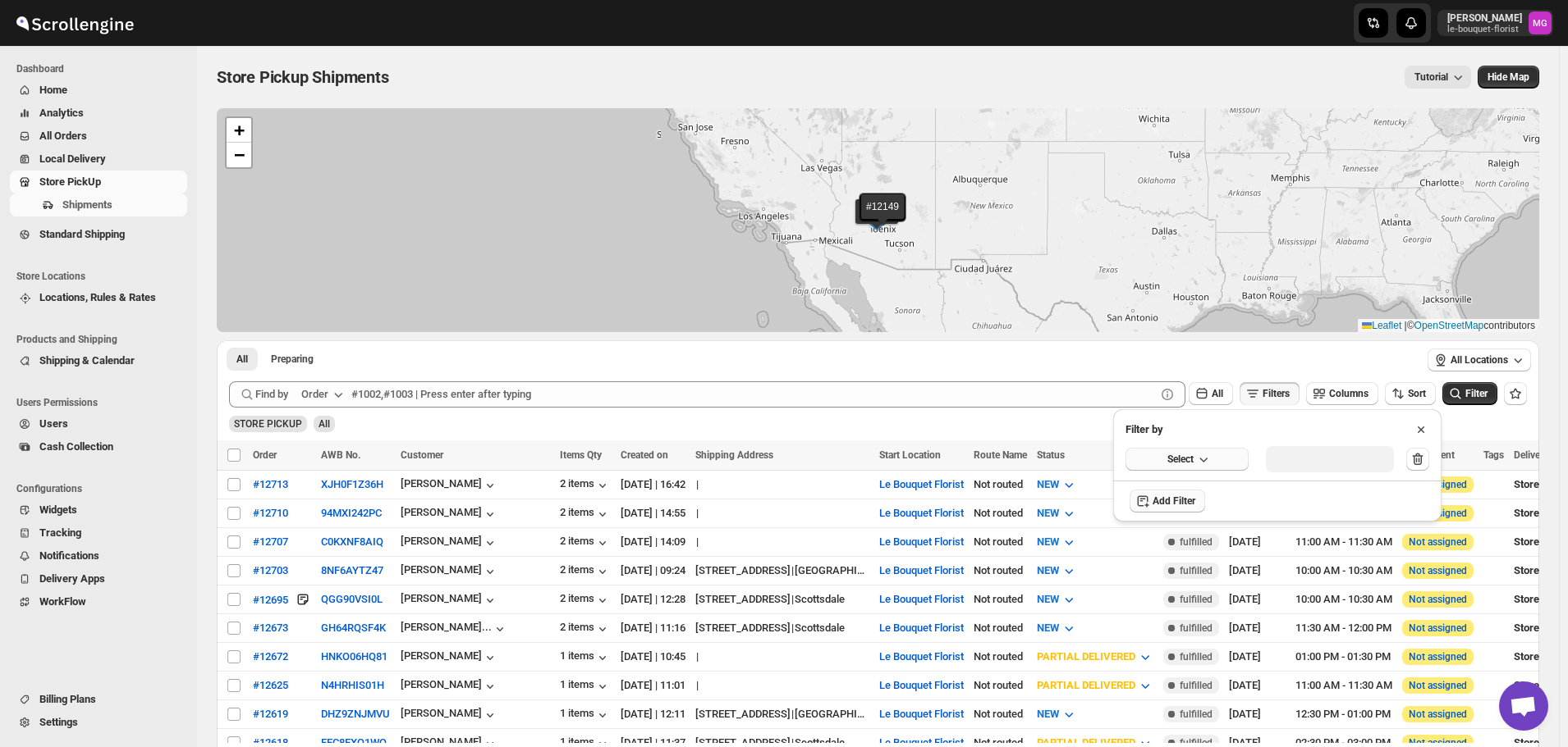
click at [1170, 467] on button "Select" at bounding box center [1187, 460] width 123 height 23
click at [1212, 494] on button "Delivery Date" at bounding box center [1187, 493] width 113 height 26
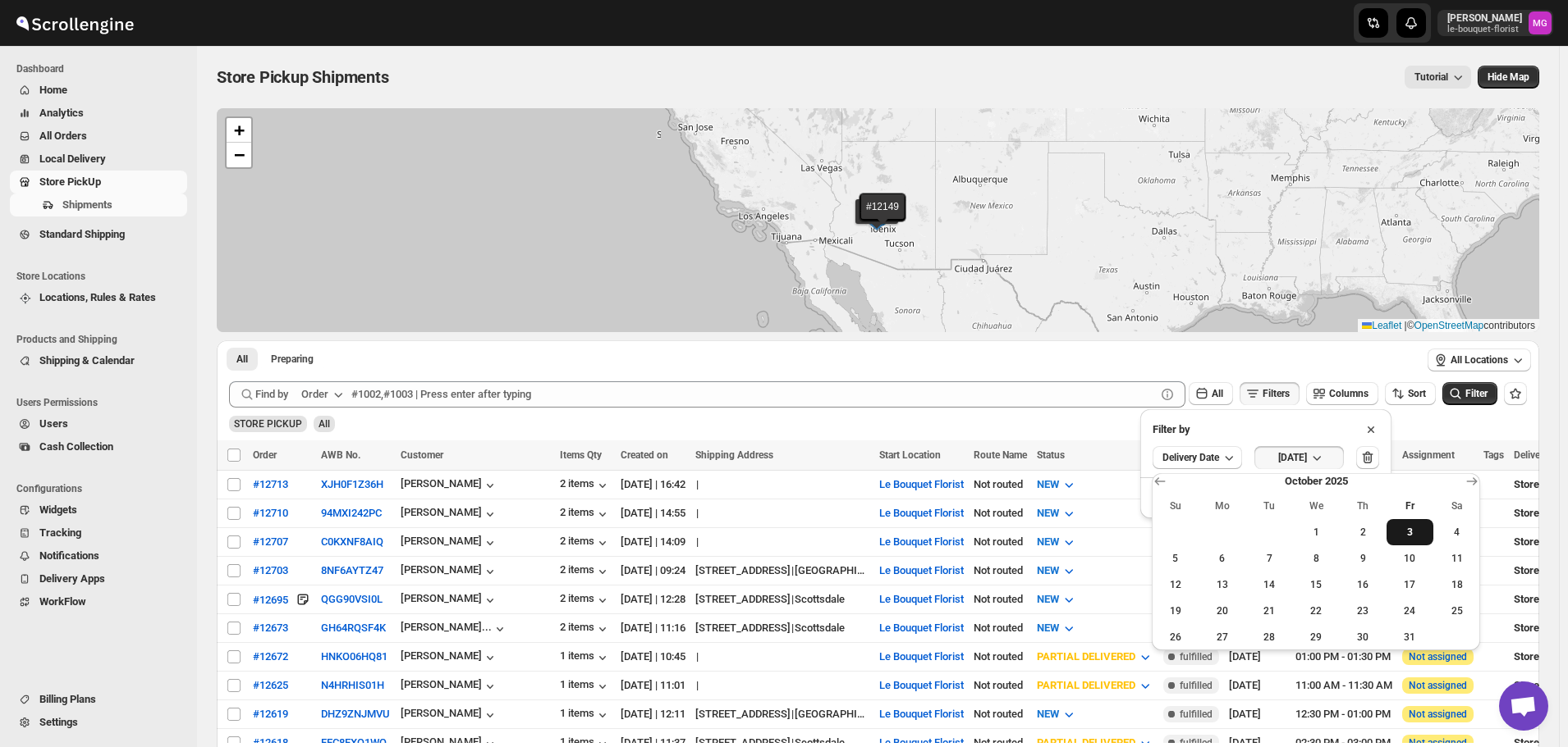
click at [1409, 524] on button "3" at bounding box center [1409, 533] width 47 height 26
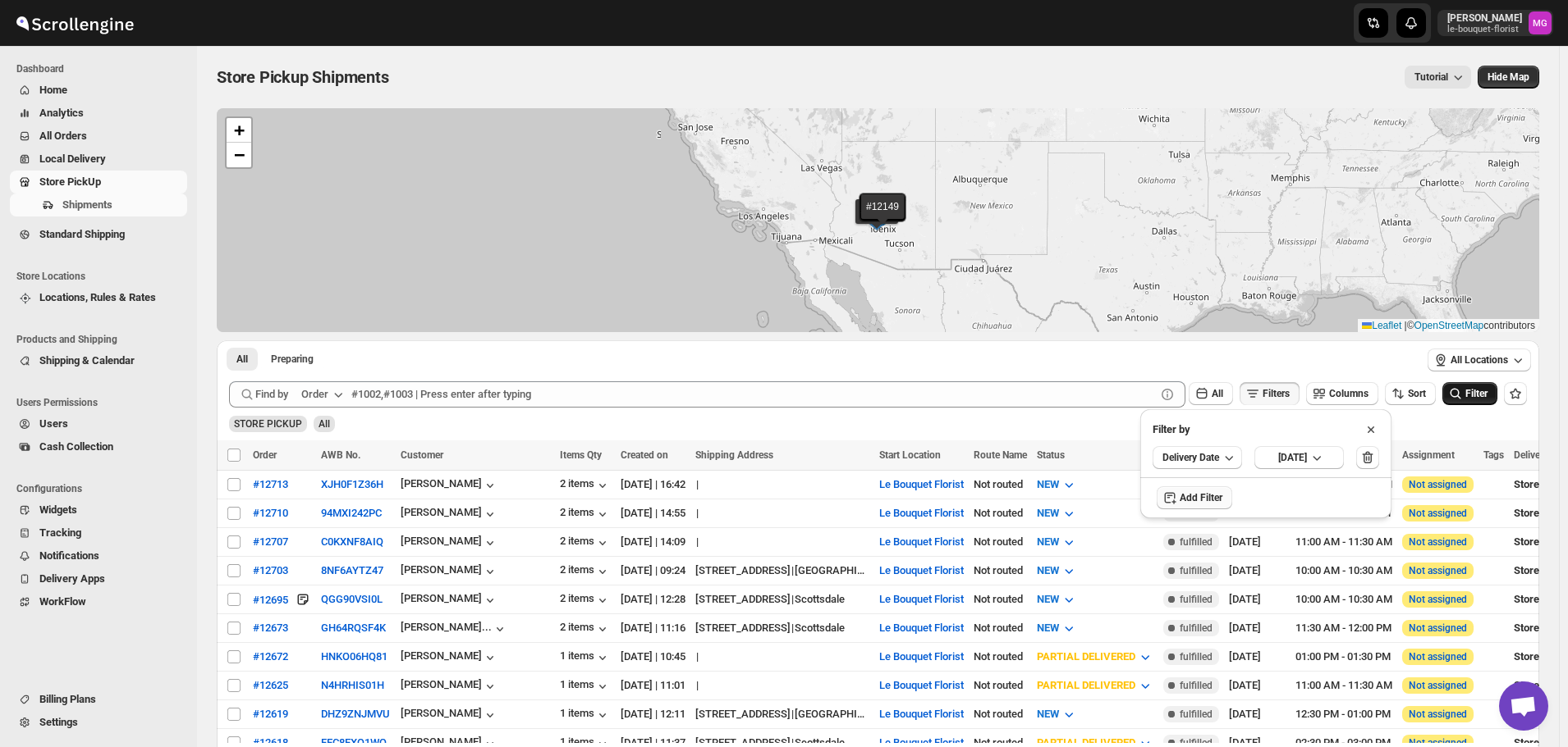
click at [1497, 400] on button "Filter" at bounding box center [1469, 394] width 55 height 23
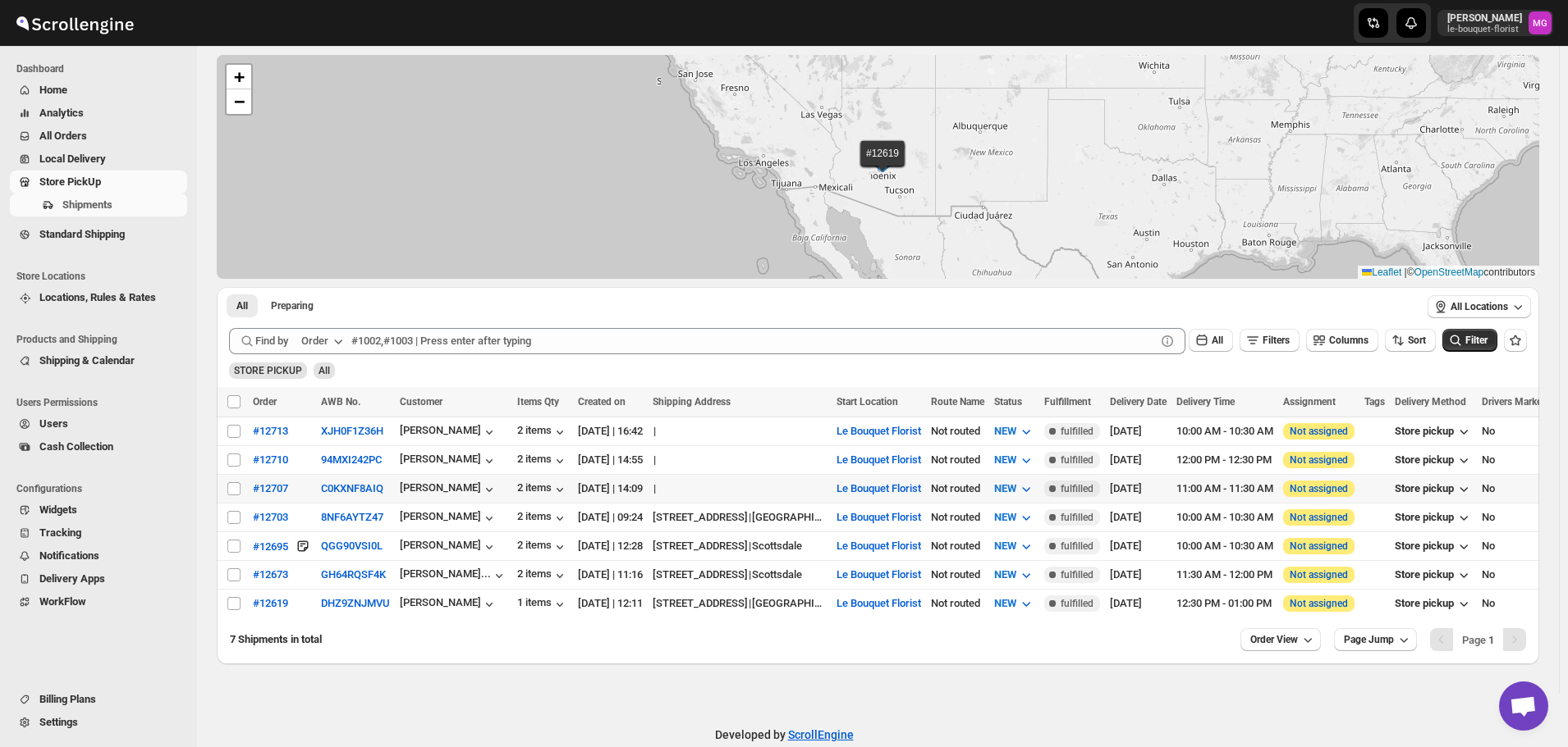
scroll to position [82, 0]
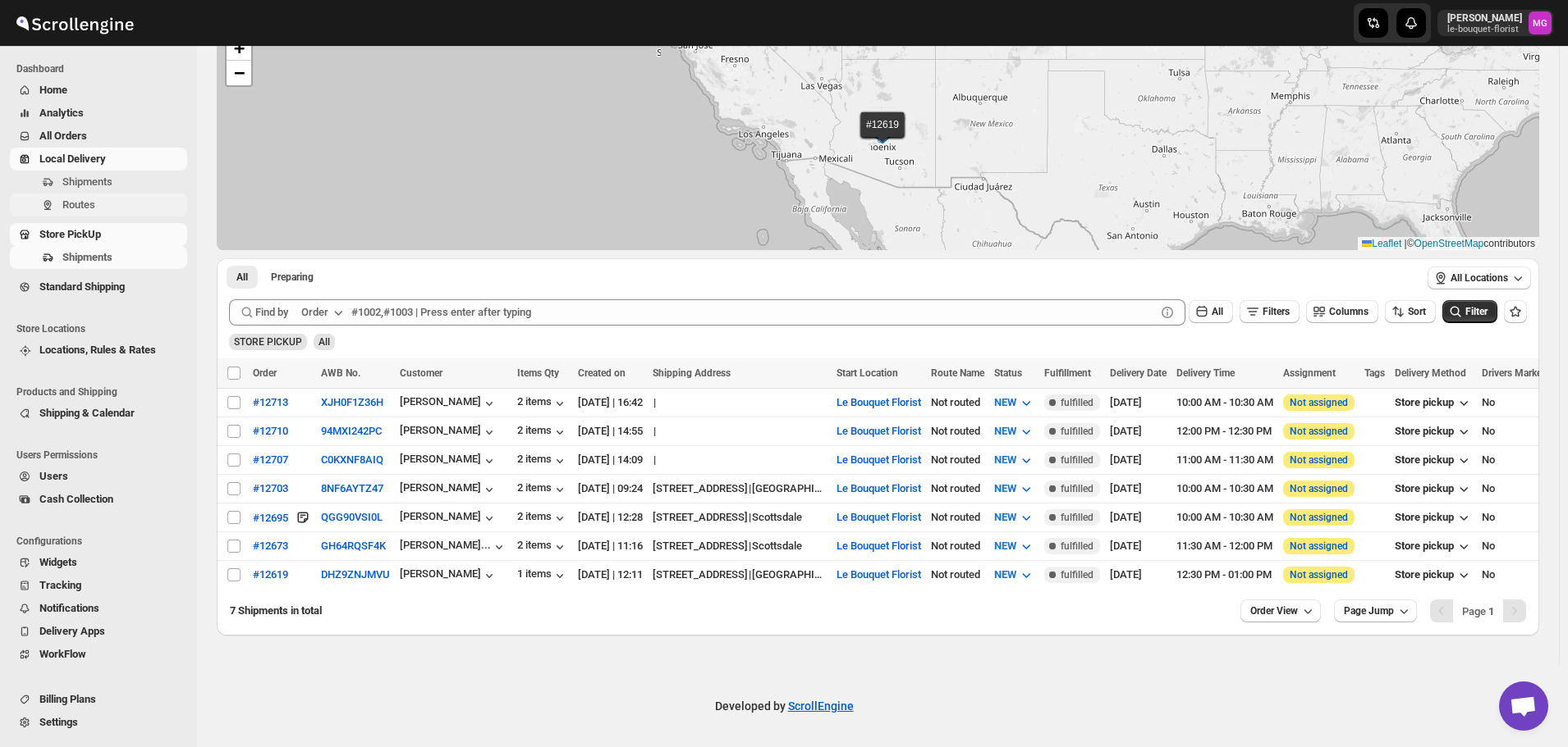
click at [81, 202] on span "Routes" at bounding box center [79, 204] width 33 height 12
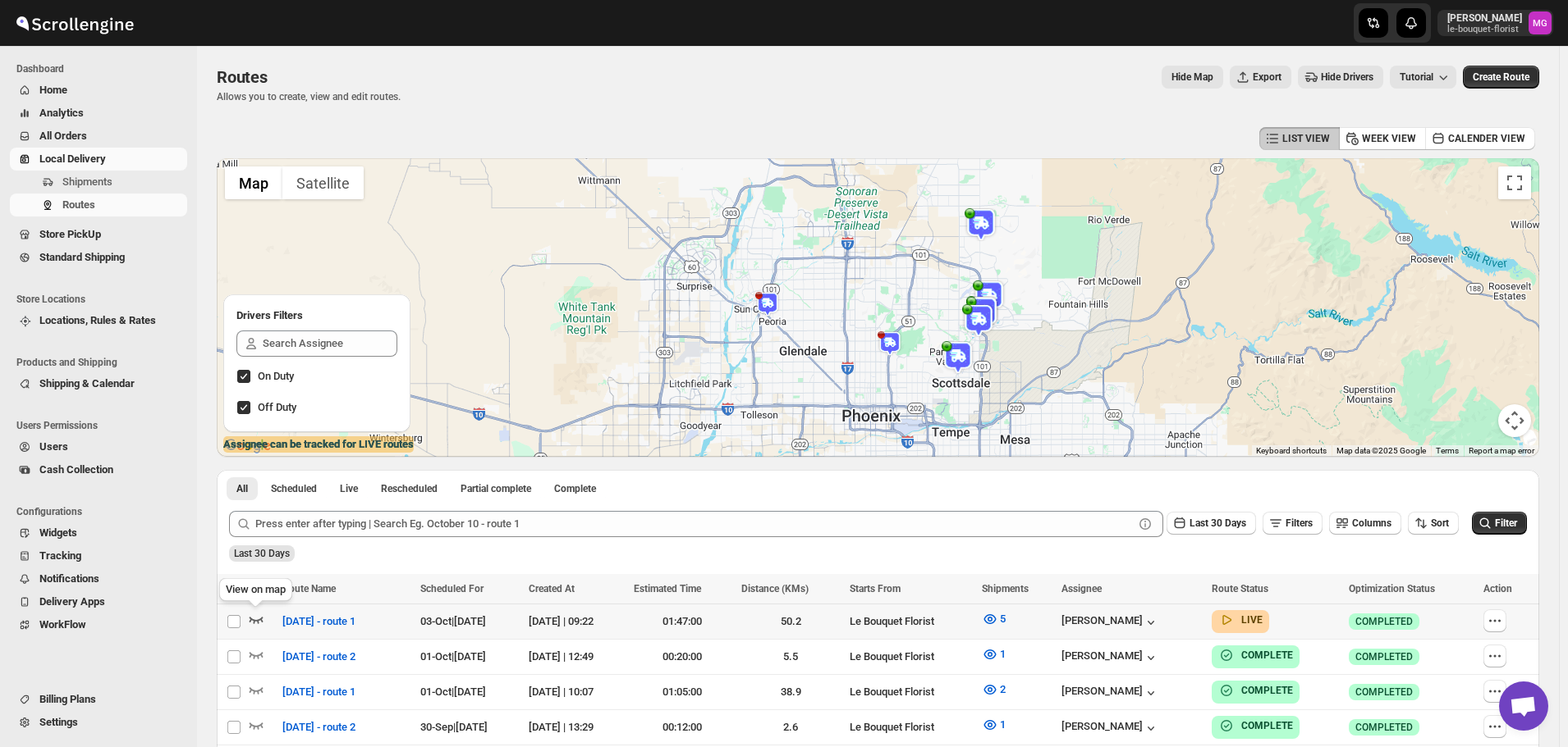
click at [264, 621] on icon "button" at bounding box center [256, 620] width 16 height 16
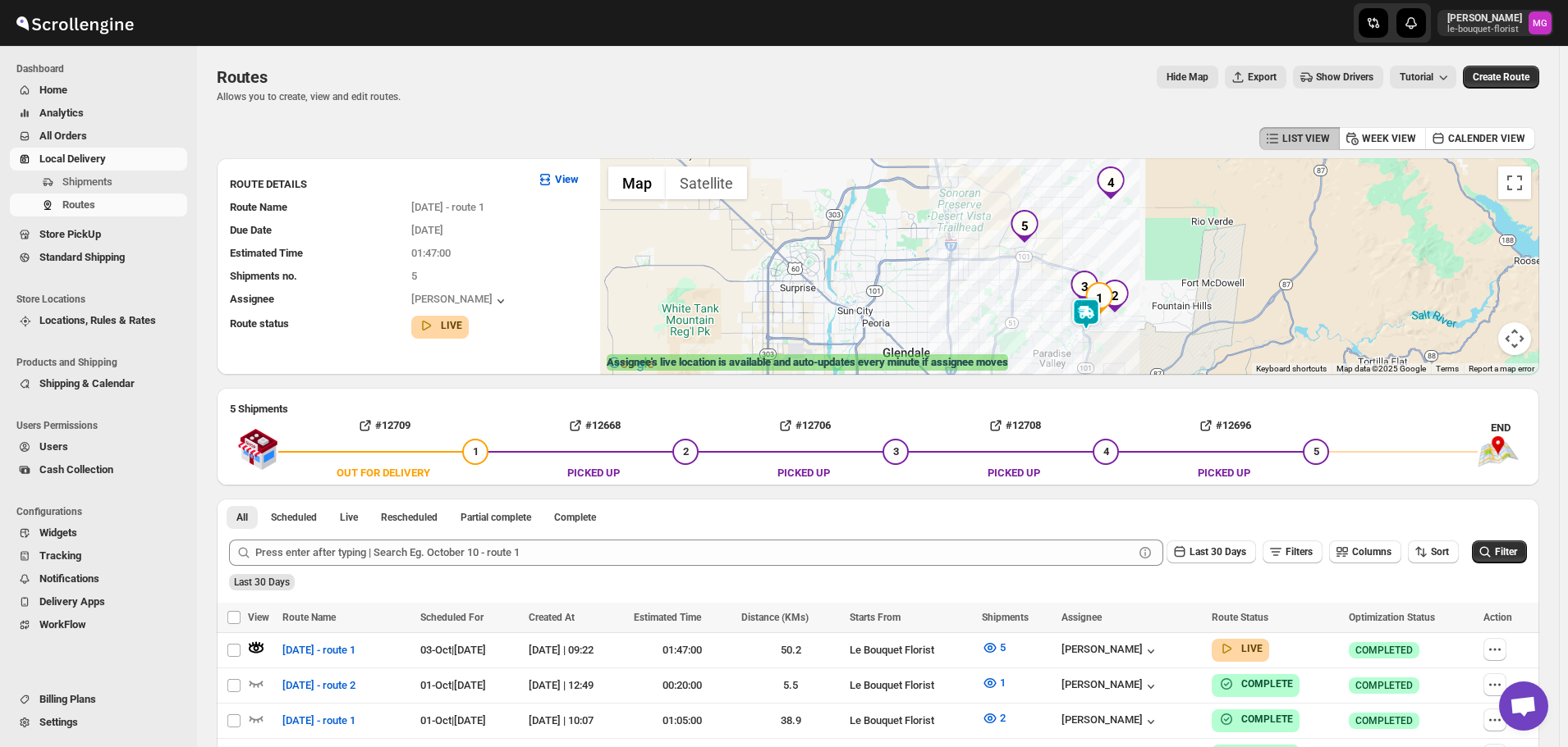
click at [1092, 311] on img at bounding box center [1086, 314] width 33 height 33
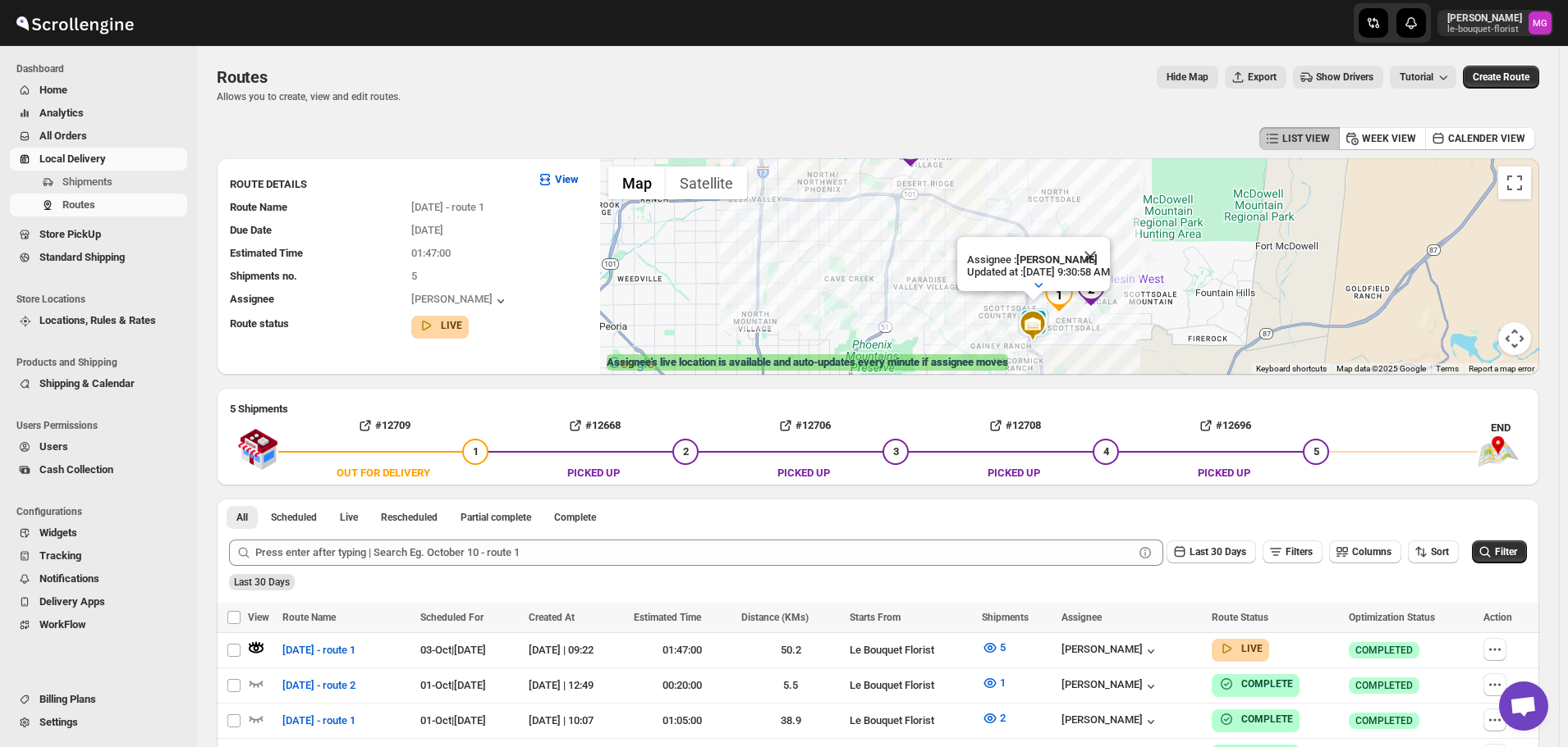
click at [92, 142] on span "All Orders" at bounding box center [112, 136] width 145 height 16
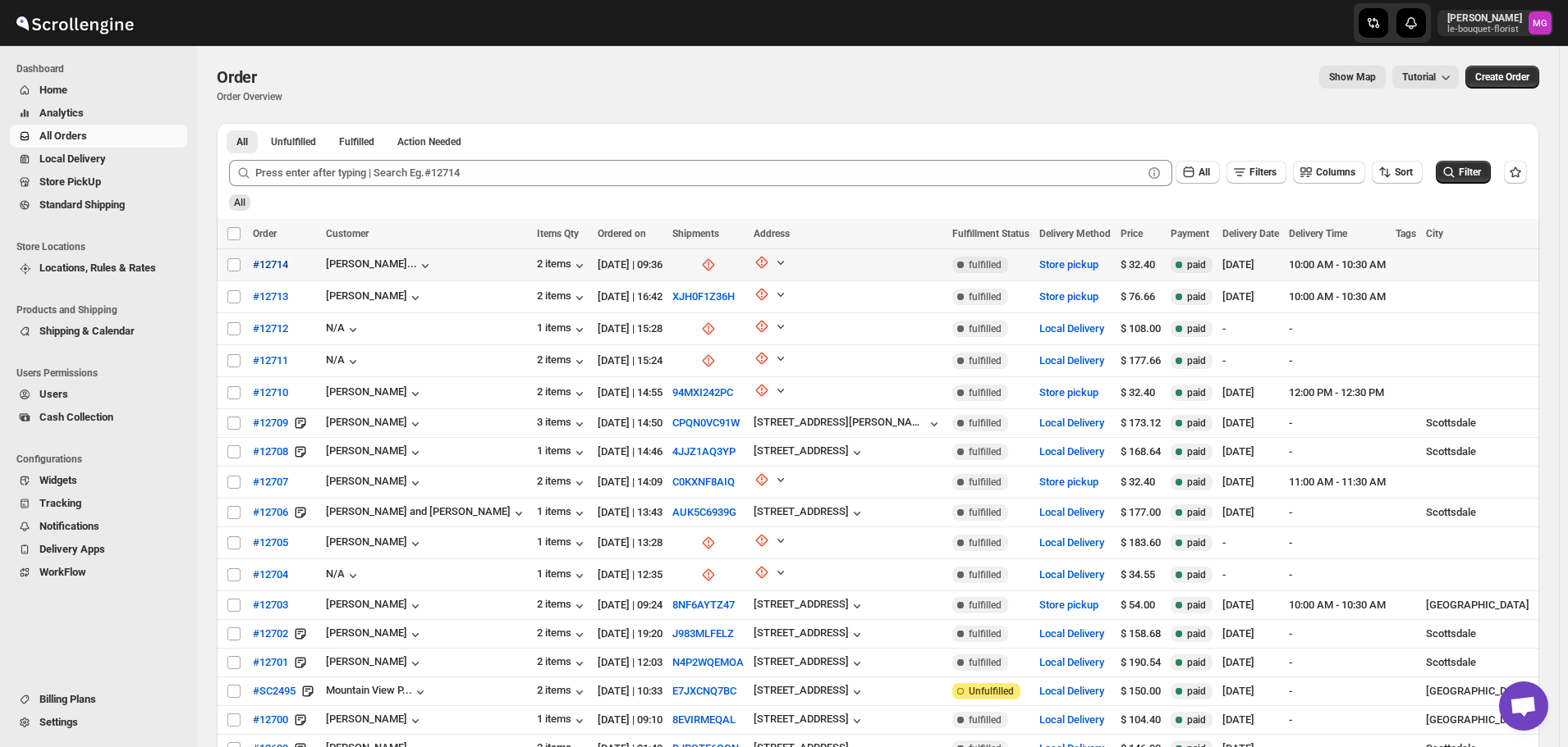
click at [284, 261] on span "#12714" at bounding box center [270, 265] width 35 height 16
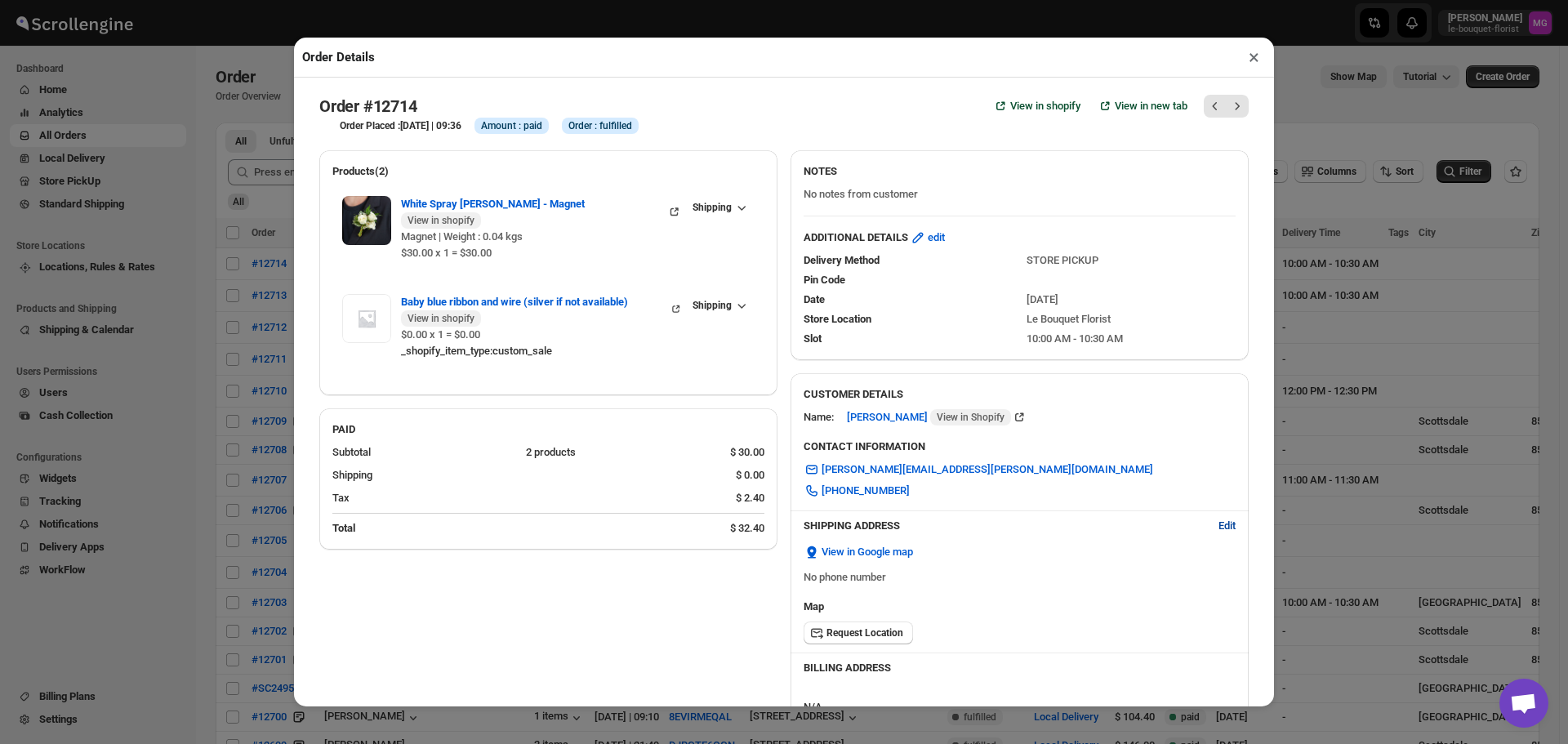
click at [1218, 527] on span "Edit" at bounding box center [1226, 527] width 17 height 16
select select "US"
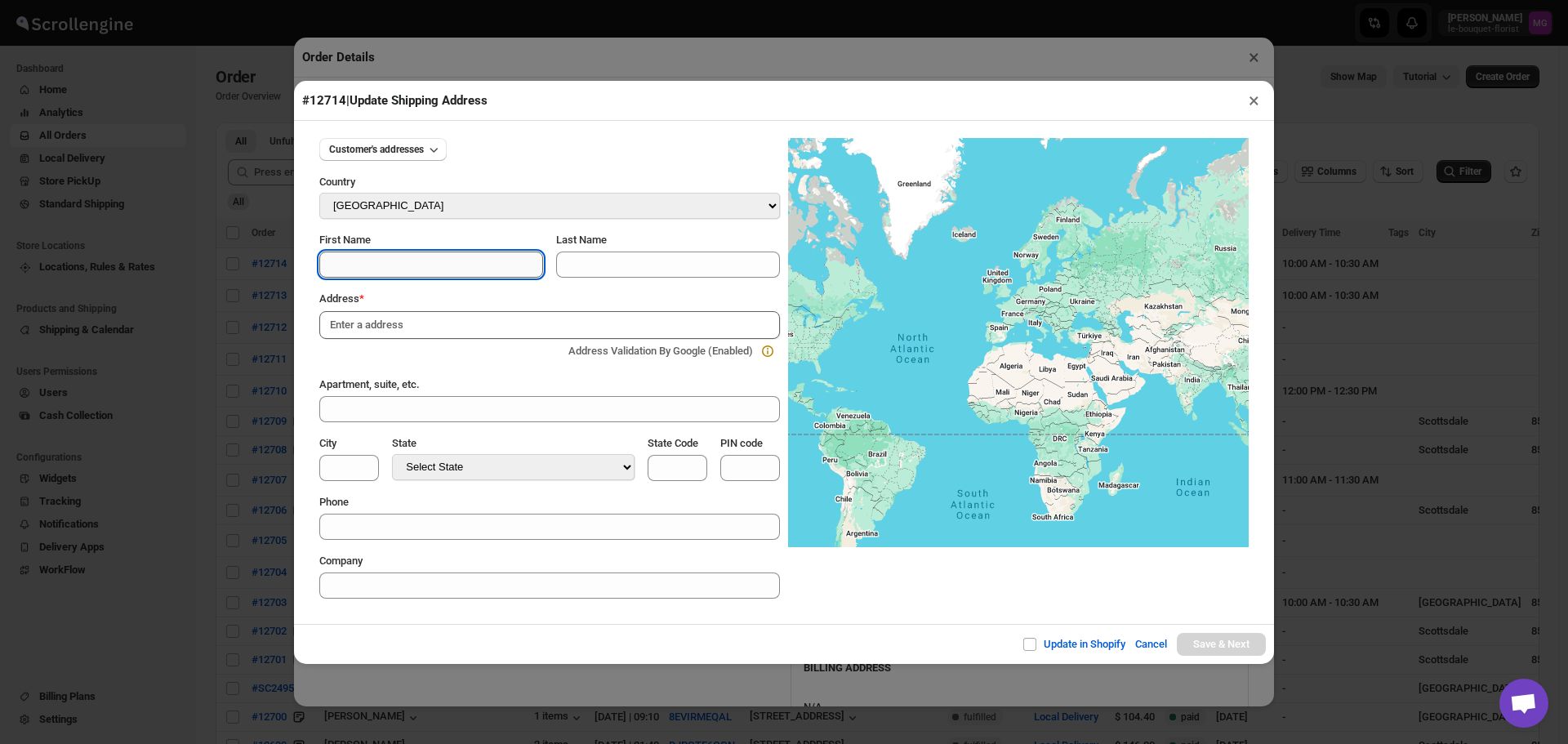
click at [423, 270] on input "First Name" at bounding box center [431, 265] width 224 height 26
type input "[PERSON_NAME]"
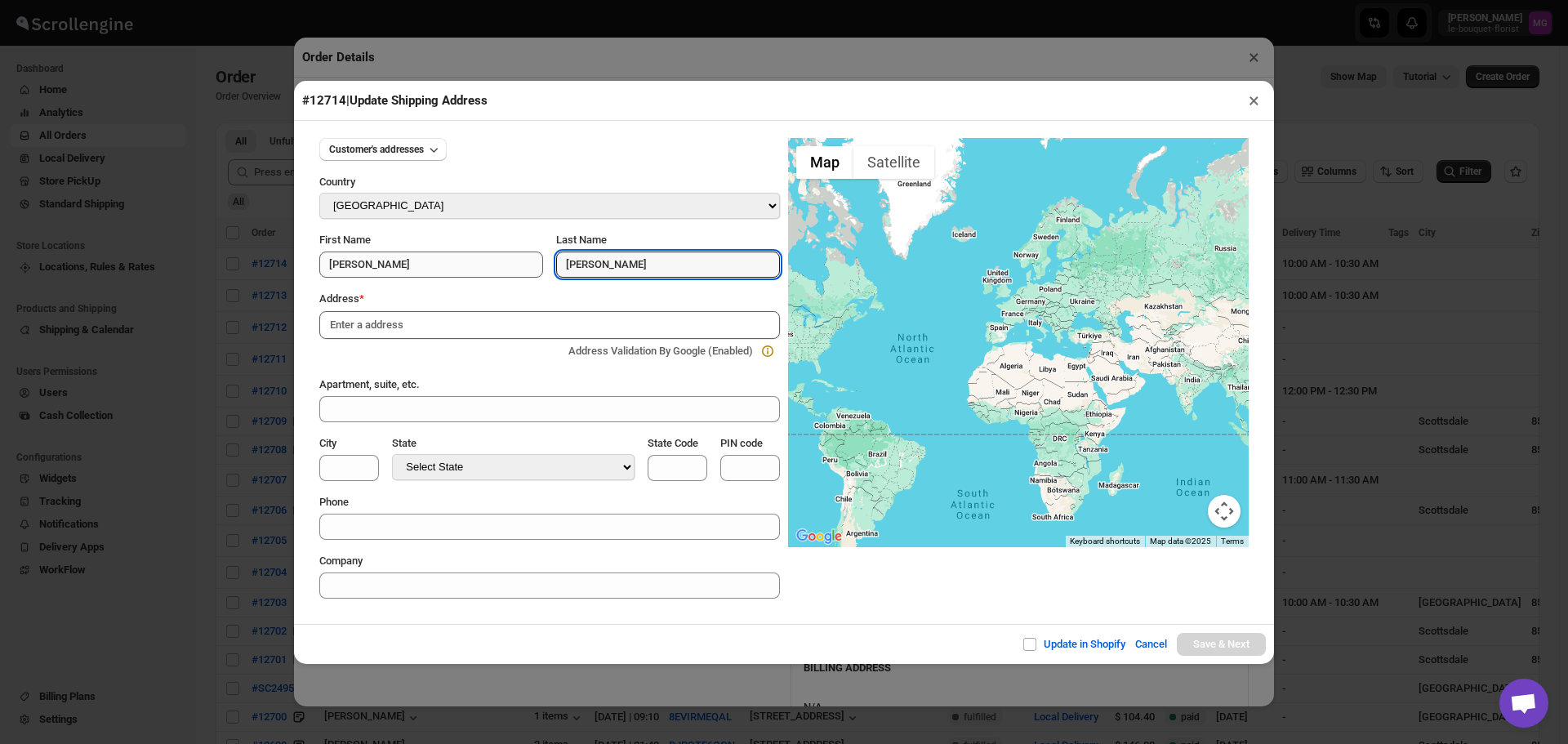
type input "[PERSON_NAME]"
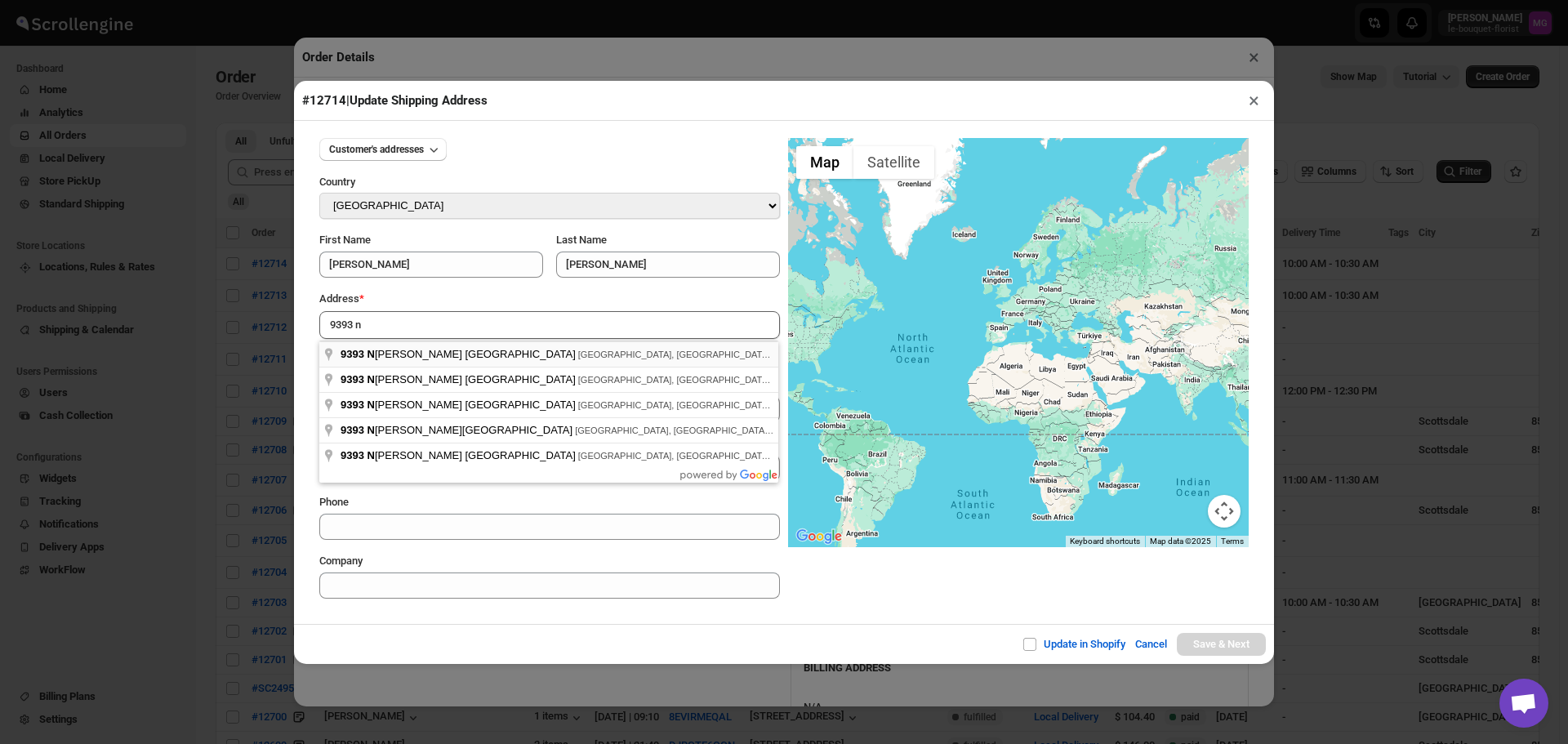
type input "[STREET_ADDRESS]"
type input "[GEOGRAPHIC_DATA]"
select select "[US_STATE]"
type input "AZ"
type input "85258"
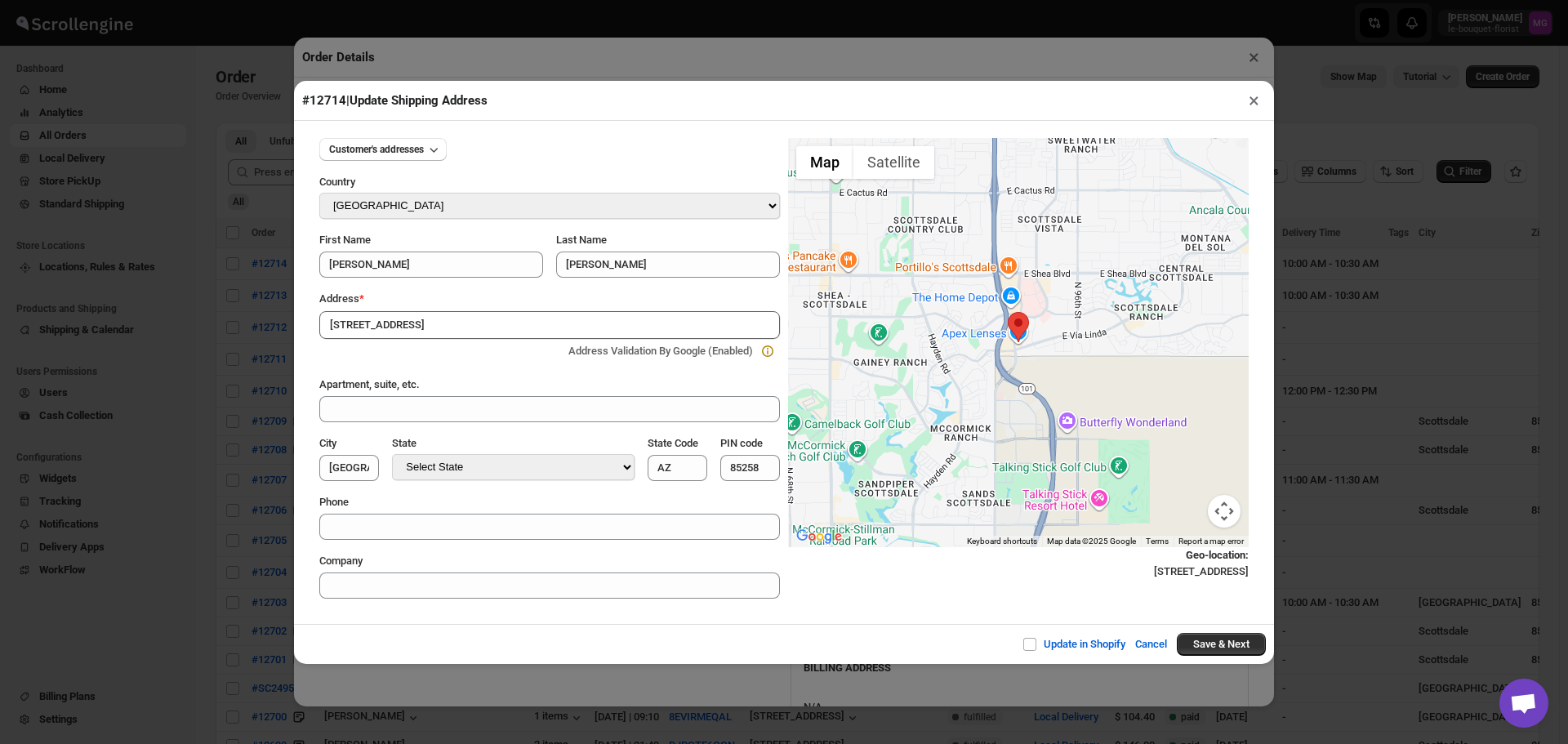
click at [1229, 658] on div "Update in Shopify Cancel Save & Next" at bounding box center [784, 644] width 980 height 40
click at [1231, 650] on button "Save & Next" at bounding box center [1221, 645] width 89 height 23
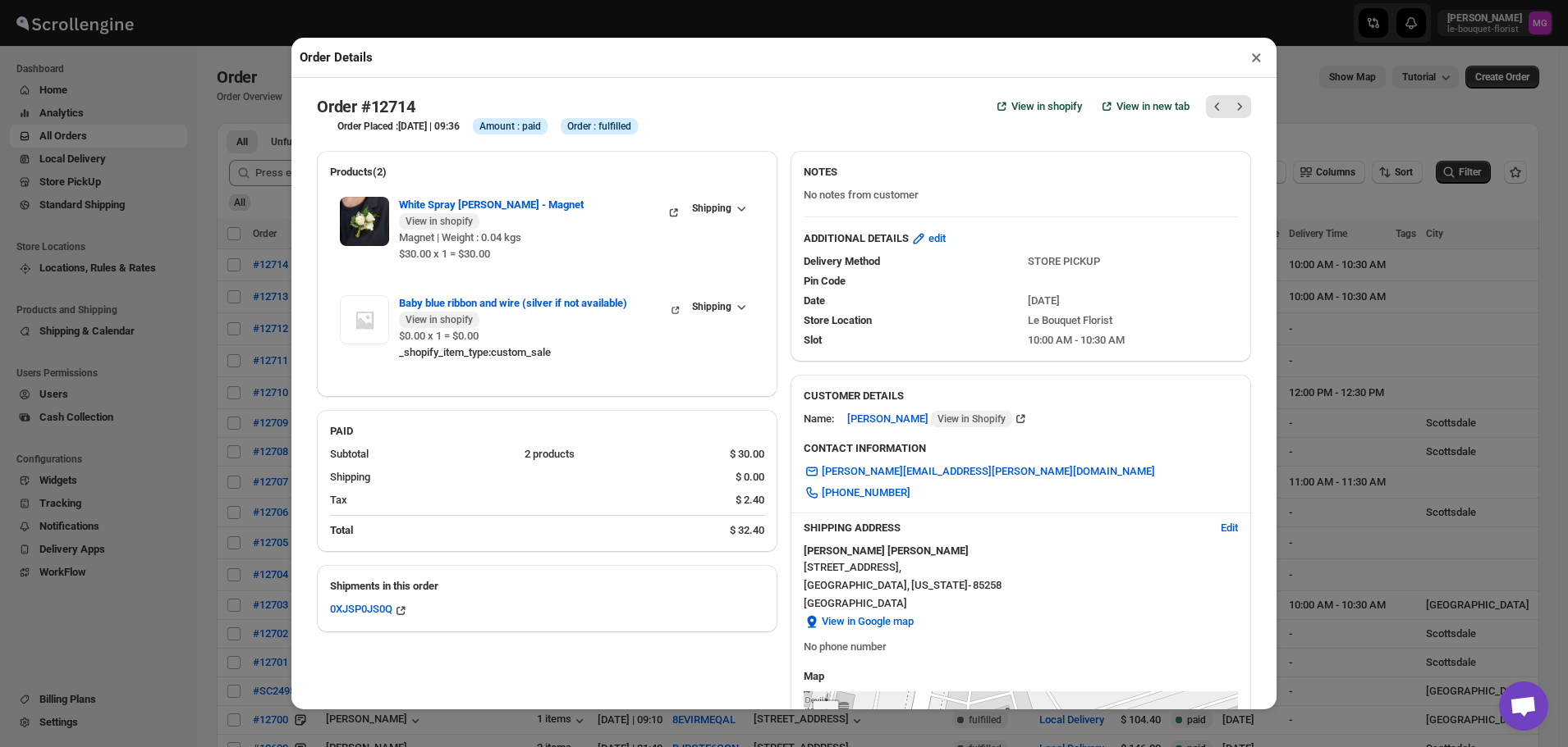
click at [1247, 66] on button "×" at bounding box center [1256, 57] width 24 height 23
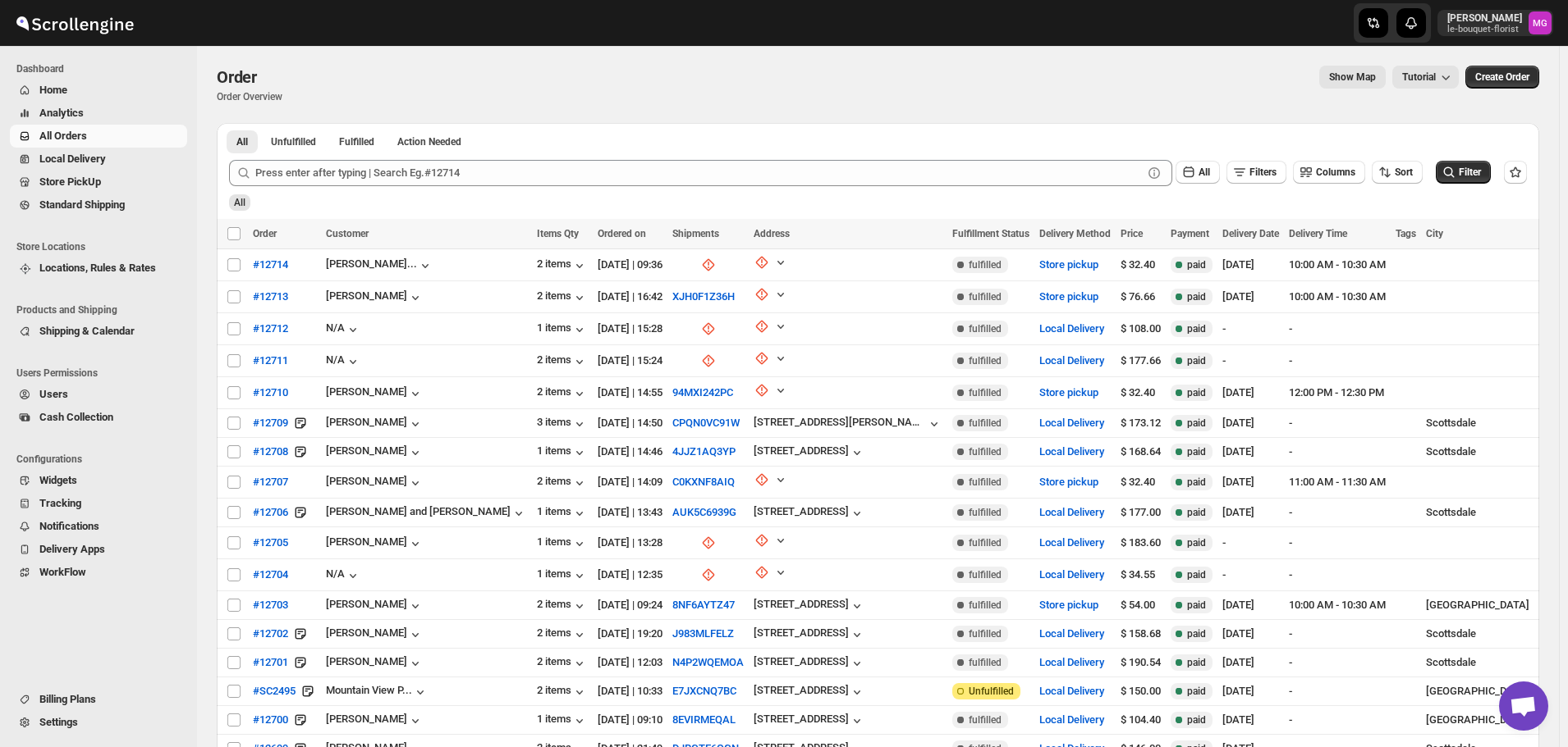
click at [92, 191] on link "Store PickUp" at bounding box center [99, 182] width 177 height 23
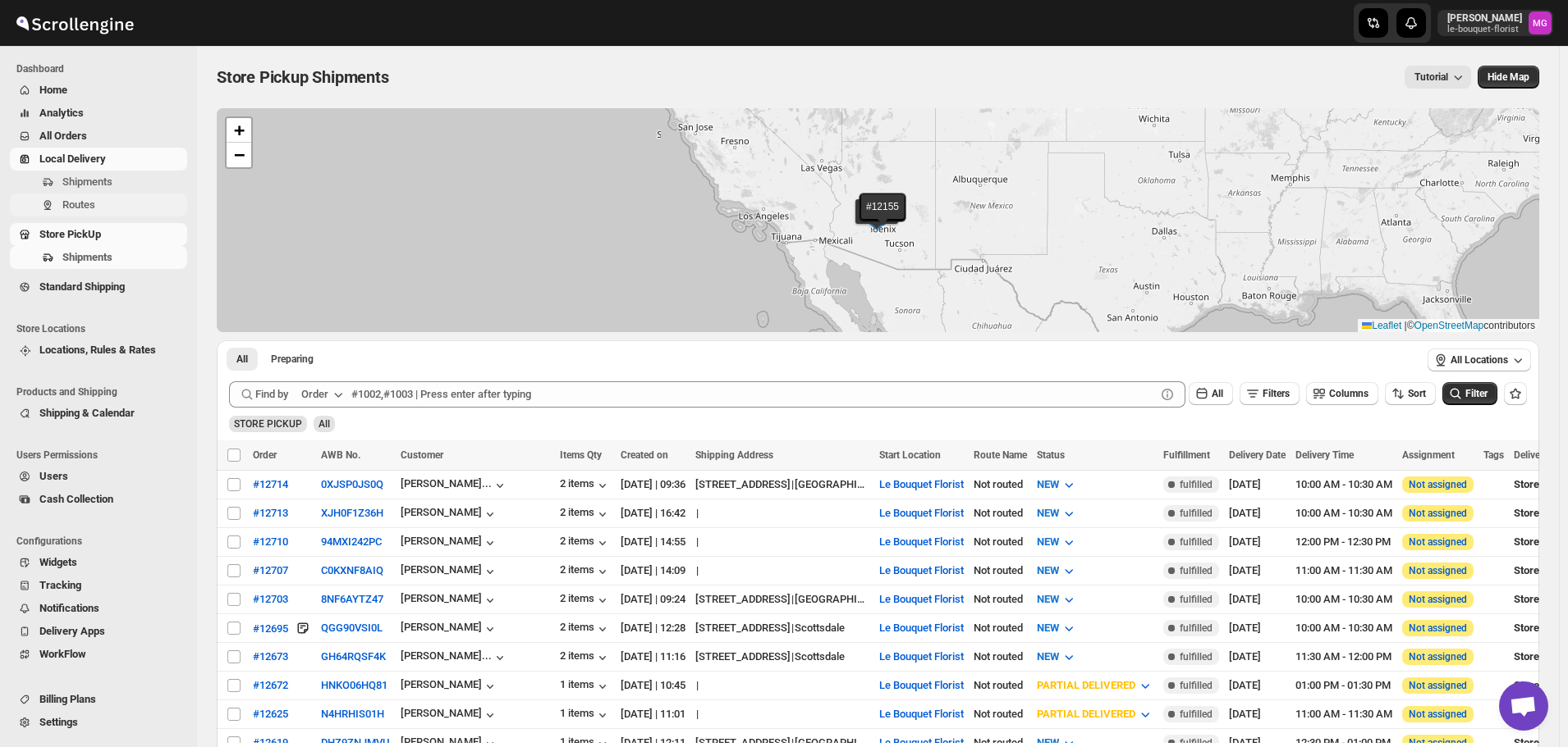
click at [100, 201] on span "Routes" at bounding box center [123, 205] width 122 height 16
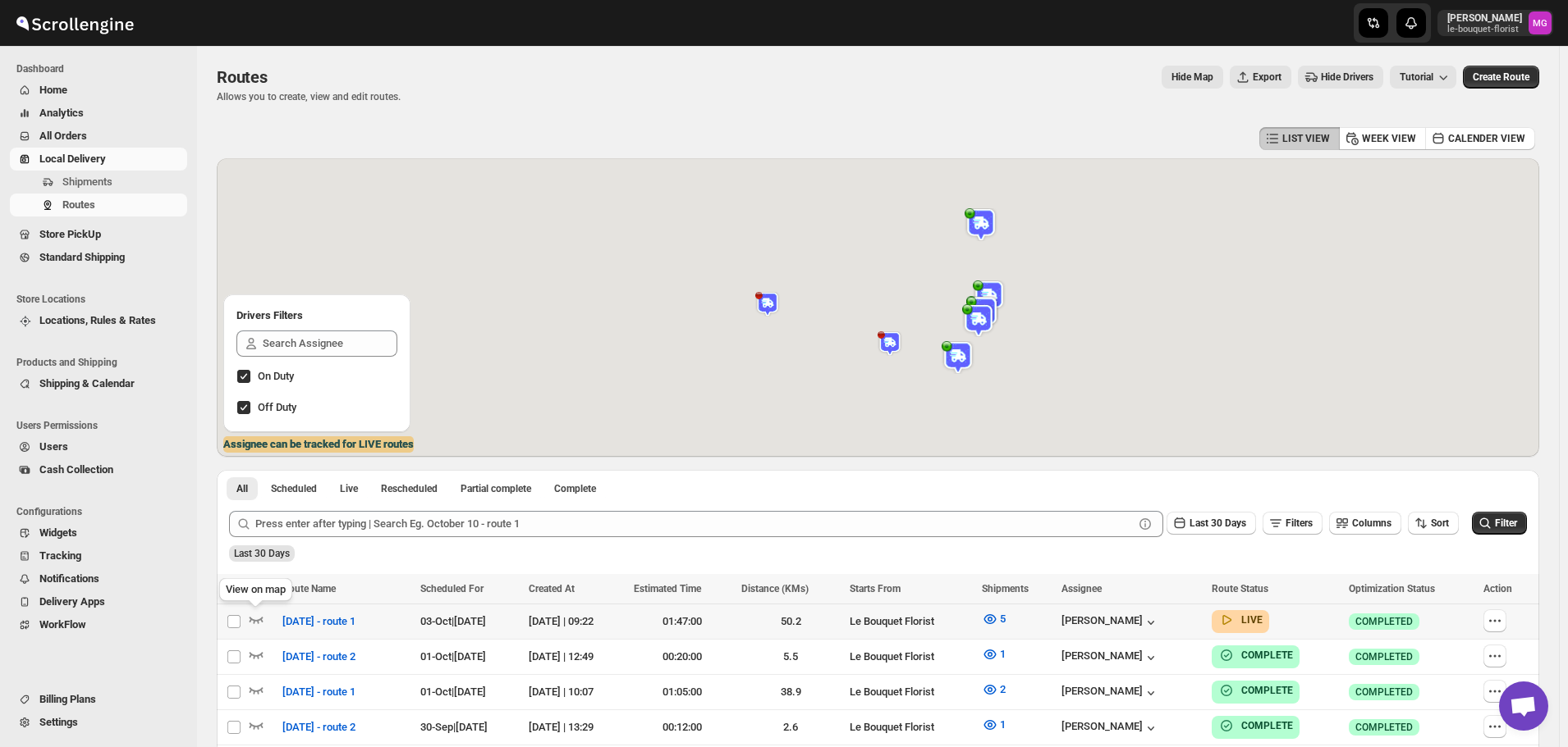
click at [264, 619] on div at bounding box center [263, 622] width 30 height 21
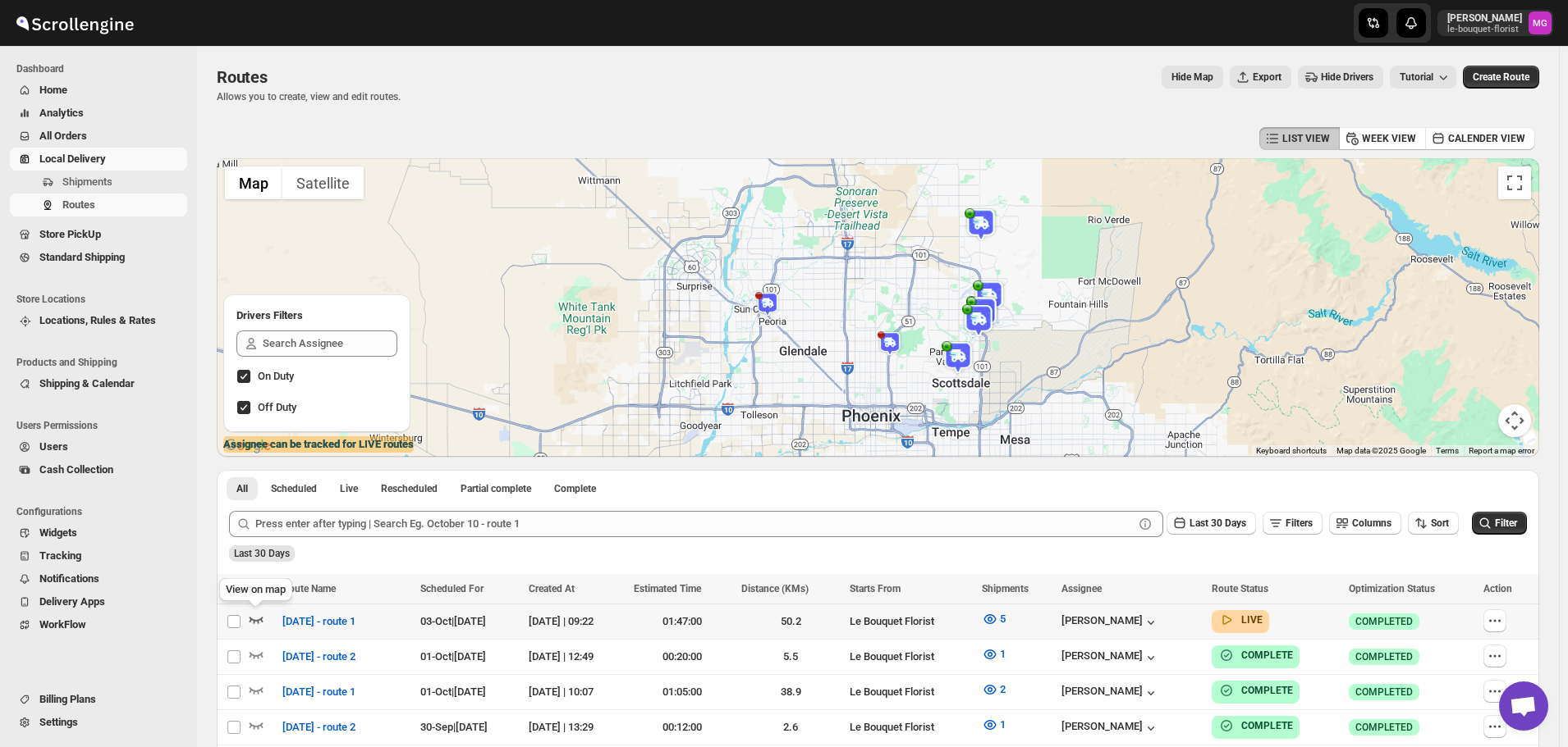
click at [255, 618] on icon "button" at bounding box center [256, 620] width 16 height 16
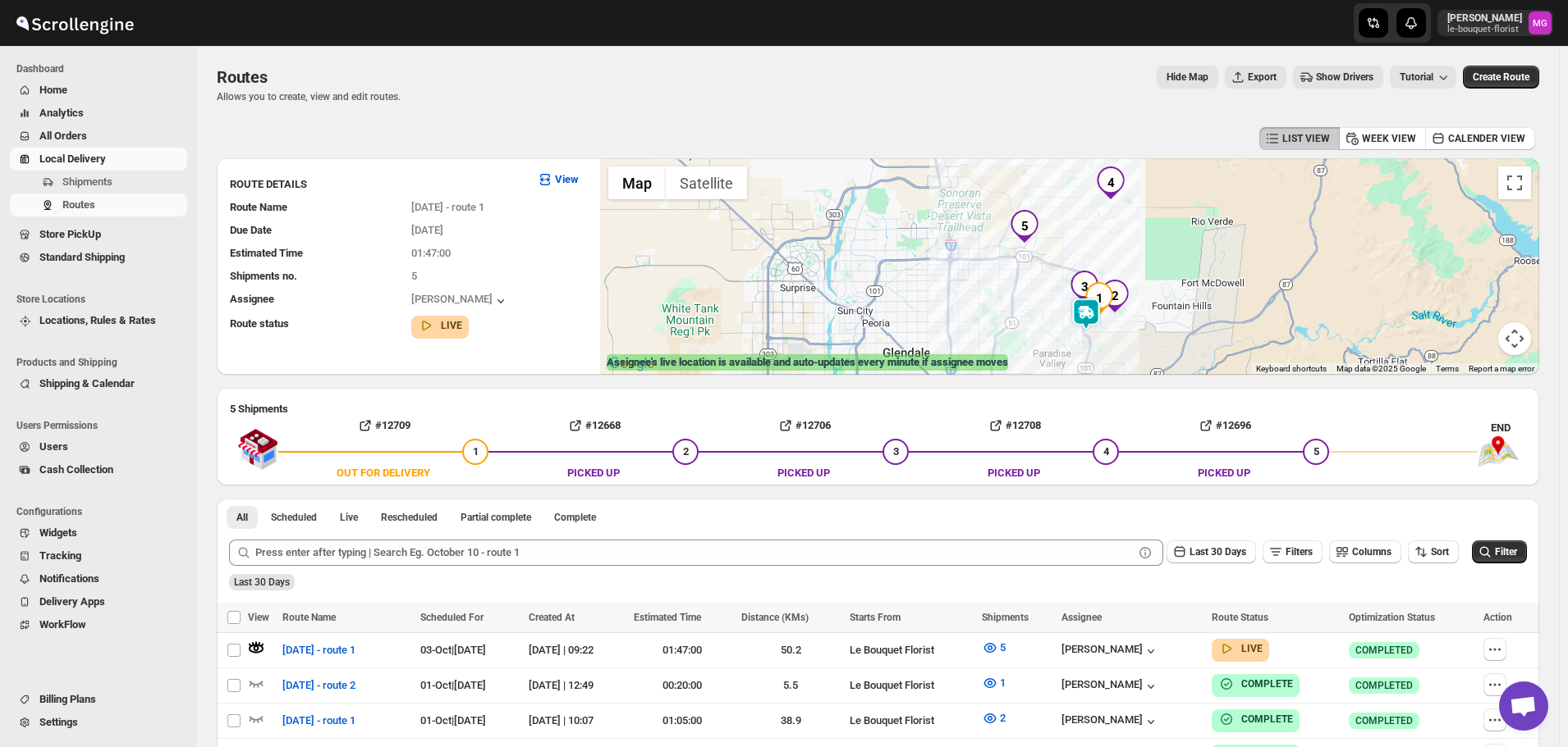
click at [1092, 315] on img at bounding box center [1086, 314] width 33 height 33
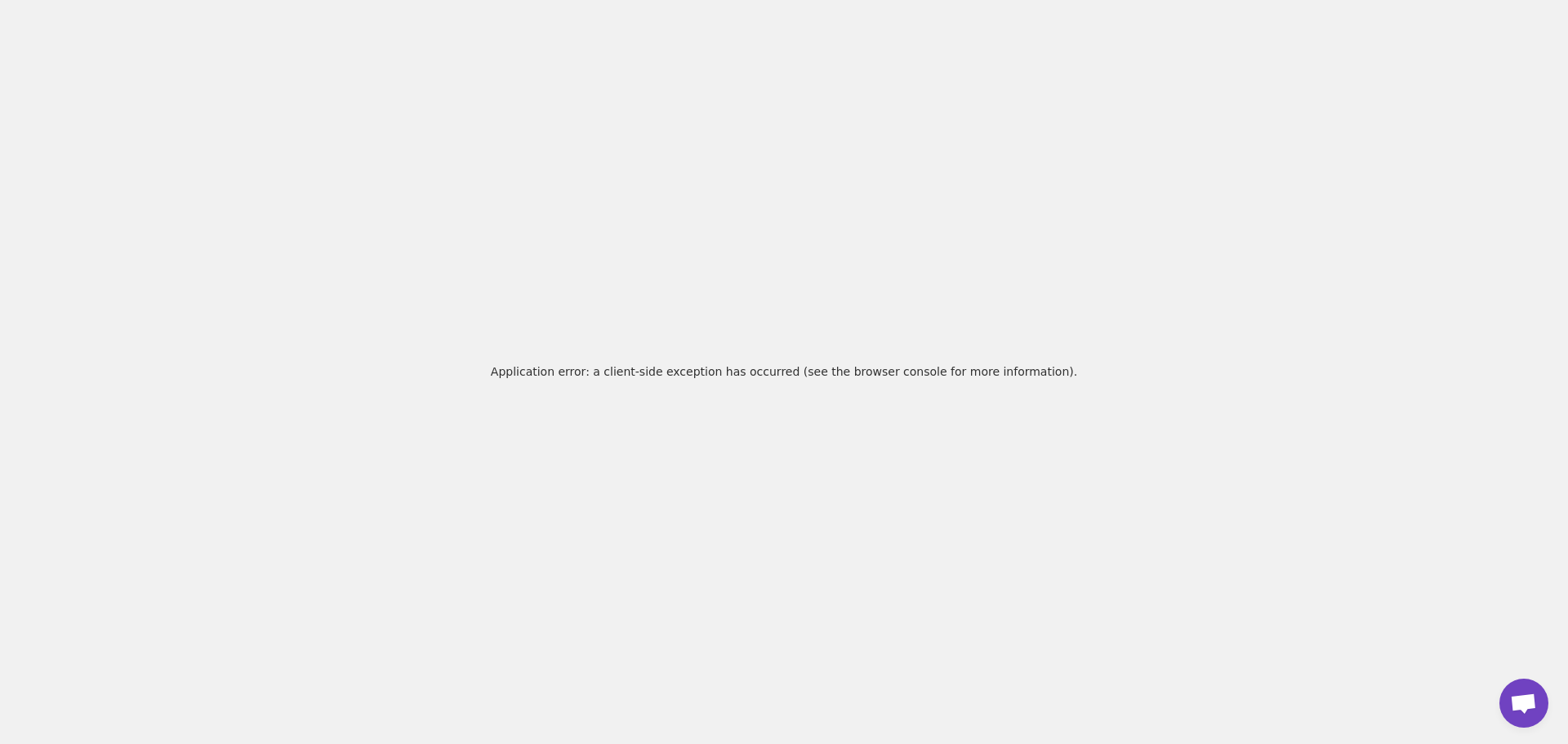
scroll to position [1044, 0]
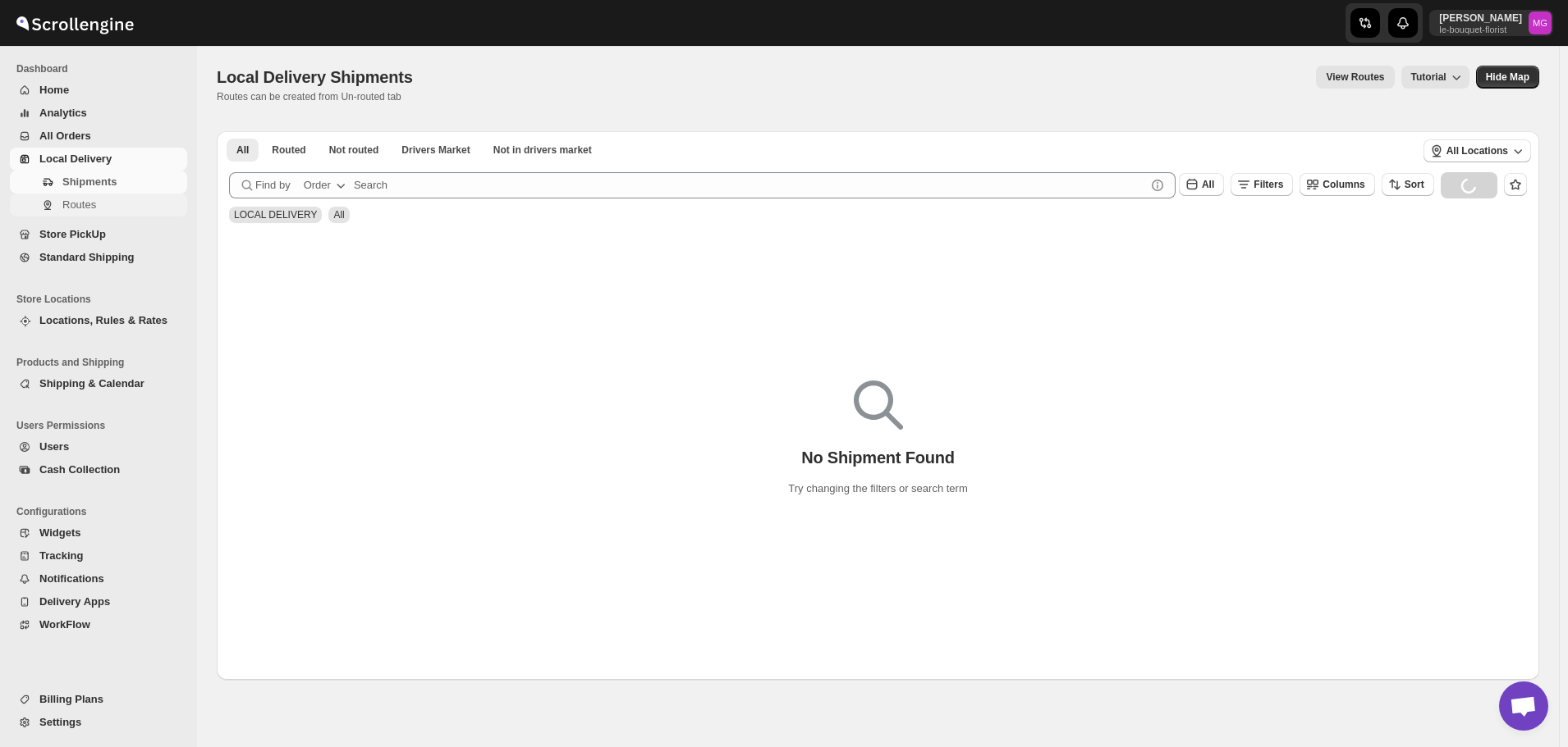
scroll to position [1048, 0]
click at [117, 213] on span "Routes" at bounding box center [123, 205] width 122 height 16
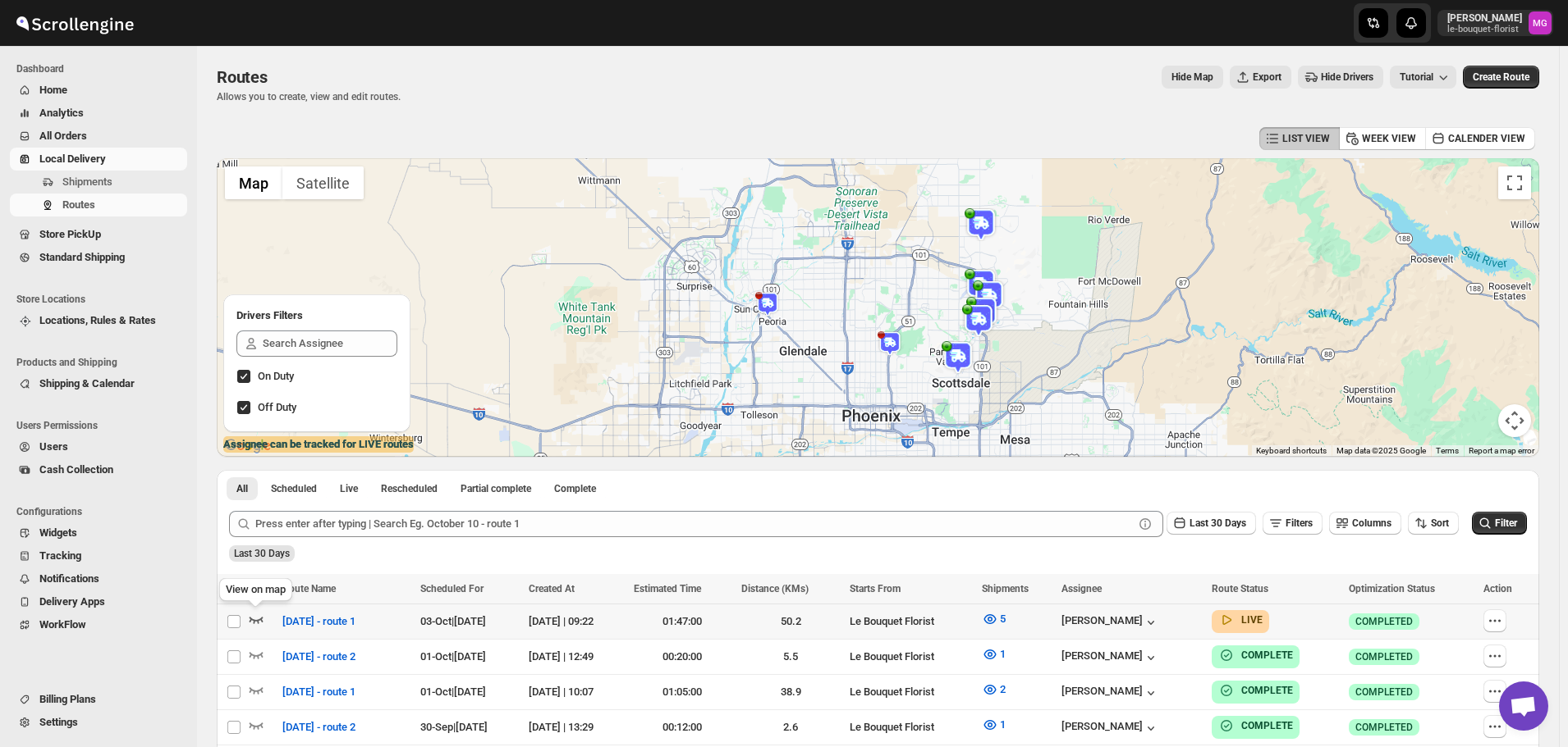
click at [261, 616] on icon "button" at bounding box center [256, 620] width 16 height 16
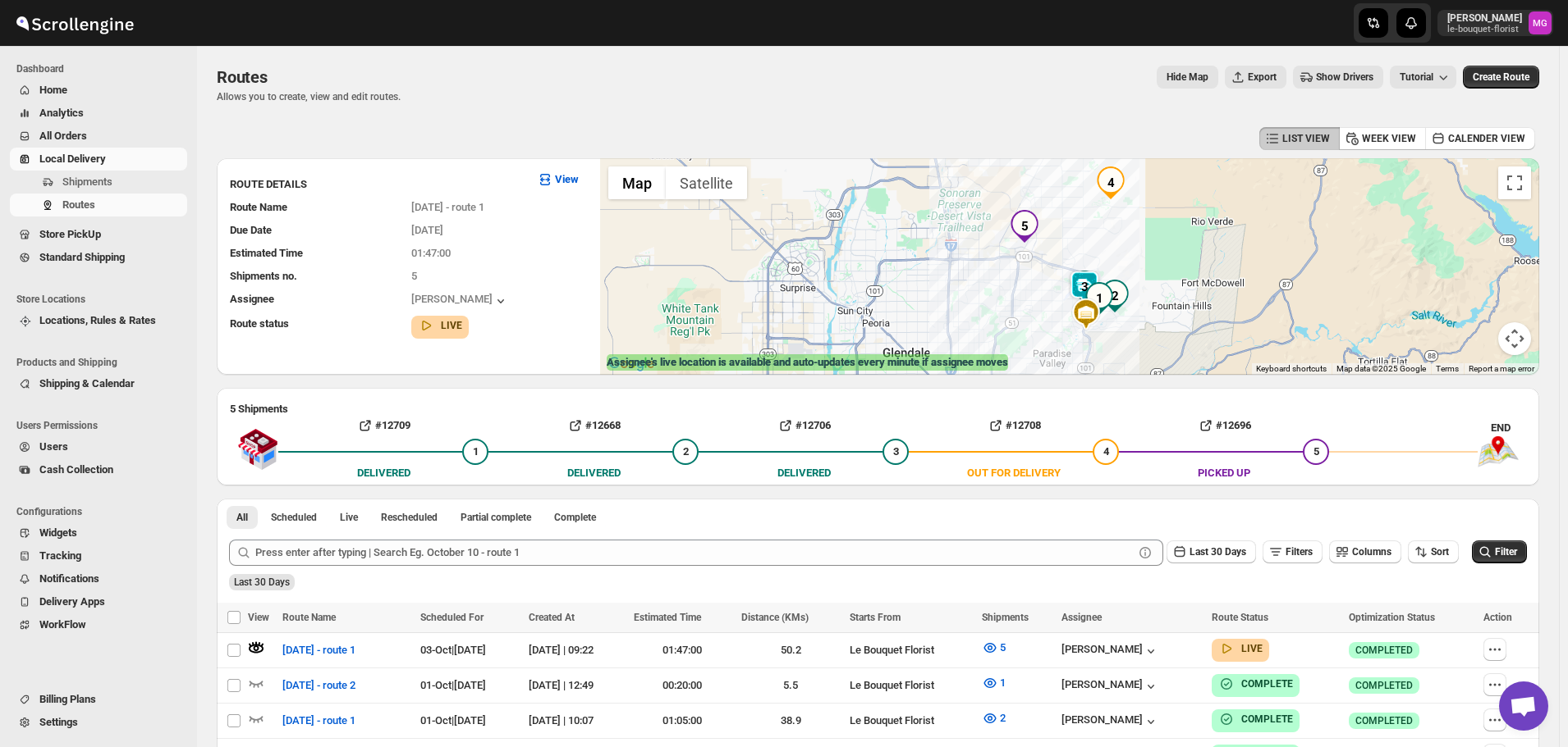
click at [1085, 282] on img at bounding box center [1084, 287] width 33 height 33
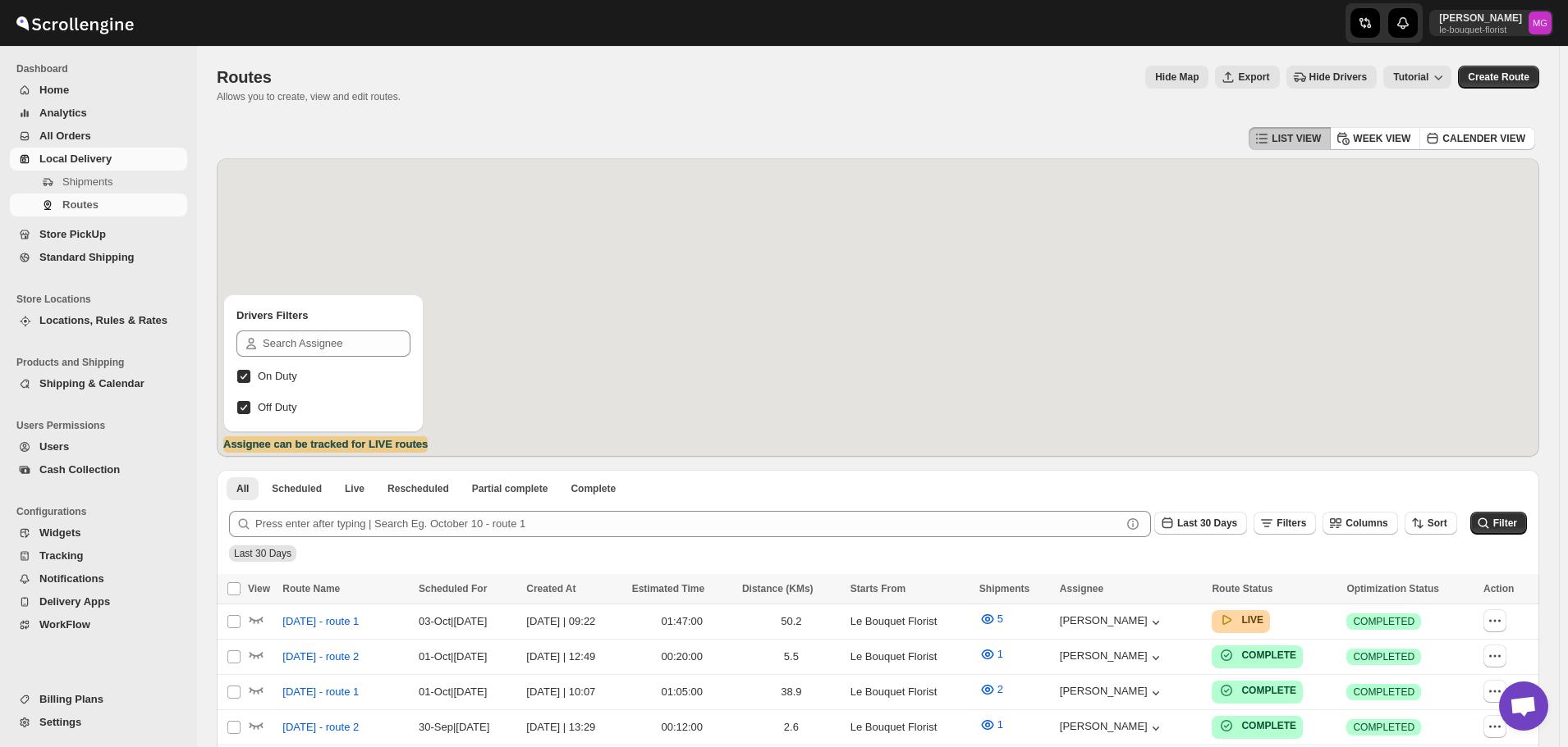
scroll to position [1048, 0]
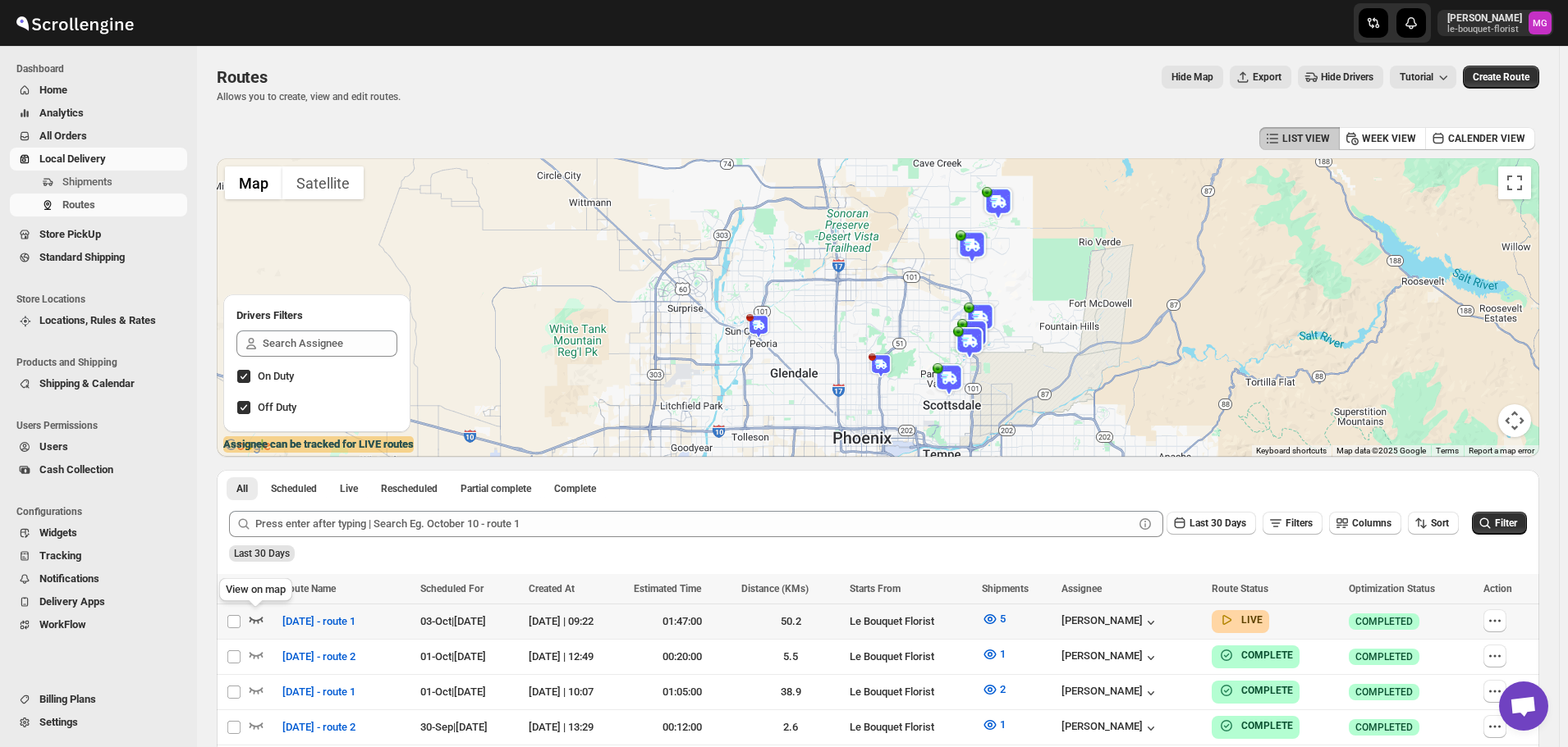
click at [255, 623] on icon "button" at bounding box center [256, 621] width 14 height 7
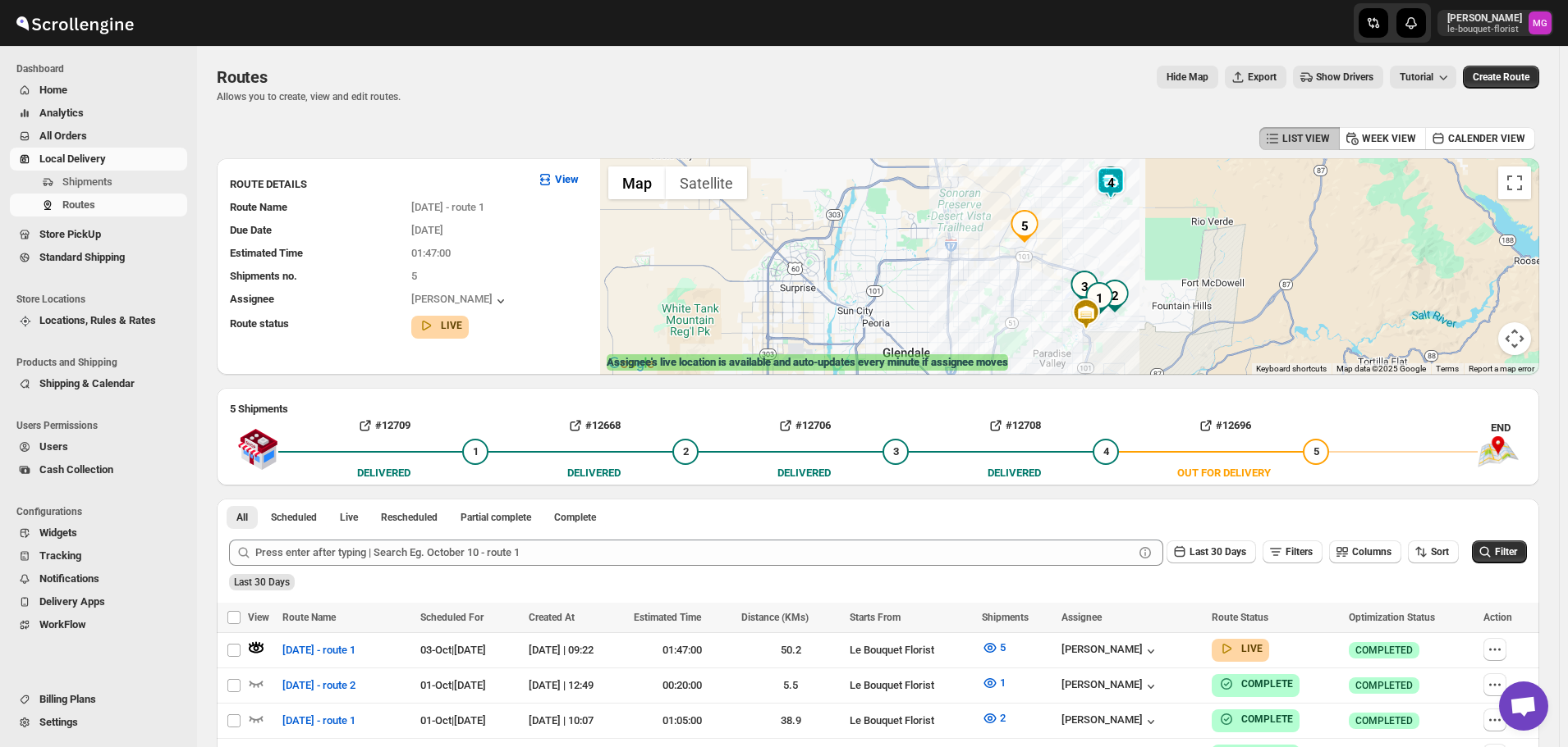
click at [1117, 175] on img at bounding box center [1110, 183] width 33 height 33
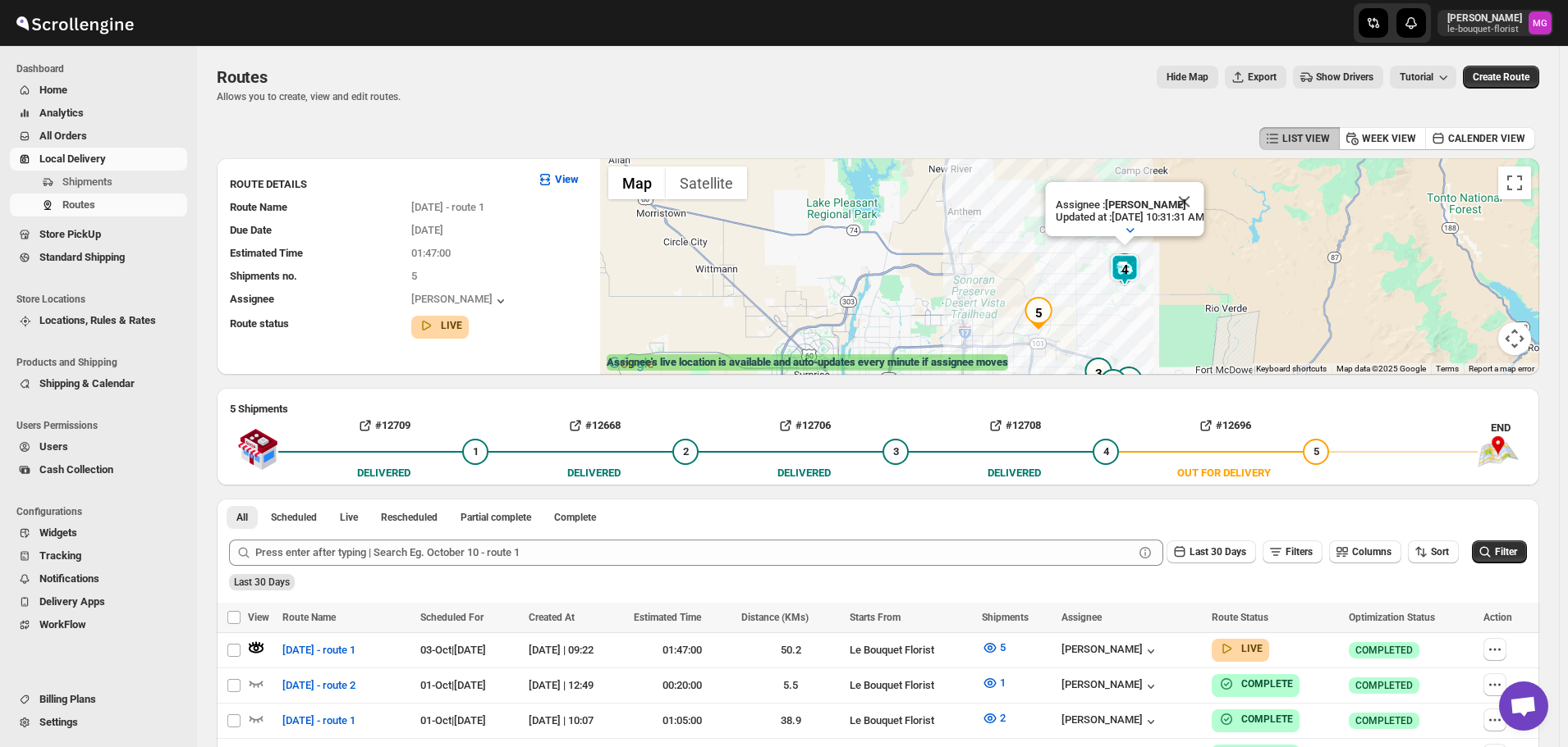
drag, startPoint x: 1317, startPoint y: 293, endPoint x: 1331, endPoint y: 251, distance: 44.3
click at [1331, 251] on div "Assignee : Olivia Trott Updated at : 10/3/2025, 10:31:31 AM Duty mode Enabled B…" at bounding box center [1069, 267] width 939 height 217
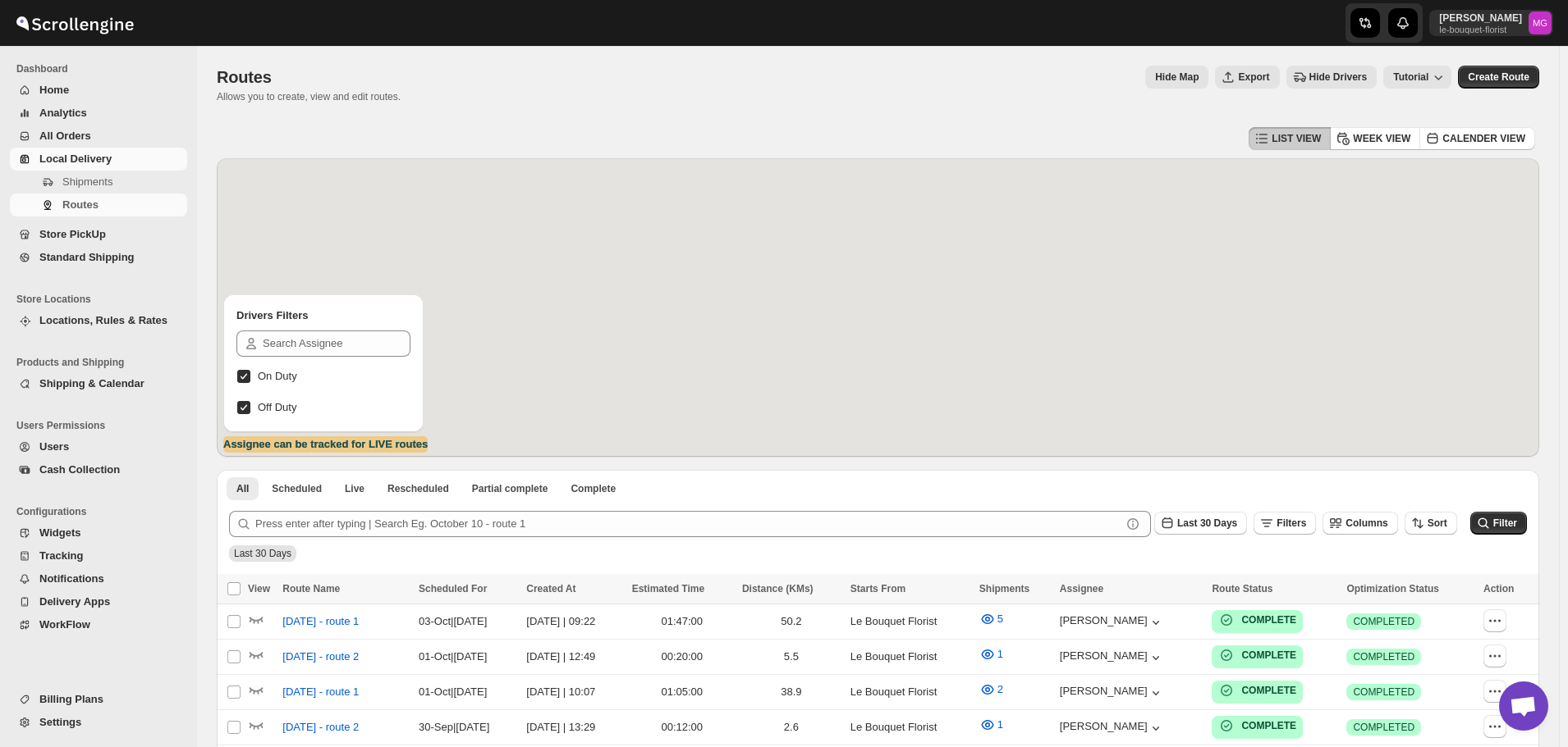
scroll to position [1048, 0]
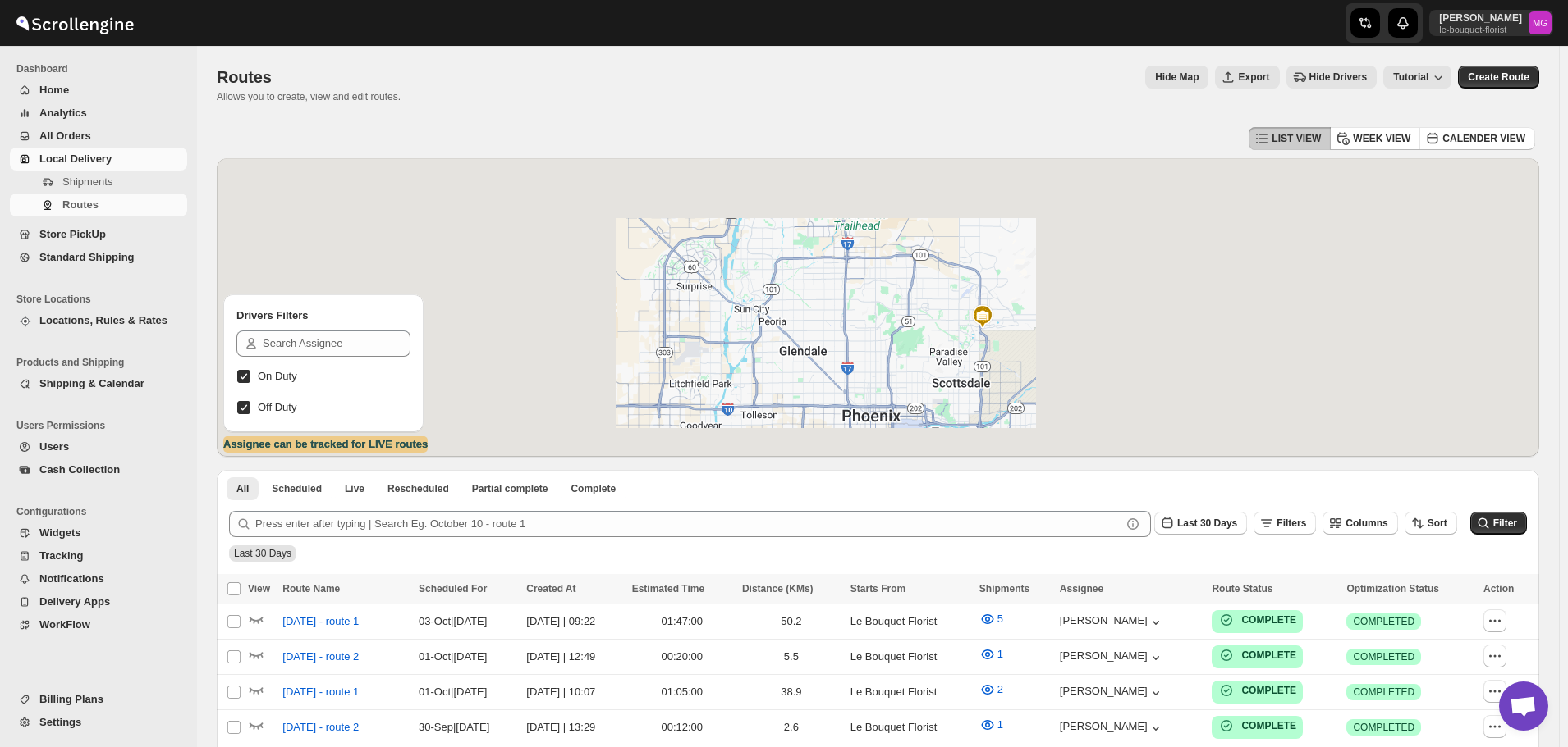
click at [83, 225] on link "Store PickUp" at bounding box center [99, 235] width 177 height 23
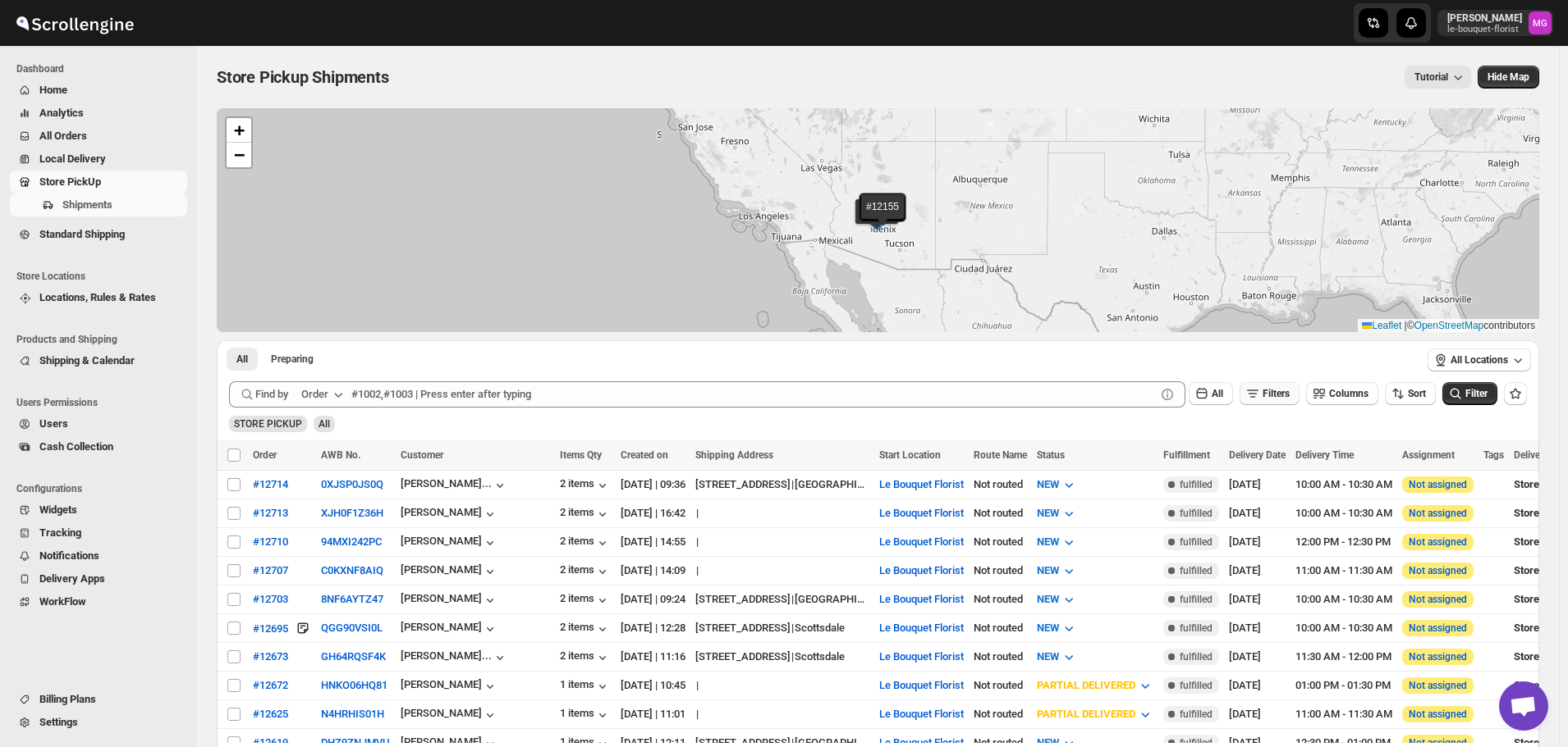
click at [1261, 395] on icon "button" at bounding box center [1253, 394] width 16 height 16
click at [1281, 462] on span "Add Filter" at bounding box center [1283, 459] width 43 height 13
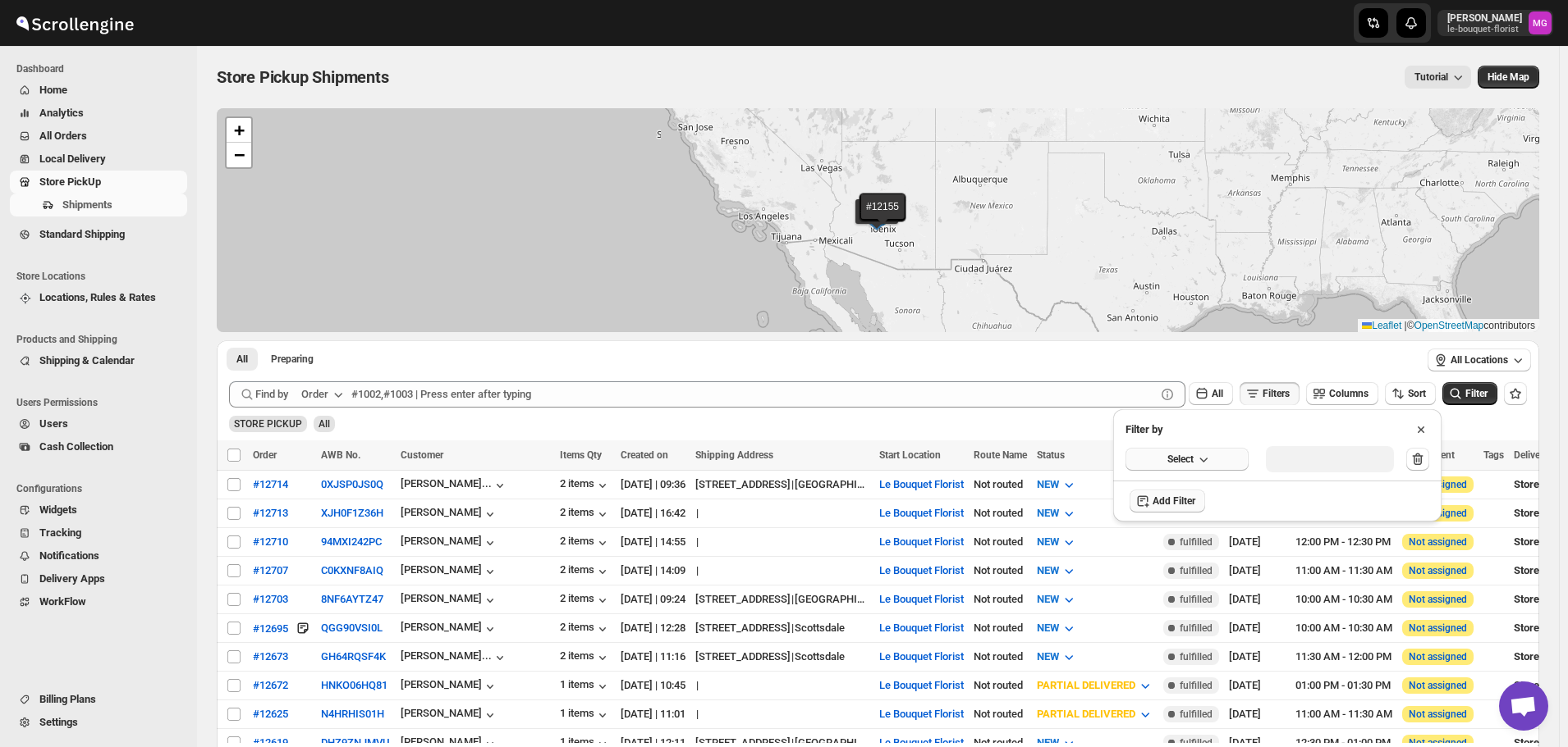
click at [1240, 467] on button "Select" at bounding box center [1187, 460] width 123 height 23
click at [1212, 483] on button "Delivery Date" at bounding box center [1187, 493] width 113 height 26
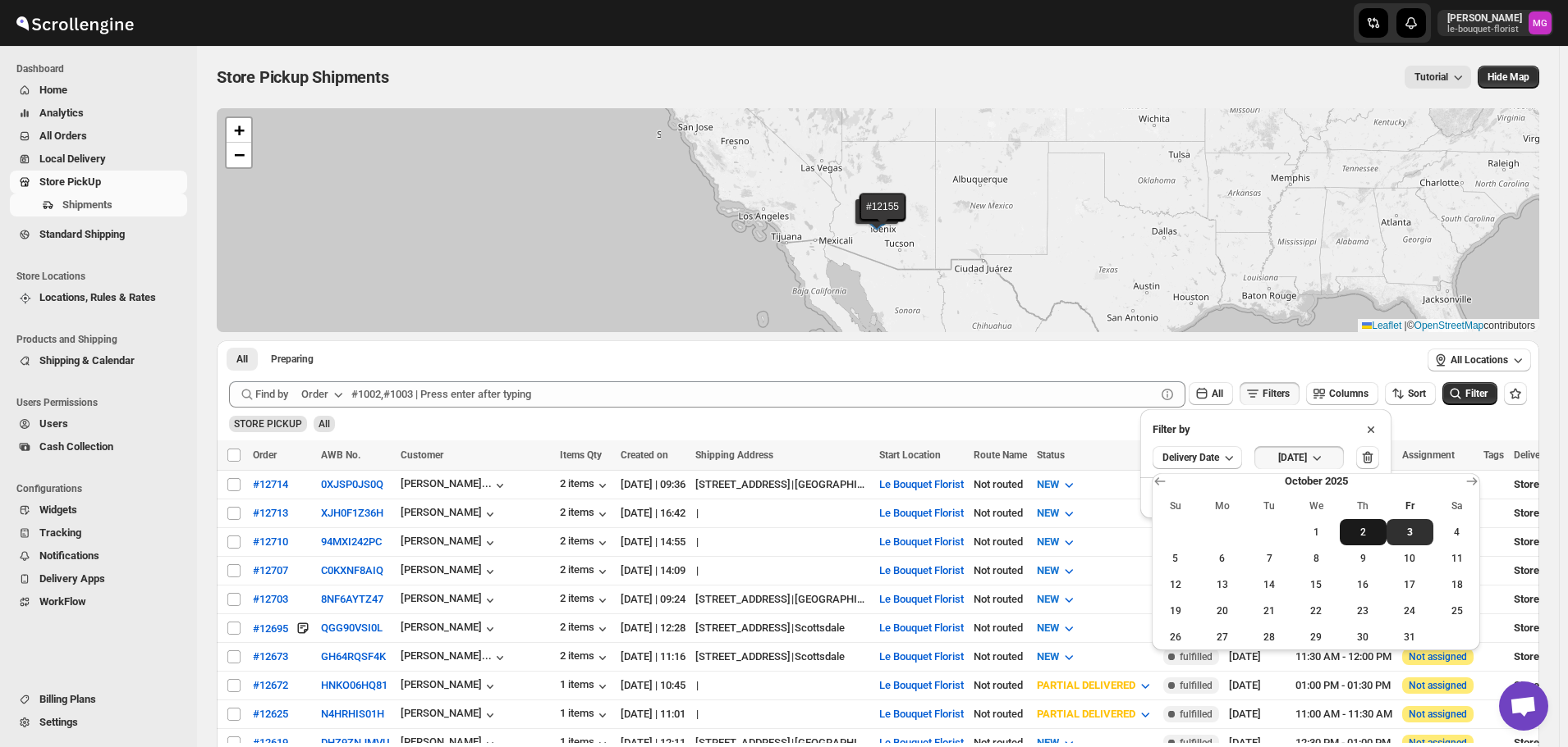
click at [1361, 540] on button "2" at bounding box center [1363, 533] width 47 height 26
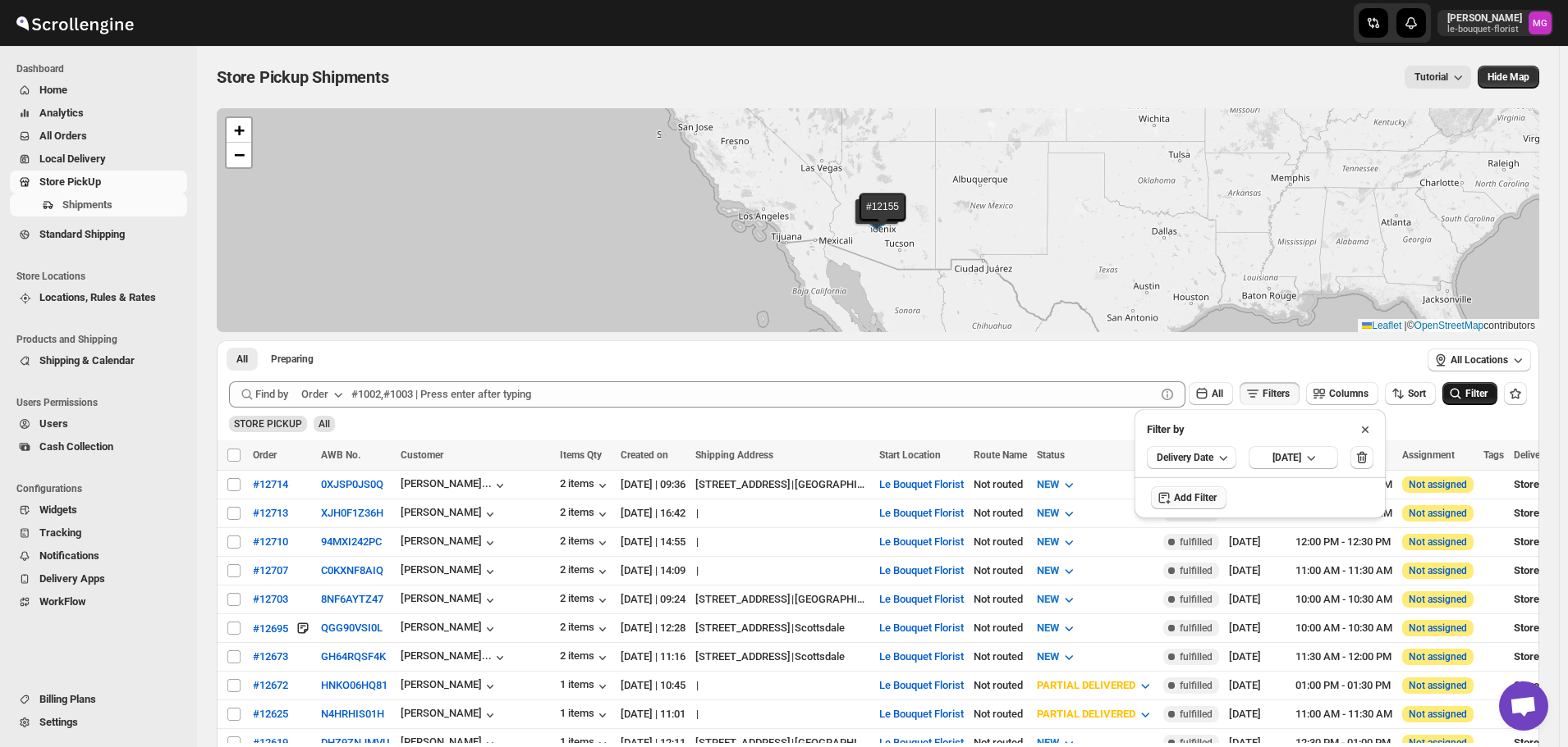
click at [1464, 393] on icon "submit" at bounding box center [1455, 394] width 16 height 16
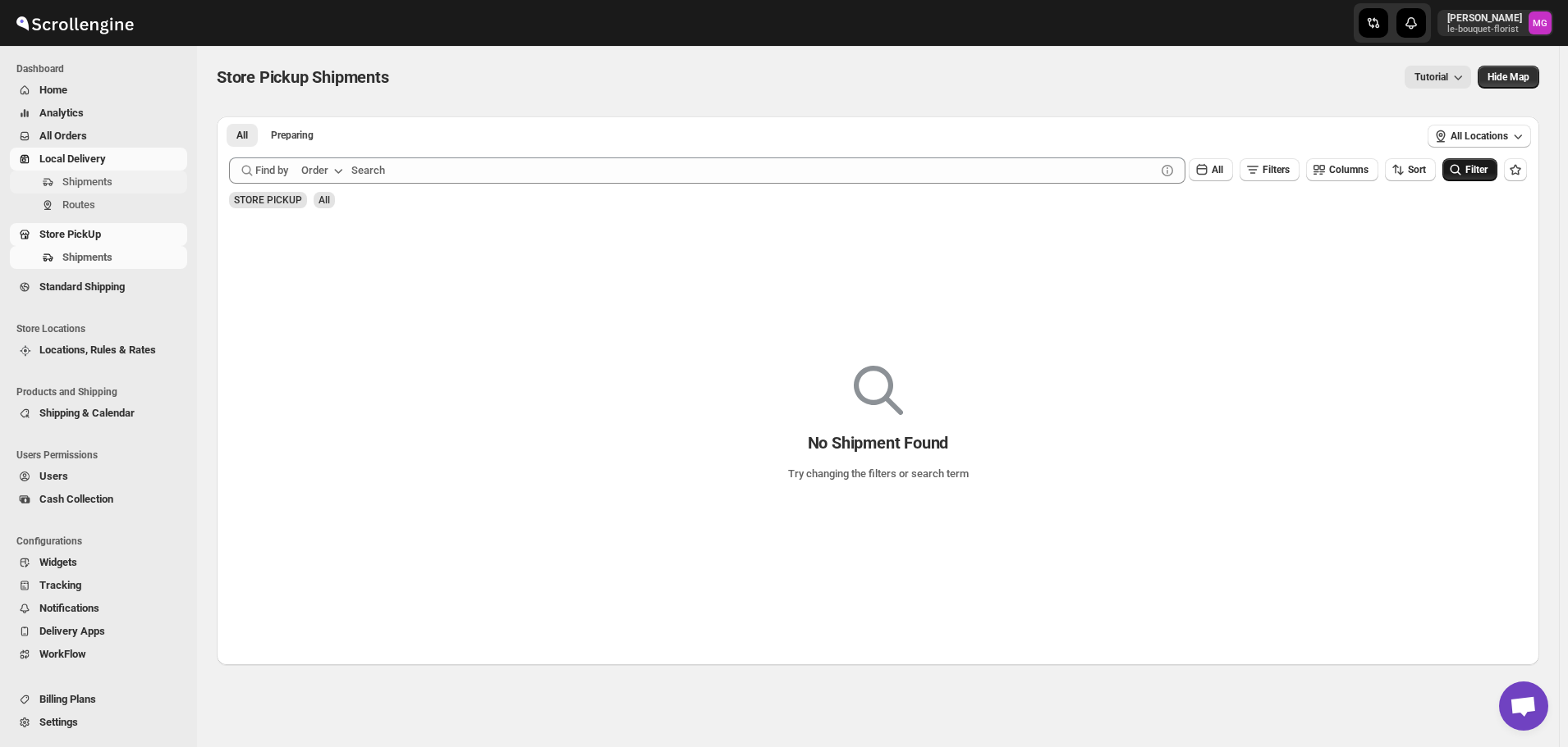
click at [110, 186] on span "Shipments" at bounding box center [87, 181] width 50 height 12
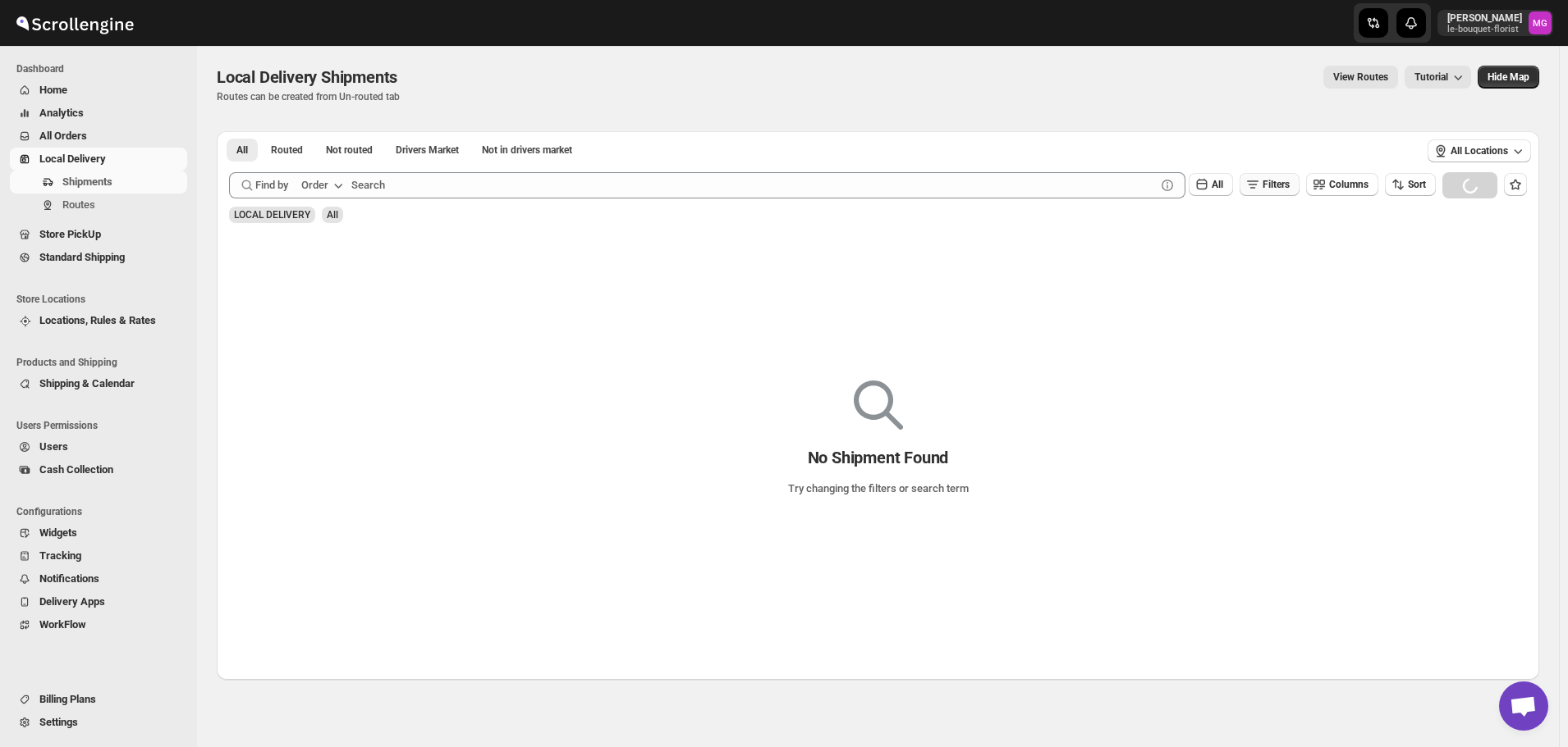
click at [1281, 187] on span "Filters" at bounding box center [1276, 185] width 27 height 11
click at [1283, 256] on button "Add Filter" at bounding box center [1276, 250] width 76 height 23
click at [1202, 255] on icon "button" at bounding box center [1203, 250] width 16 height 16
click at [1213, 282] on button "Delivery Date" at bounding box center [1187, 284] width 113 height 26
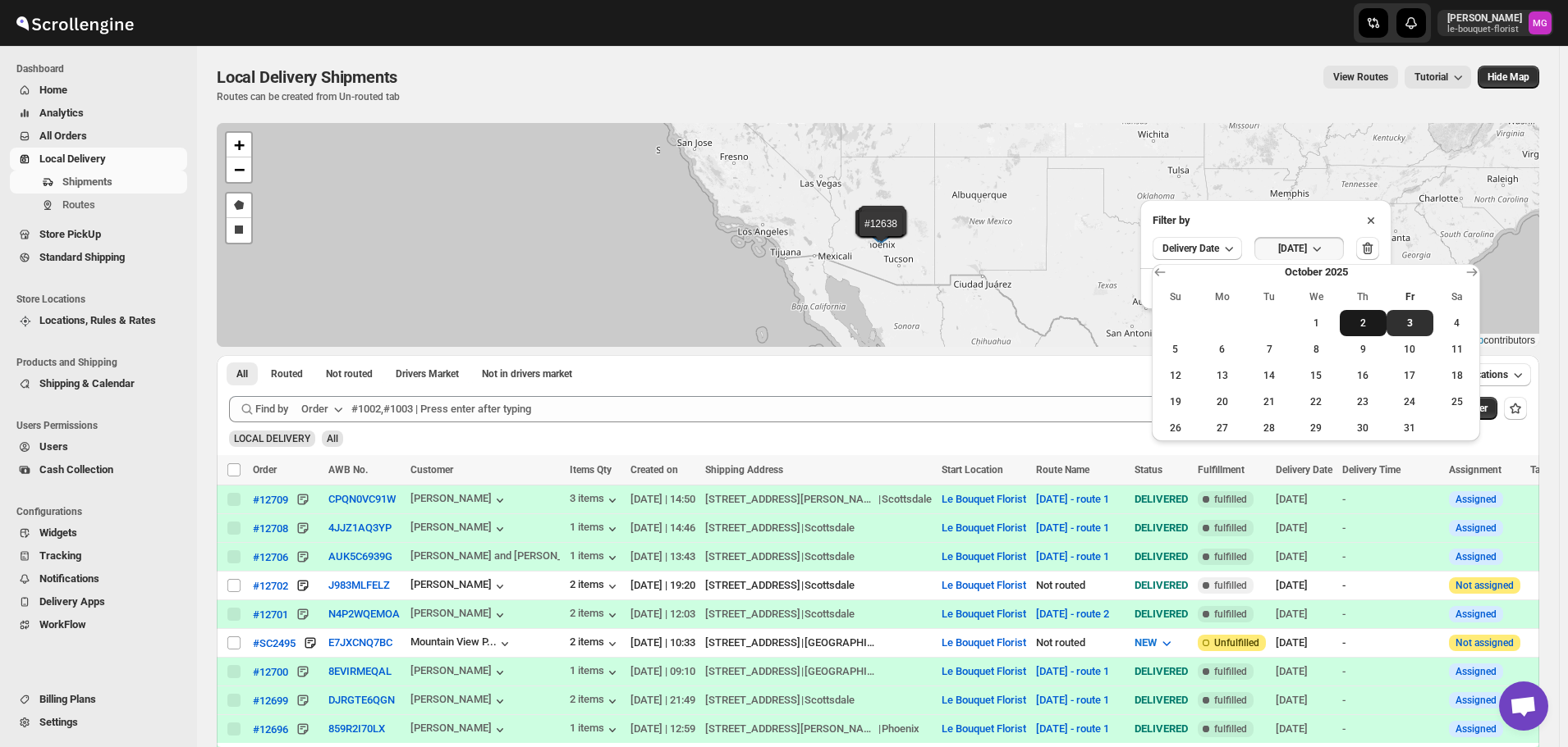
click at [1371, 324] on span "2" at bounding box center [1363, 323] width 34 height 13
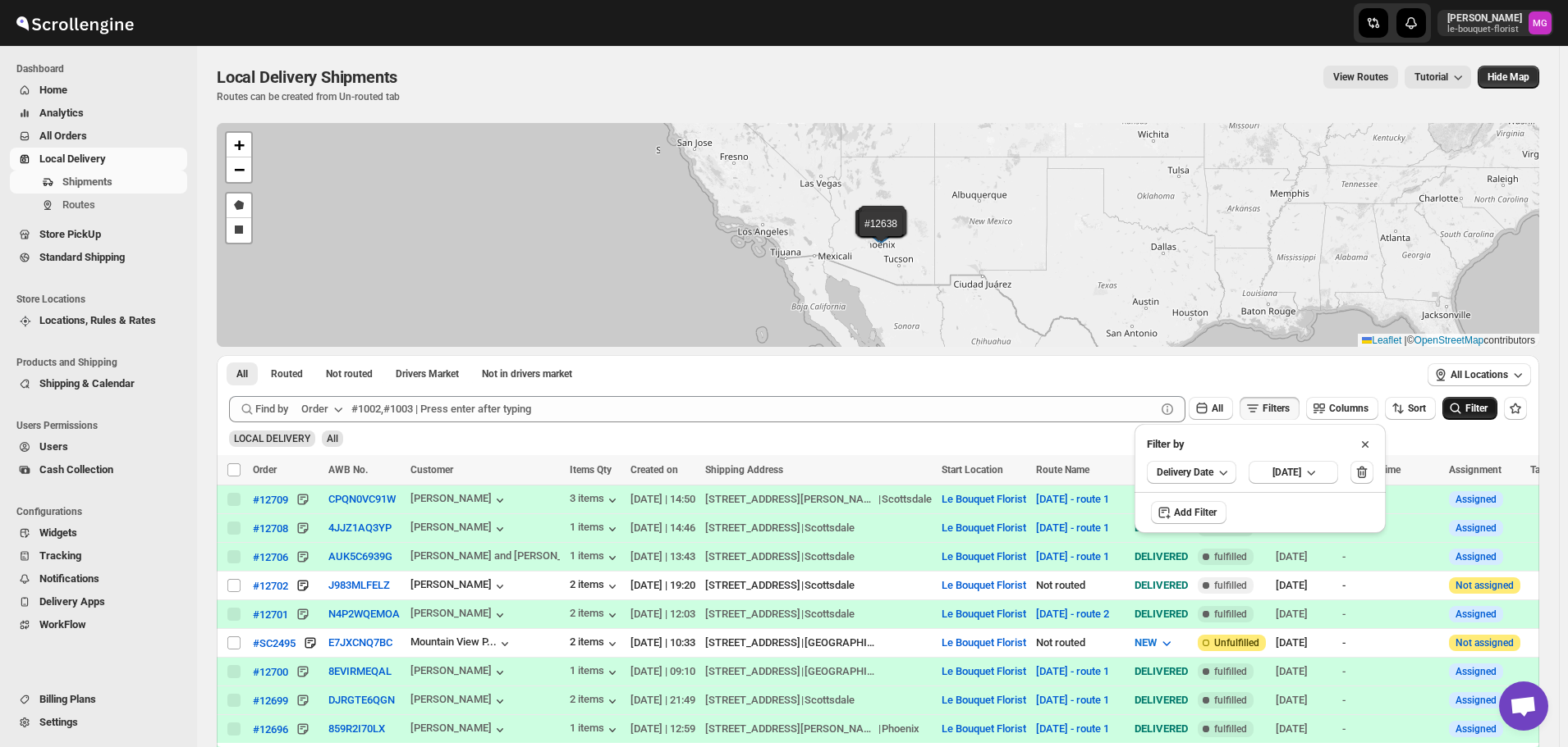
click at [1464, 412] on icon "submit" at bounding box center [1455, 409] width 16 height 16
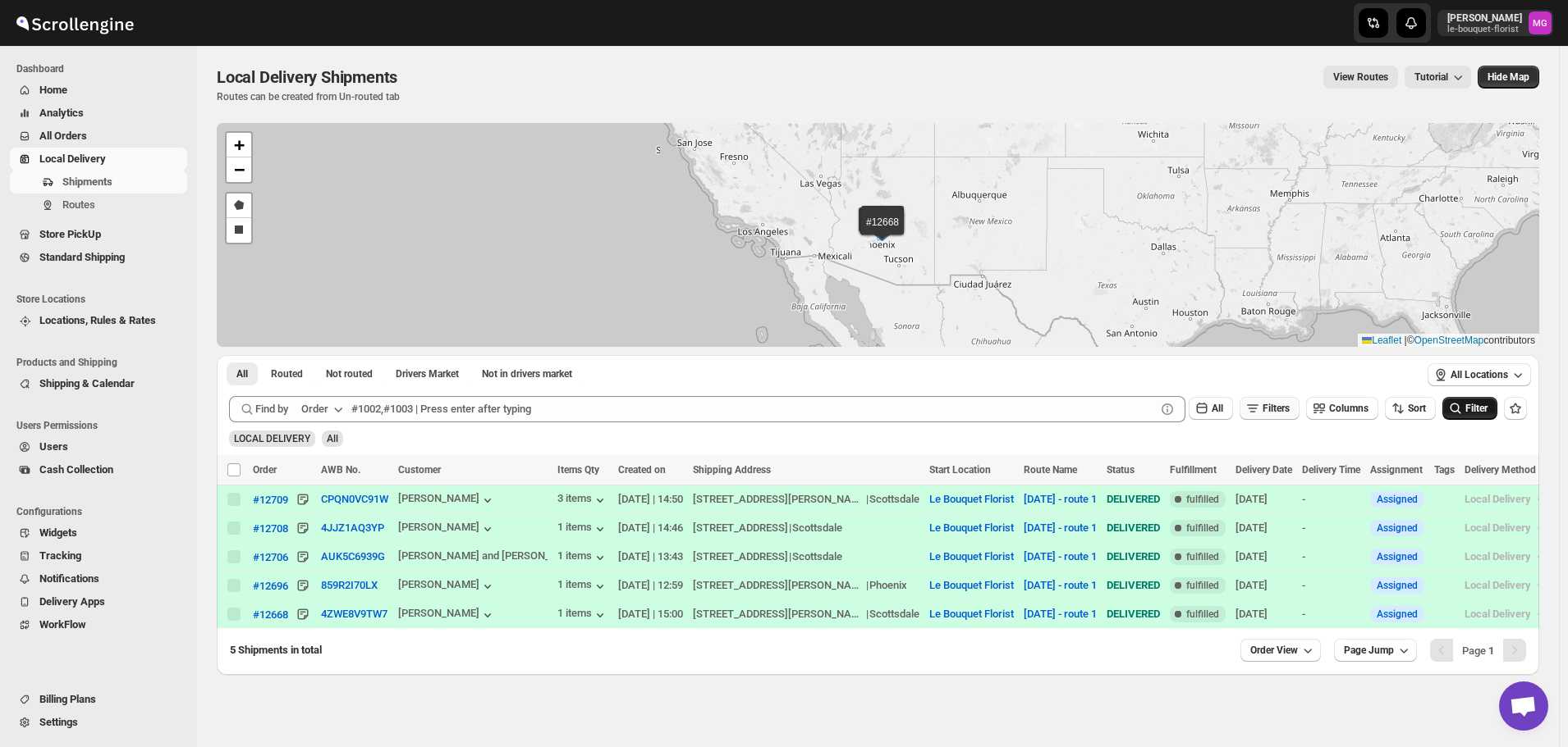
click at [1258, 419] on button "Filters" at bounding box center [1269, 409] width 60 height 23
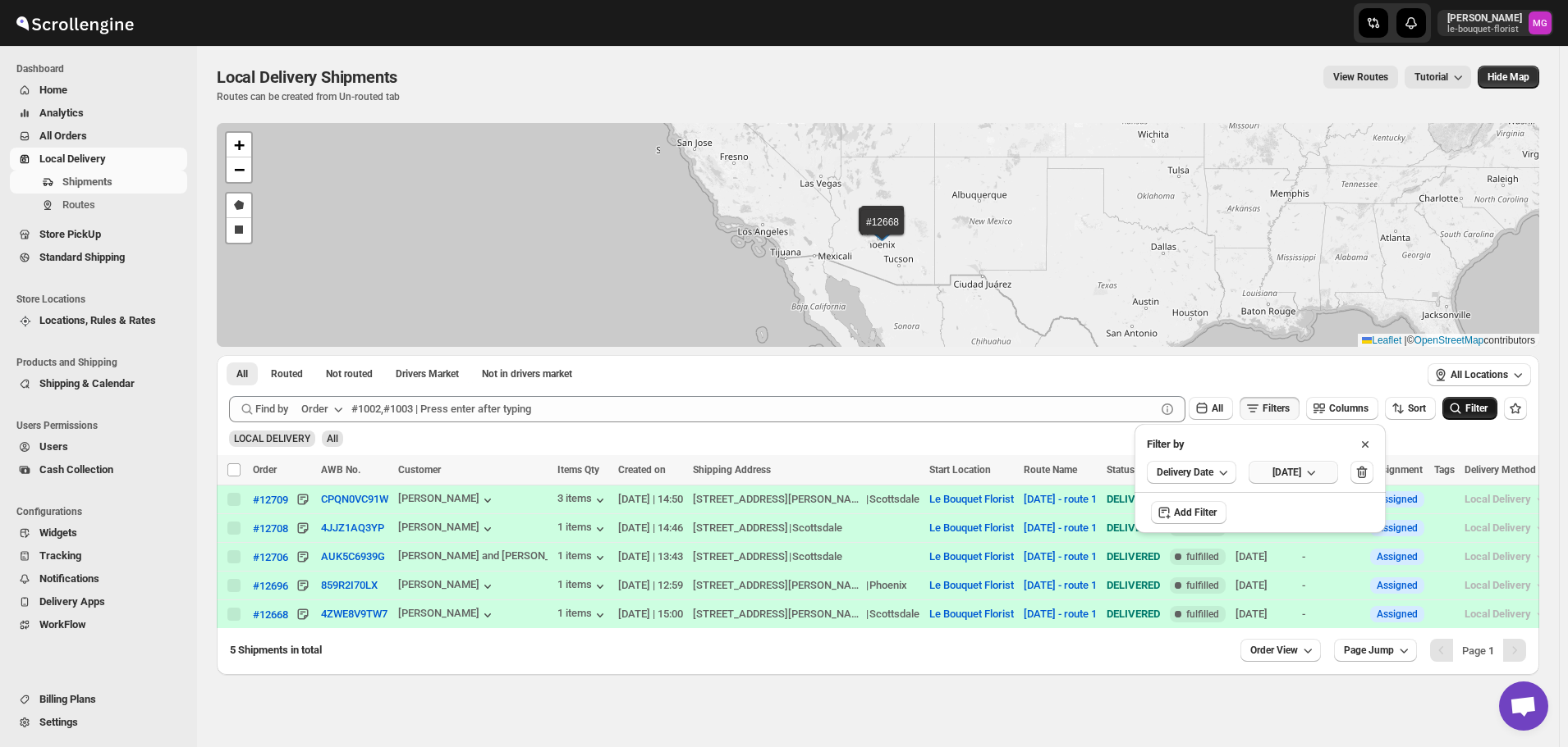
click at [1297, 483] on button "[DATE]" at bounding box center [1293, 473] width 90 height 23
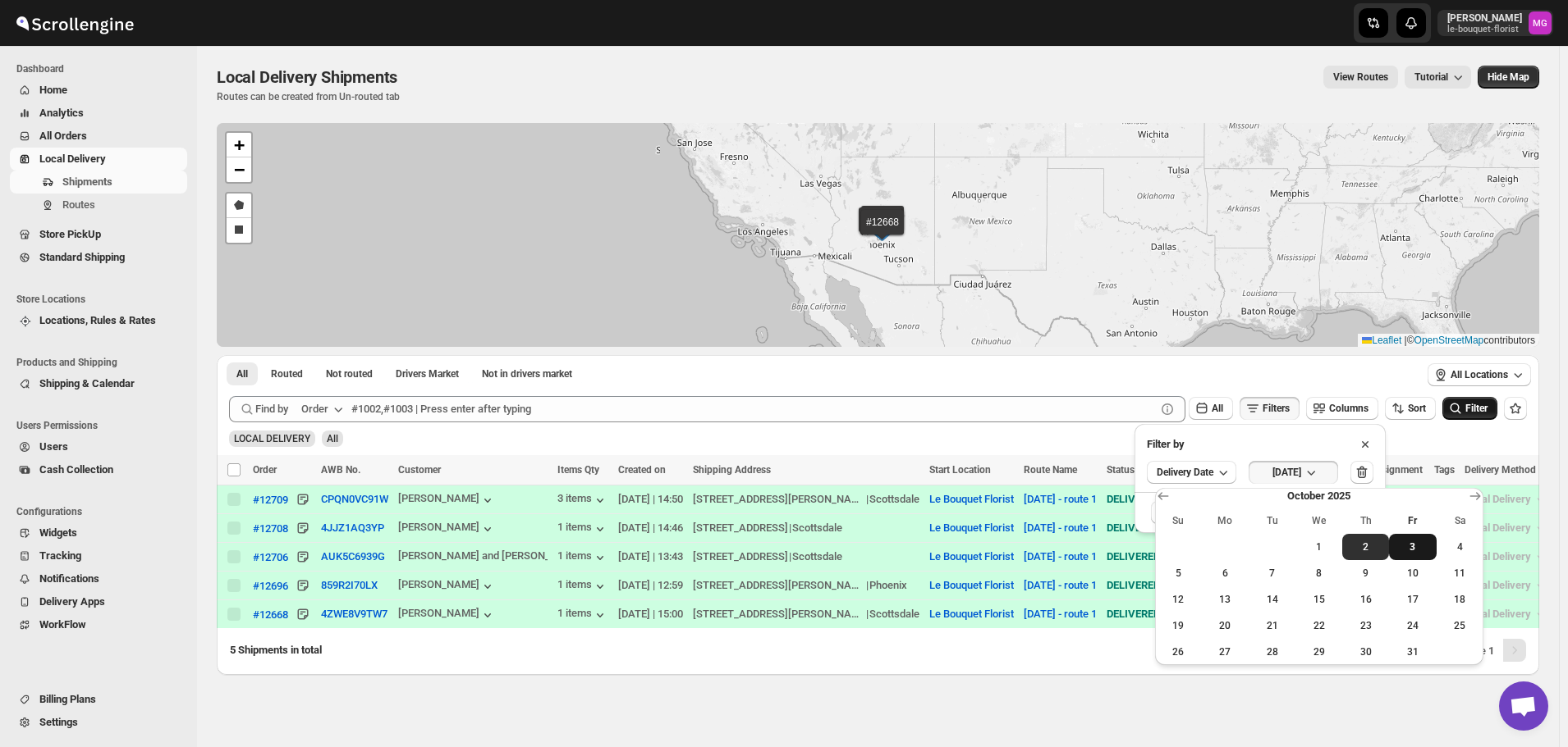
click at [1421, 546] on span "3" at bounding box center [1412, 548] width 34 height 13
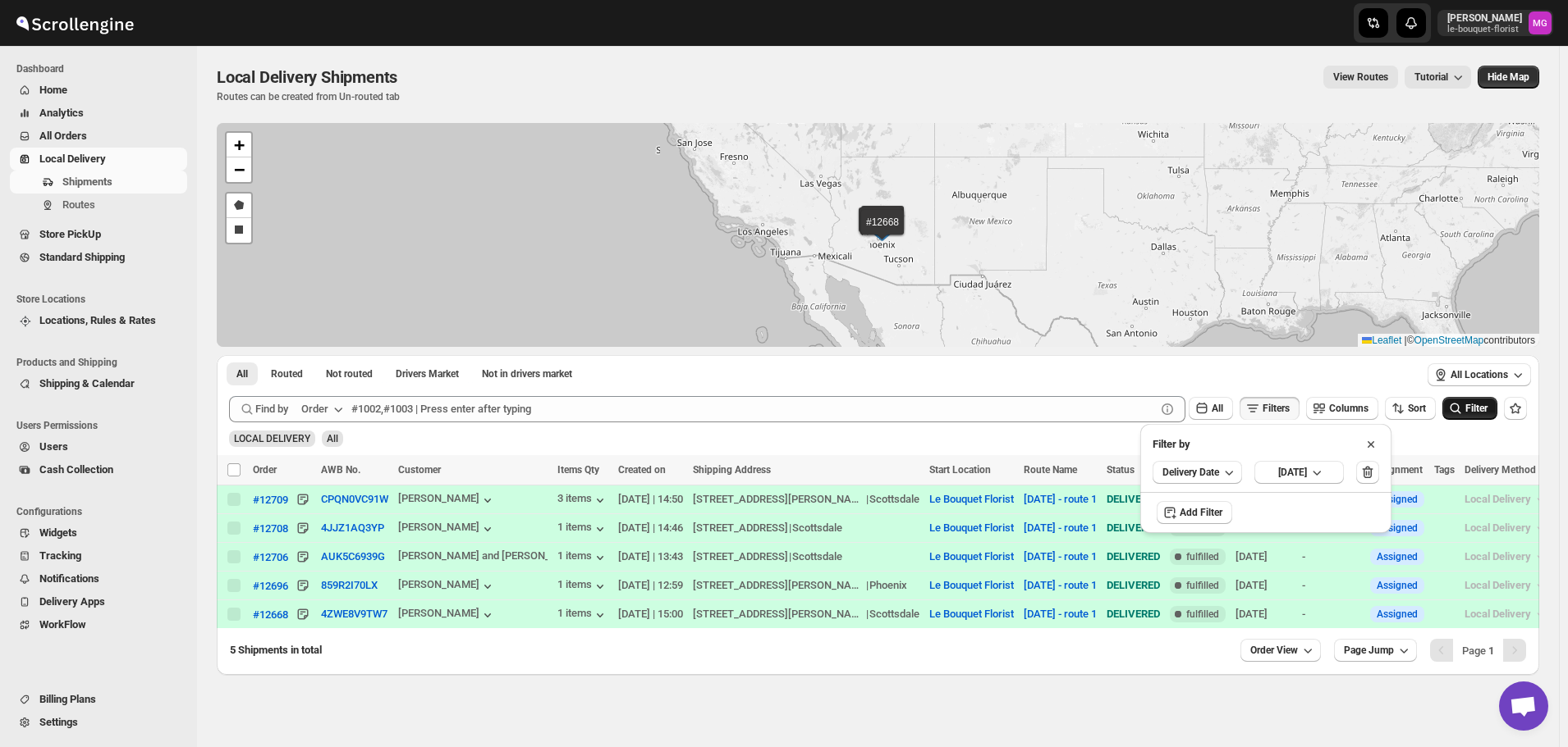
click at [1481, 415] on span "Filter" at bounding box center [1476, 409] width 22 height 11
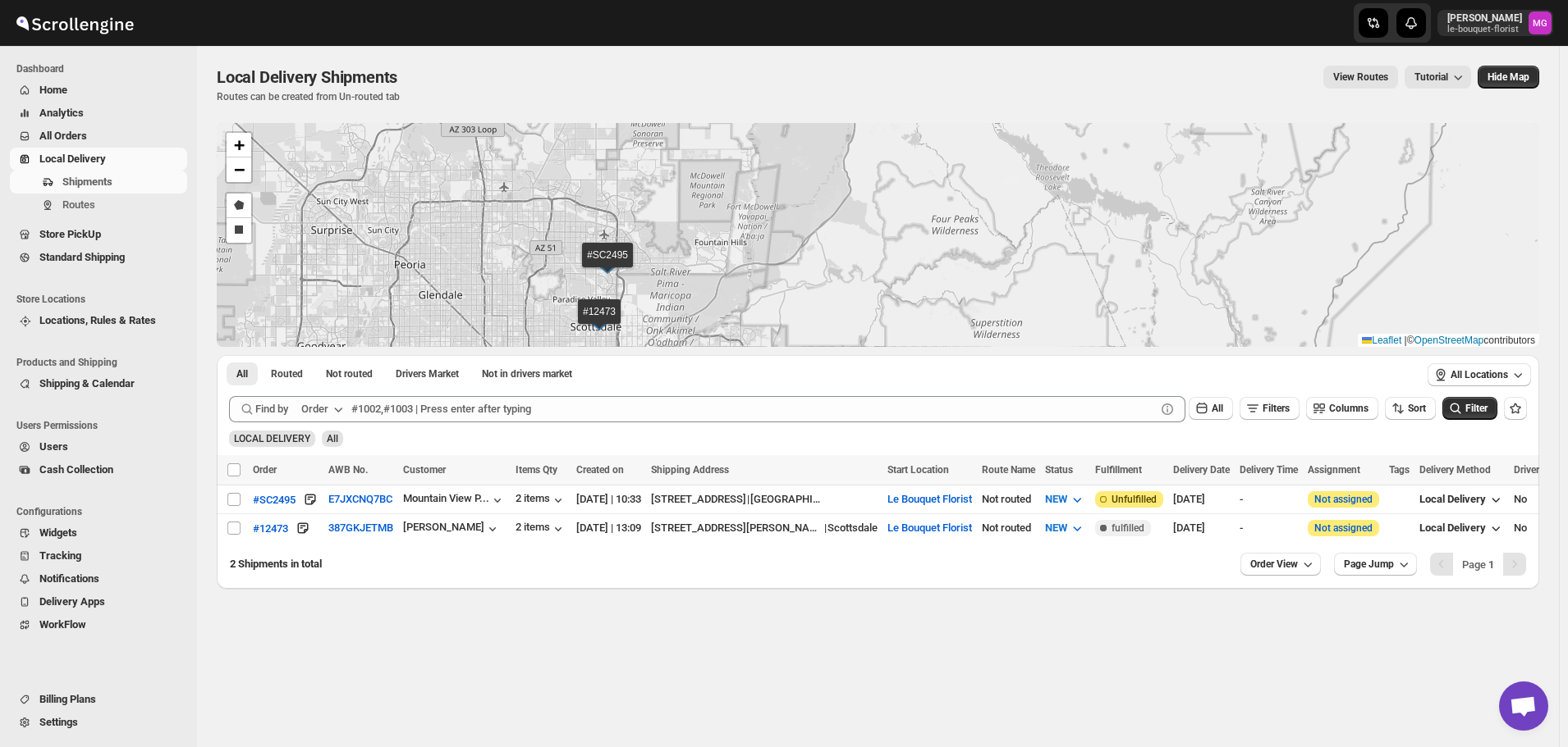
drag, startPoint x: 553, startPoint y: 294, endPoint x: 558, endPoint y: 253, distance: 41.3
click at [554, 254] on div "#SC2495 #12473 + − Draw a polygon Draw a rectangle Leaflet | © OpenStreetMap co…" at bounding box center [878, 235] width 1322 height 224
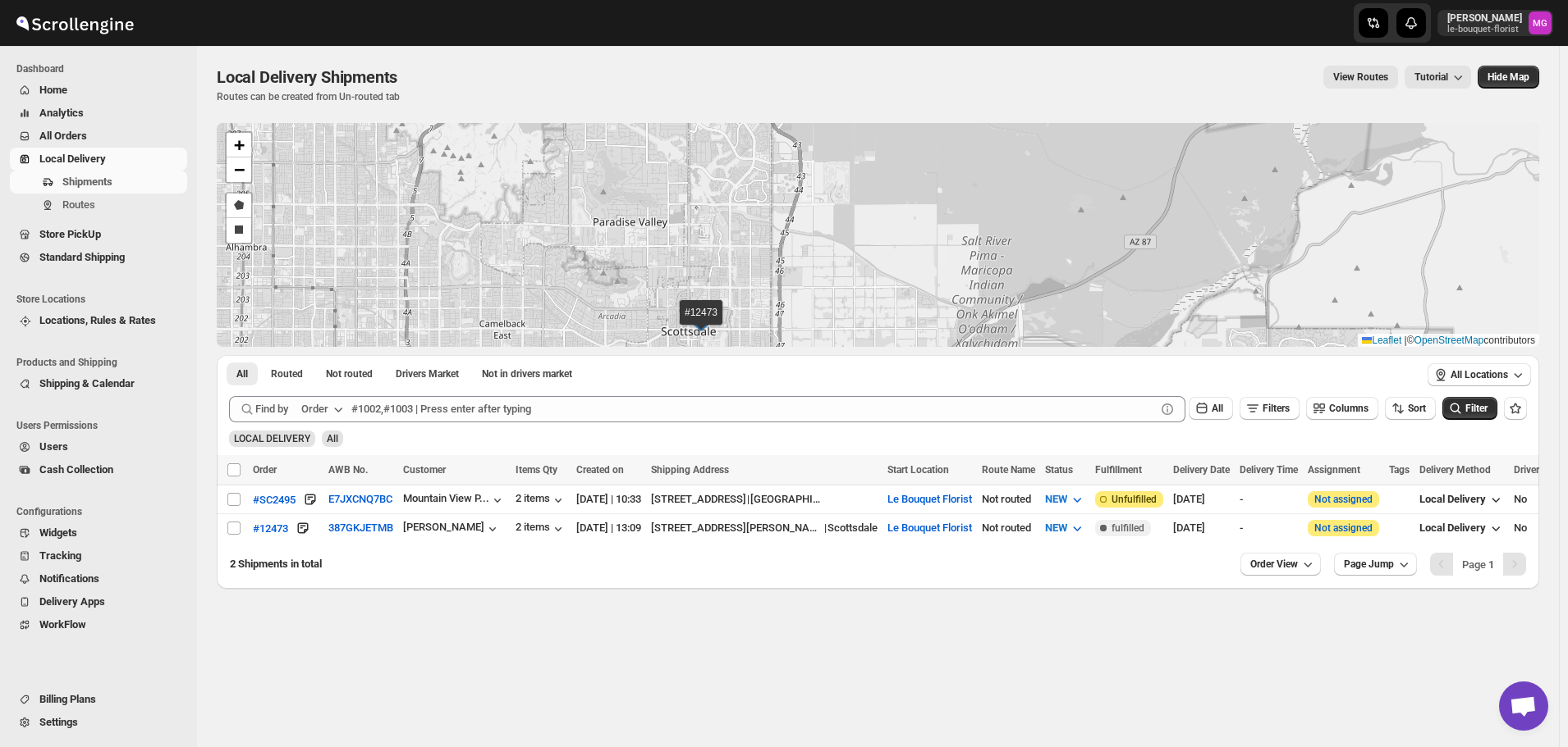
drag, startPoint x: 917, startPoint y: 308, endPoint x: 892, endPoint y: 179, distance: 131.4
click at [892, 179] on div "#SC2495 #12473 + − Draw a polygon Draw a rectangle Leaflet | © OpenStreetMap co…" at bounding box center [878, 235] width 1322 height 224
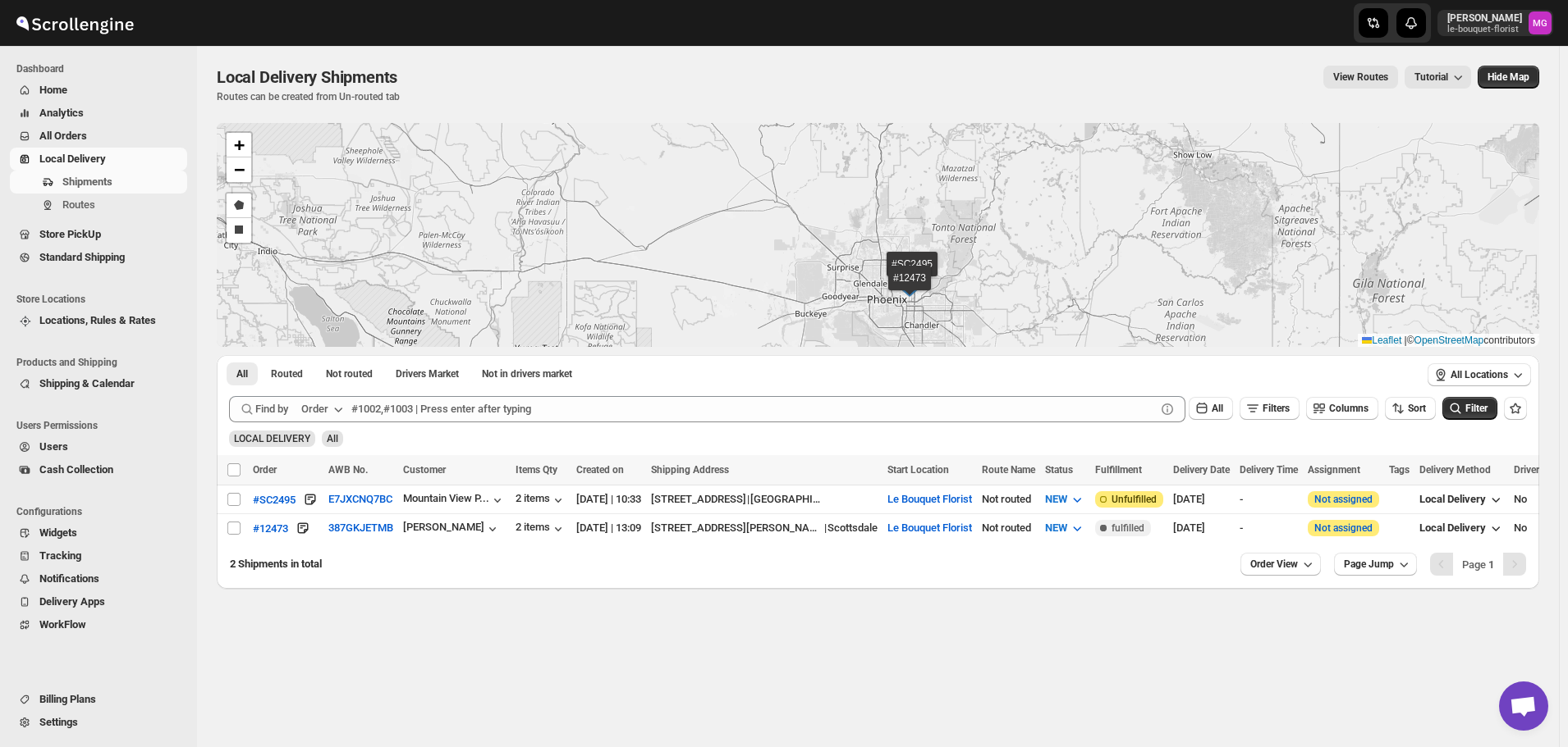
click at [108, 166] on span "Local Delivery" at bounding box center [112, 159] width 145 height 16
click at [1290, 404] on span "Filters" at bounding box center [1276, 409] width 27 height 11
click at [1376, 473] on icon "button" at bounding box center [1368, 473] width 16 height 16
click at [1455, 420] on div "Filter" at bounding box center [1469, 410] width 55 height 25
click at [1460, 419] on button "Filter" at bounding box center [1469, 409] width 55 height 23
